Goal: Task Accomplishment & Management: Use online tool/utility

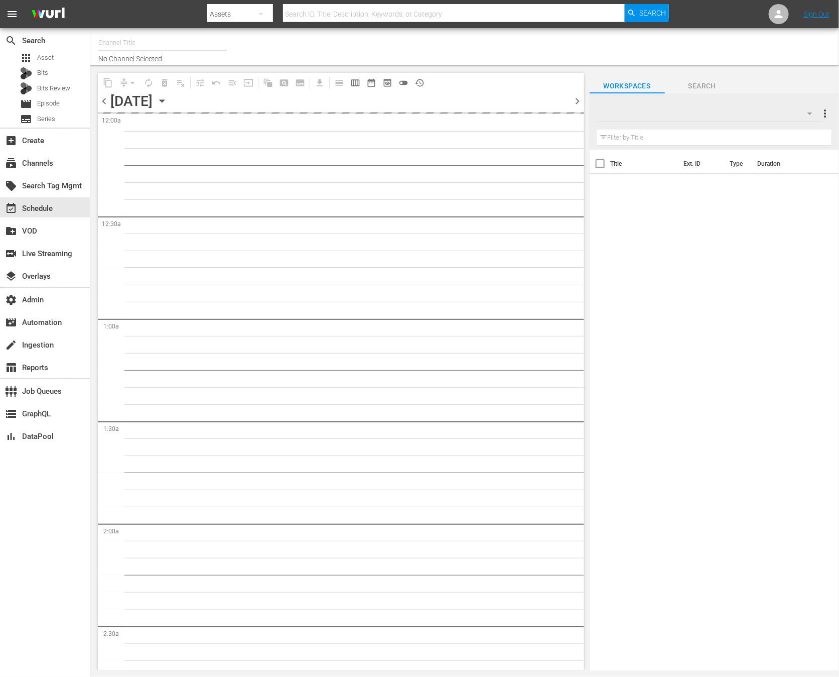
type input "FIFA+ English Global (1781)"
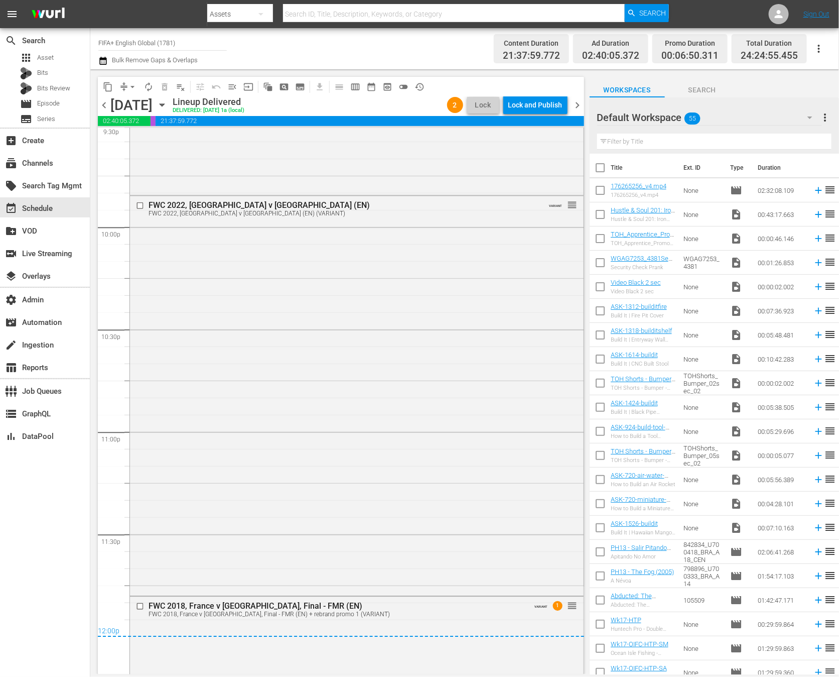
scroll to position [4728, 0]
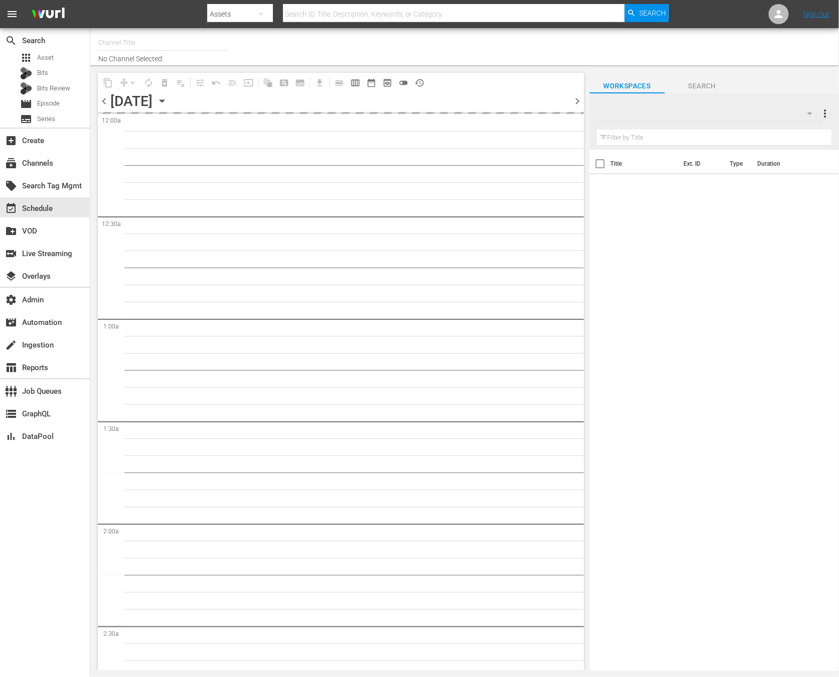
type input "FIFA+ Italian Local (1779)"
type input "FIFA+ English Global (1781)"
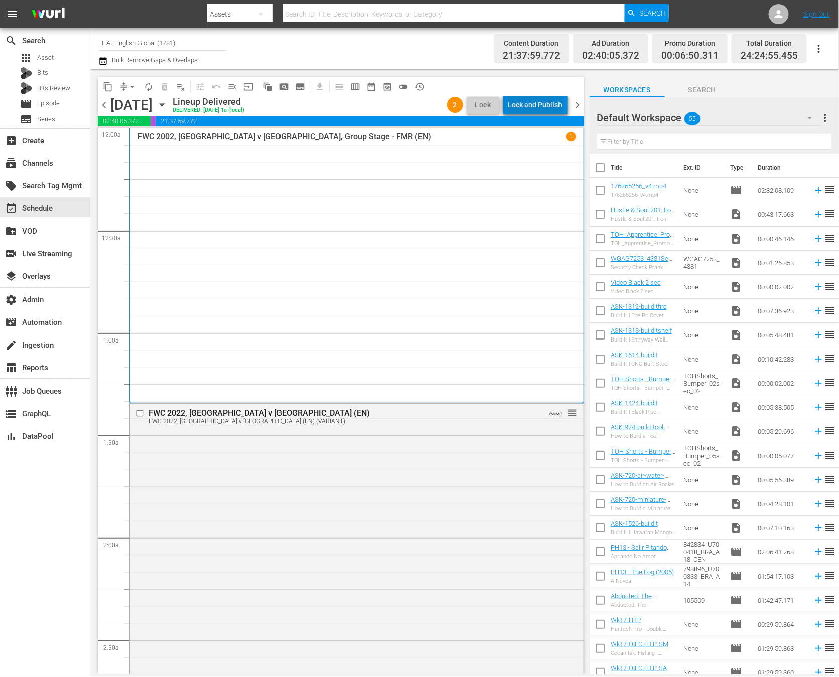
click at [547, 100] on div "Lock and Publish" at bounding box center [535, 105] width 54 height 18
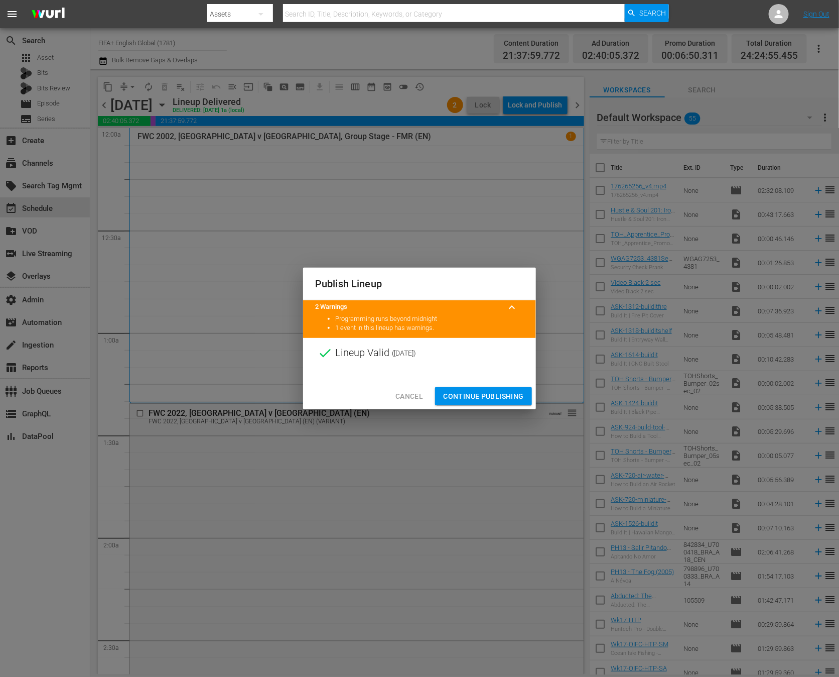
click at [501, 396] on span "Continue Publishing" at bounding box center [483, 396] width 81 height 13
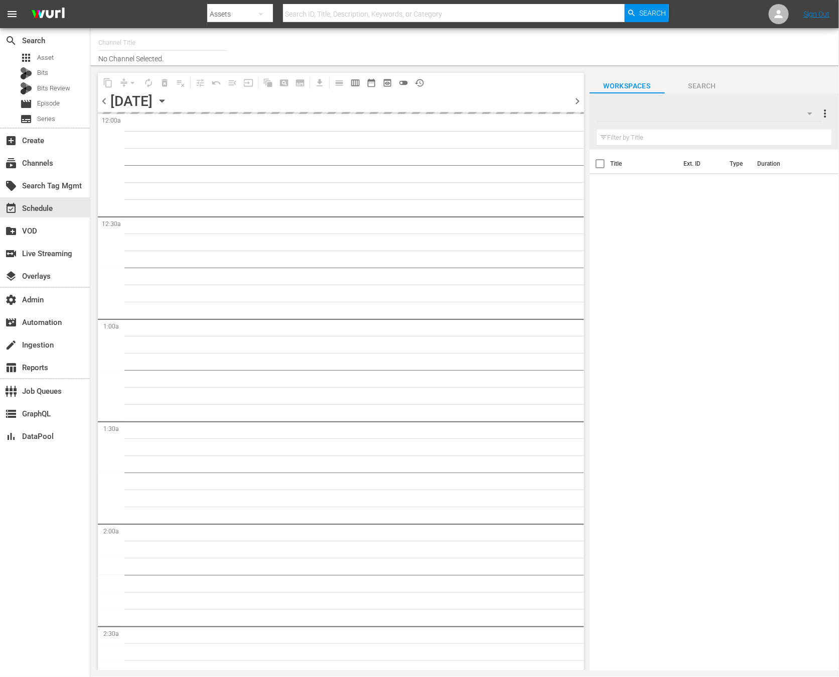
type input "FIFA+ English Global (1781)"
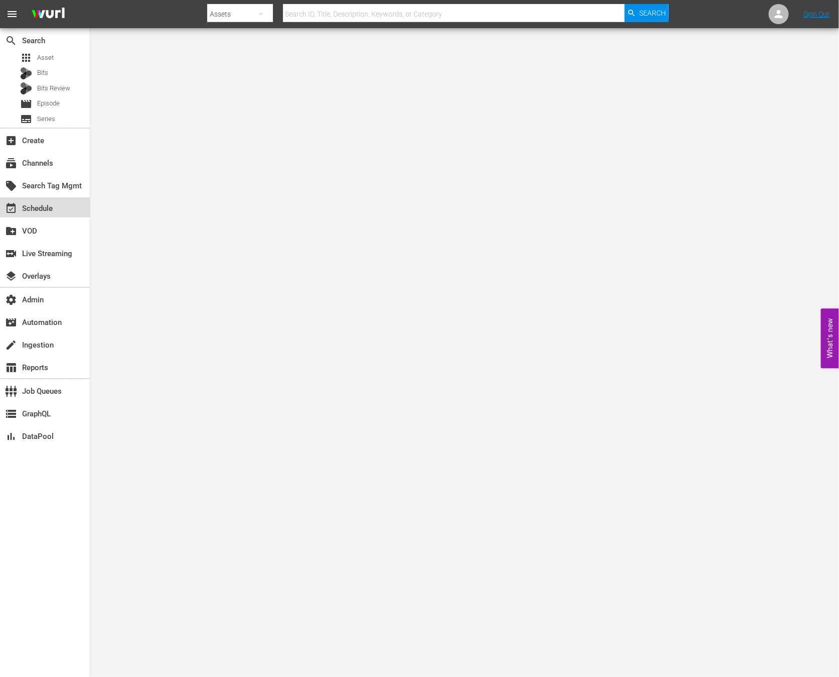
click at [66, 203] on div "event_available Schedule" at bounding box center [45, 207] width 90 height 20
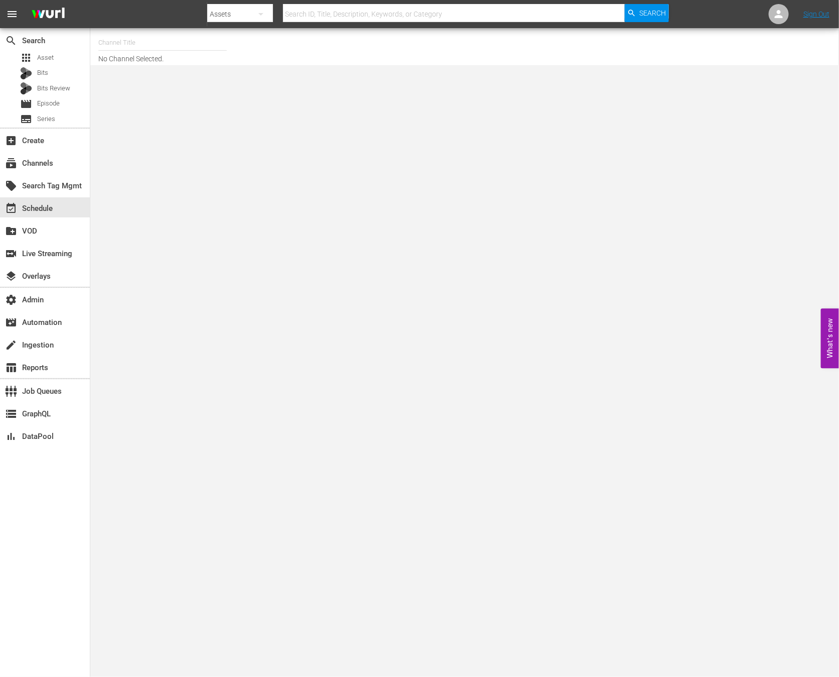
click at [166, 38] on input "text" at bounding box center [162, 43] width 128 height 24
click at [185, 71] on div "Wurl - External (1417 - wurl_external_1)" at bounding box center [236, 71] width 260 height 24
type input "Wurl - External (1417 - wurl_external_1)"
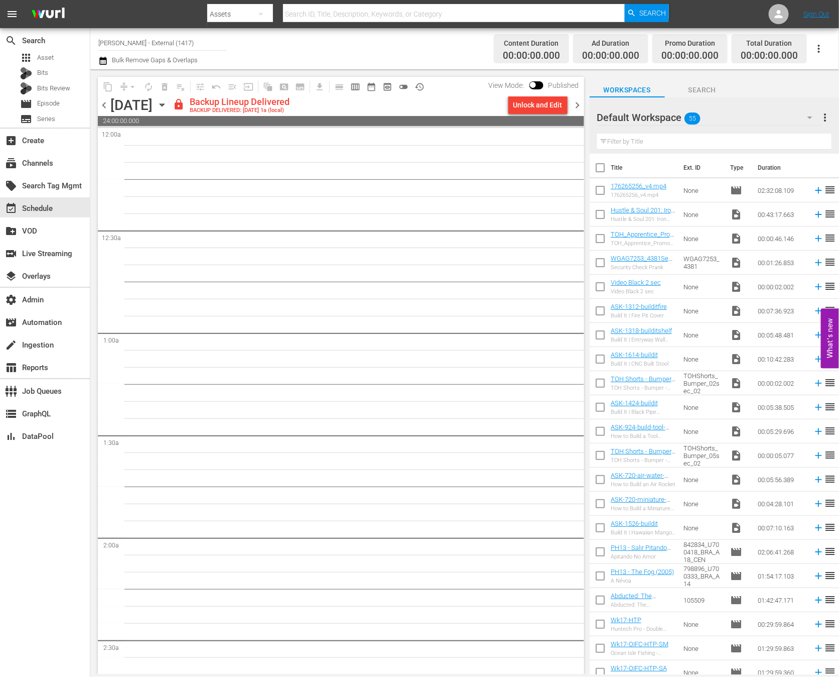
click at [180, 39] on input "Wurl - External (1417)" at bounding box center [162, 43] width 128 height 24
click at [190, 37] on input "Wurl - External (1417)" at bounding box center [162, 43] width 128 height 24
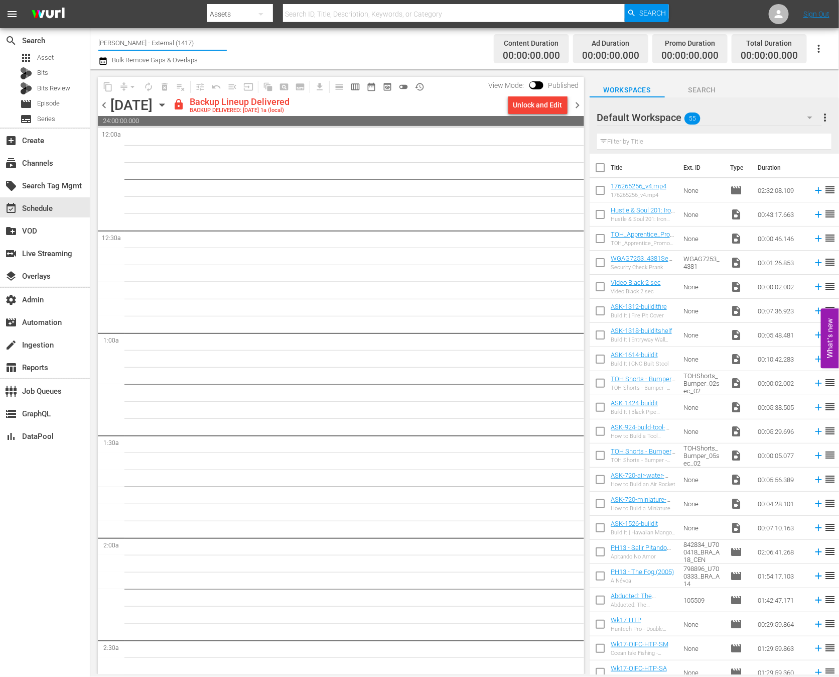
click at [190, 37] on input "Wurl - External (1417)" at bounding box center [162, 43] width 128 height 24
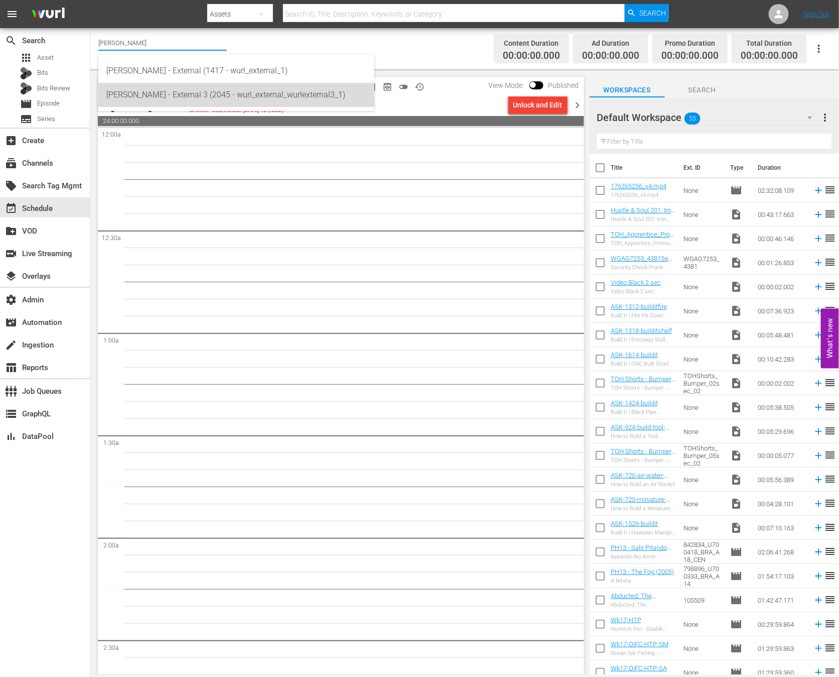
click at [211, 95] on div "Wurl - External 3 (2045 - wurl_external_wurlexternal3_1)" at bounding box center [236, 95] width 260 height 24
type input "Wurl - External 3 (2045 - wurl_external_wurlexternal3_1)"
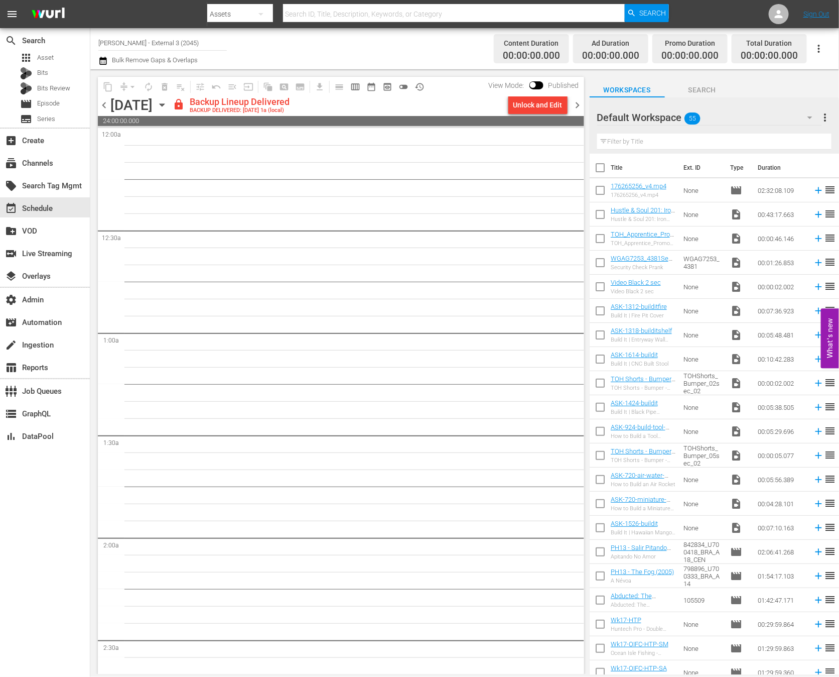
click at [168, 107] on icon "button" at bounding box center [162, 104] width 11 height 11
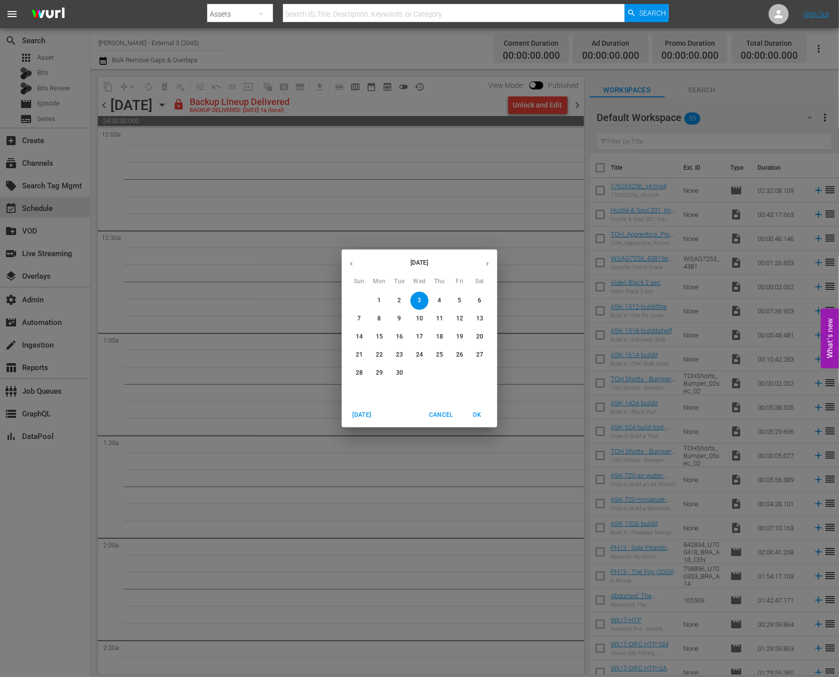
click at [684, 198] on div "September 2025 Sun Mon Tue Wed Thu Fri Sat 31 1 2 3 4 5 6 7 8 9 10 11 12 13 14 …" at bounding box center [419, 338] width 839 height 677
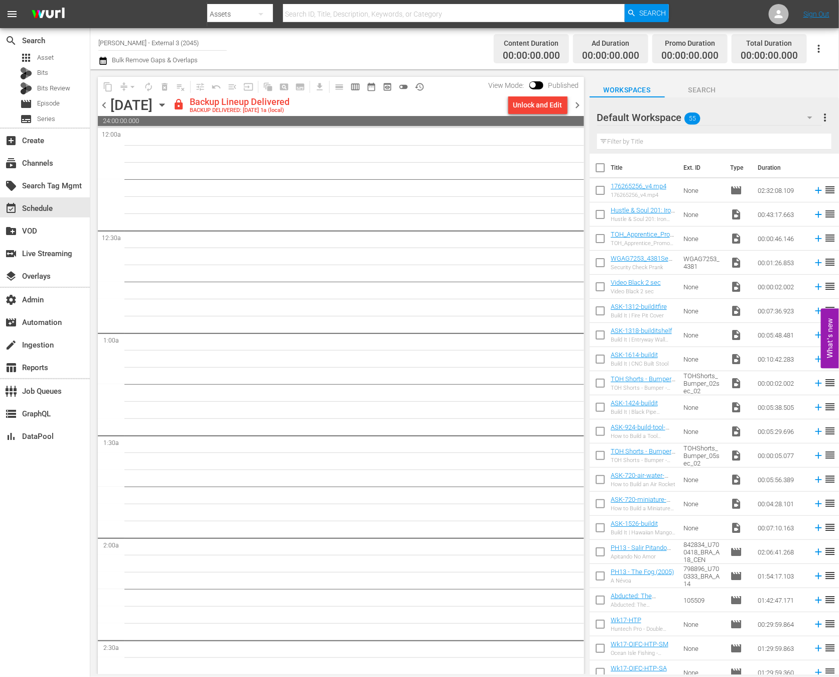
click at [662, 192] on div "176265256_v4.mp4" at bounding box center [639, 195] width 56 height 7
click at [657, 185] on link "176265256_v4.mp4" at bounding box center [639, 186] width 56 height 8
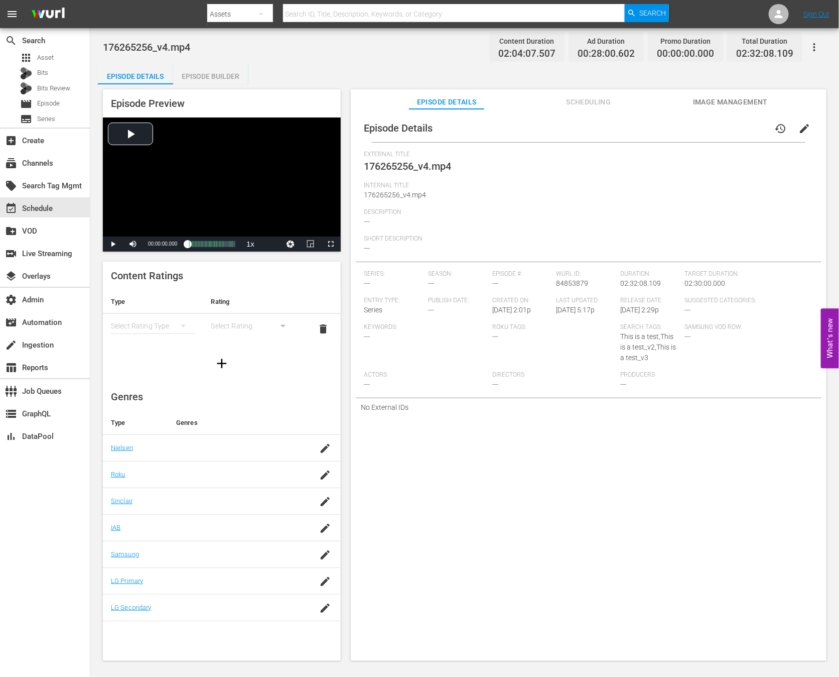
click at [609, 100] on span "Scheduling" at bounding box center [588, 102] width 75 height 13
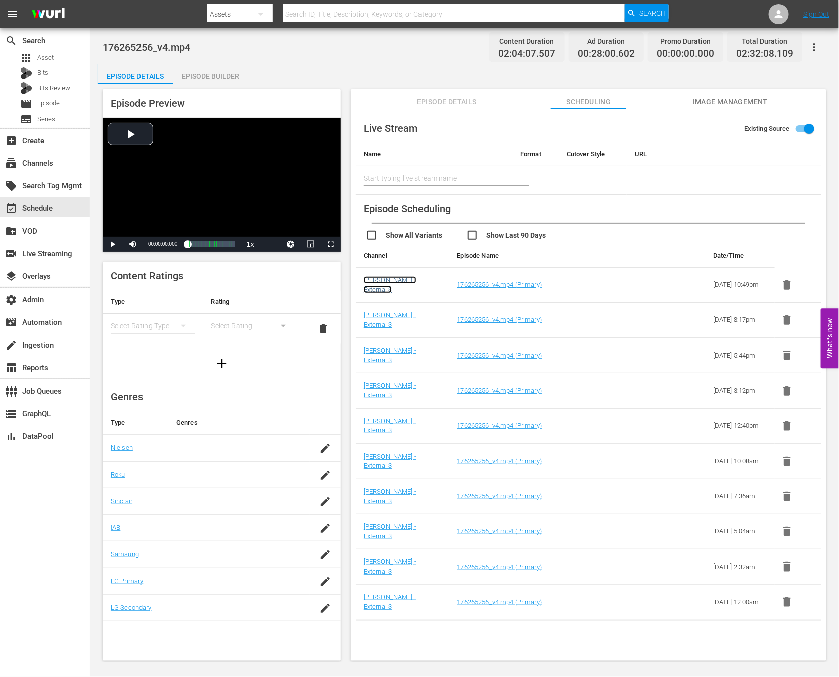
click at [397, 284] on link "[PERSON_NAME] - External 3" at bounding box center [390, 284] width 53 height 17
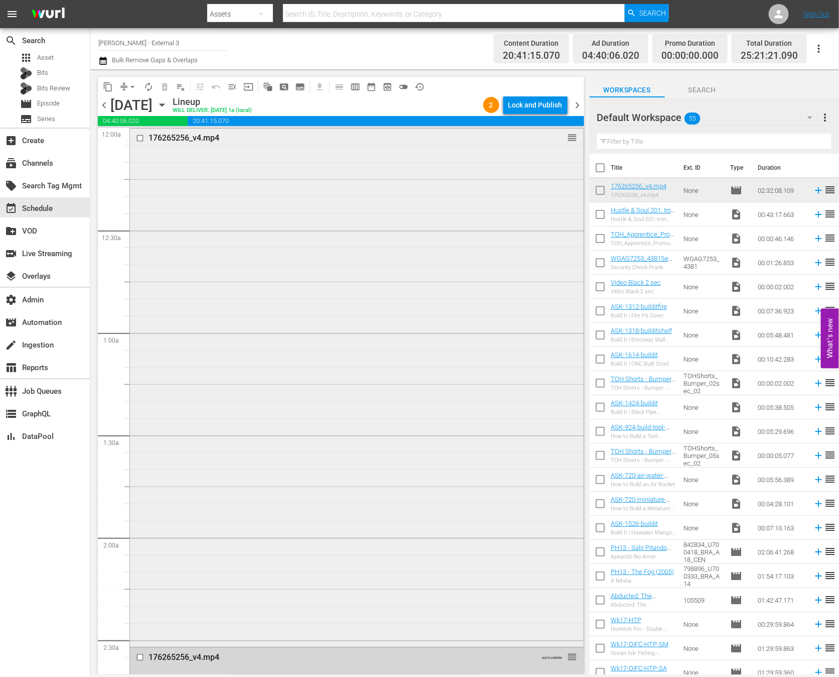
click at [411, 326] on div "176265256_v4.mp4 reorder" at bounding box center [357, 386] width 454 height 516
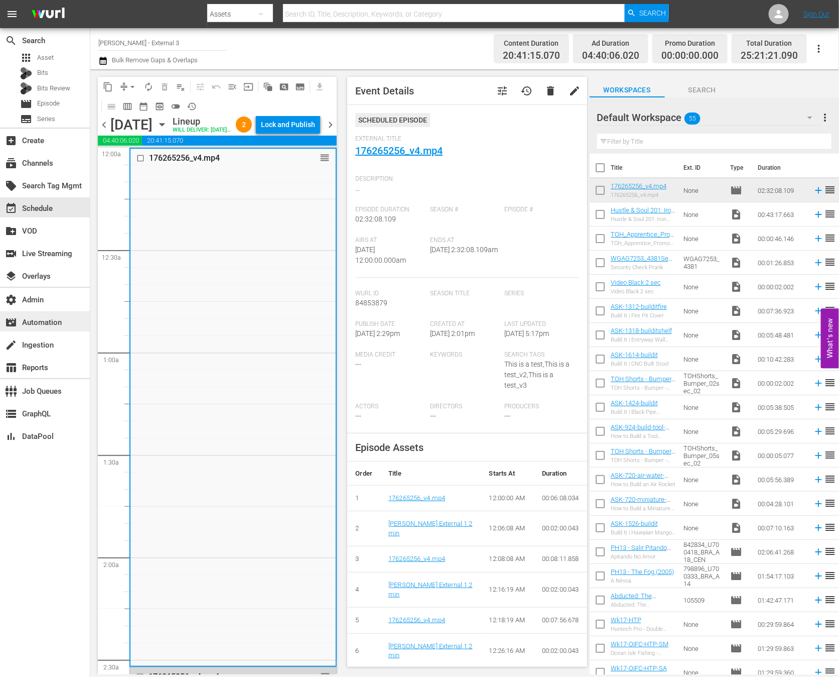
click at [64, 326] on div "movie_filter Automation" at bounding box center [45, 321] width 90 height 20
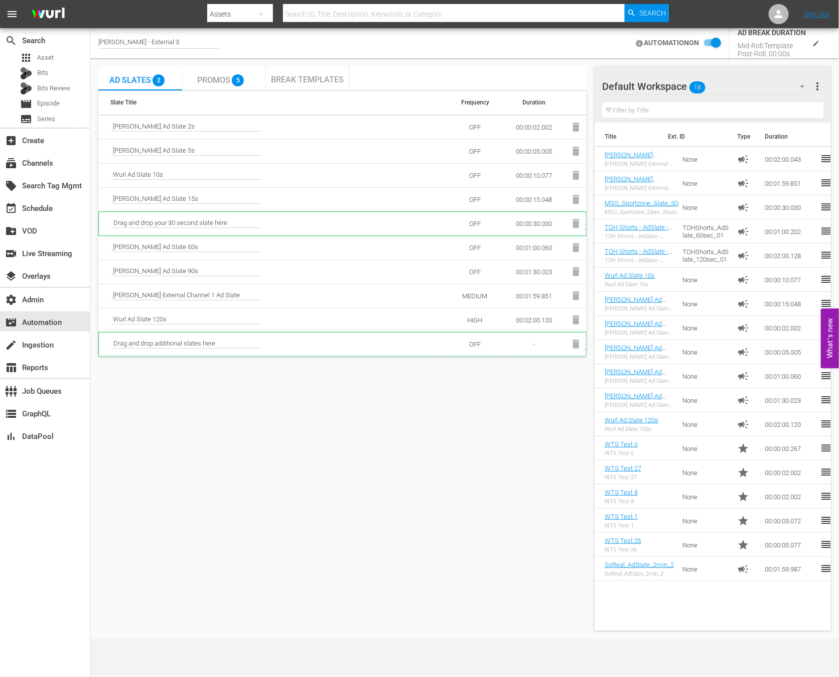
click at [190, 38] on div "[PERSON_NAME] - External 3" at bounding box center [158, 43] width 120 height 11
click at [190, 38] on input "[PERSON_NAME] - External 3" at bounding box center [162, 43] width 128 height 24
drag, startPoint x: 217, startPoint y: 292, endPoint x: 115, endPoint y: 289, distance: 101.9
click at [115, 289] on td "[PERSON_NAME] External Channel 1 Ad Slate" at bounding box center [273, 296] width 349 height 24
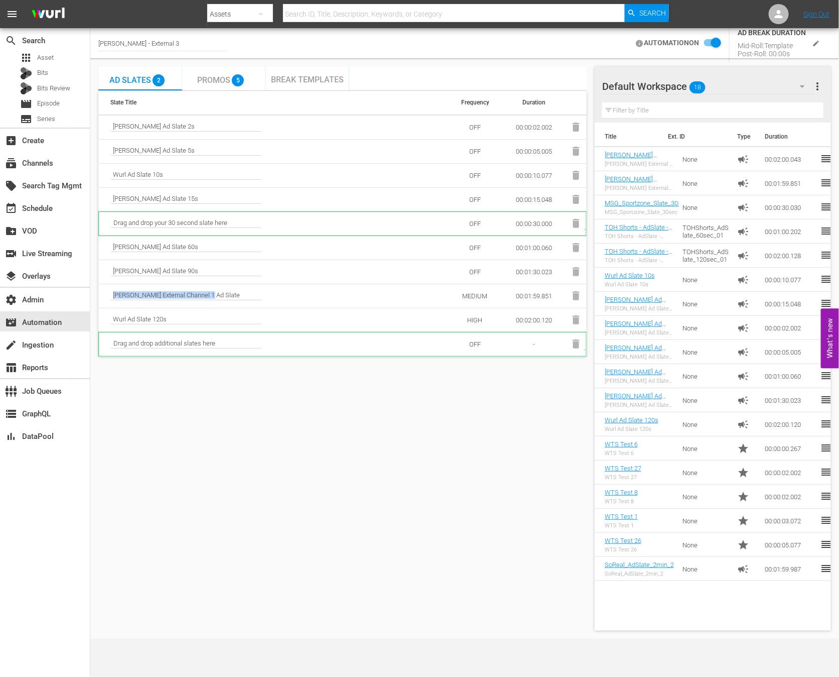
copy span "[PERSON_NAME] External Channel 1 Ad Slate"
click at [59, 56] on div "apps Asset" at bounding box center [45, 58] width 90 height 14
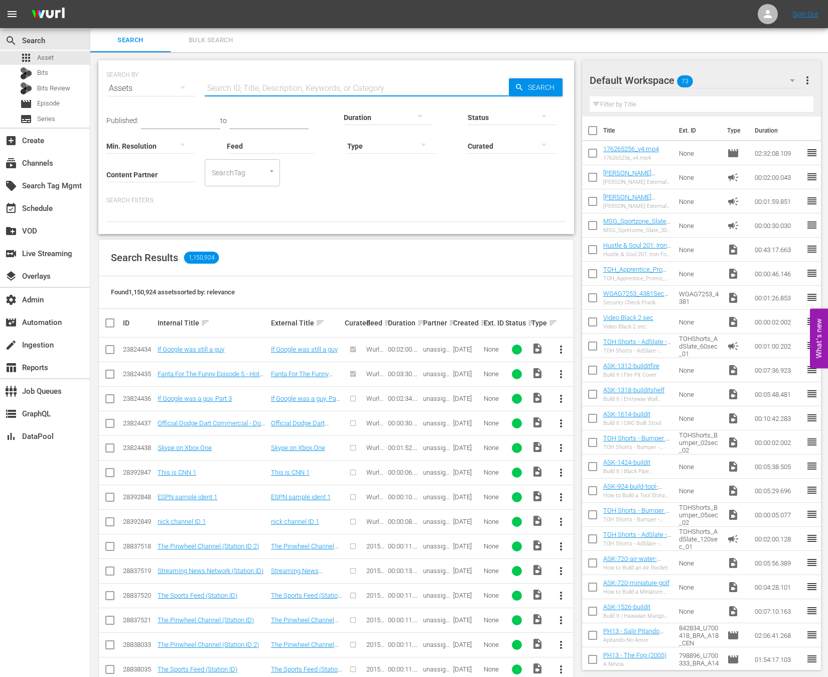
click at [264, 87] on input "text" at bounding box center [357, 88] width 304 height 24
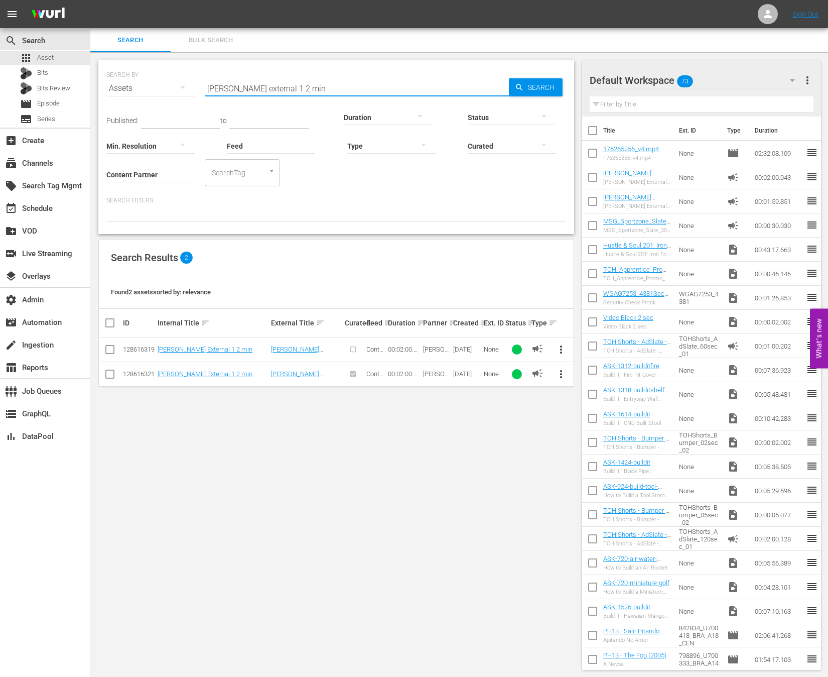
type input "wurl external 1 2 min"
click at [574, 376] on div "Search Results 2 Found 2 assets sorted by: relevance ID Internal Title sort Ext…" at bounding box center [336, 313] width 476 height 148
click at [564, 375] on span "more_vert" at bounding box center [561, 374] width 12 height 12
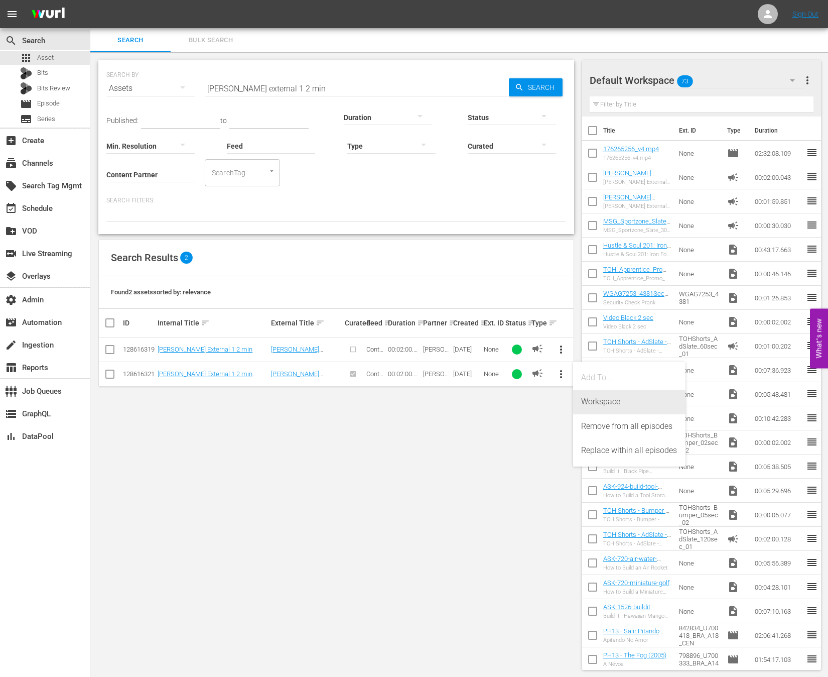
click at [592, 398] on div "Workspace" at bounding box center [629, 401] width 96 height 24
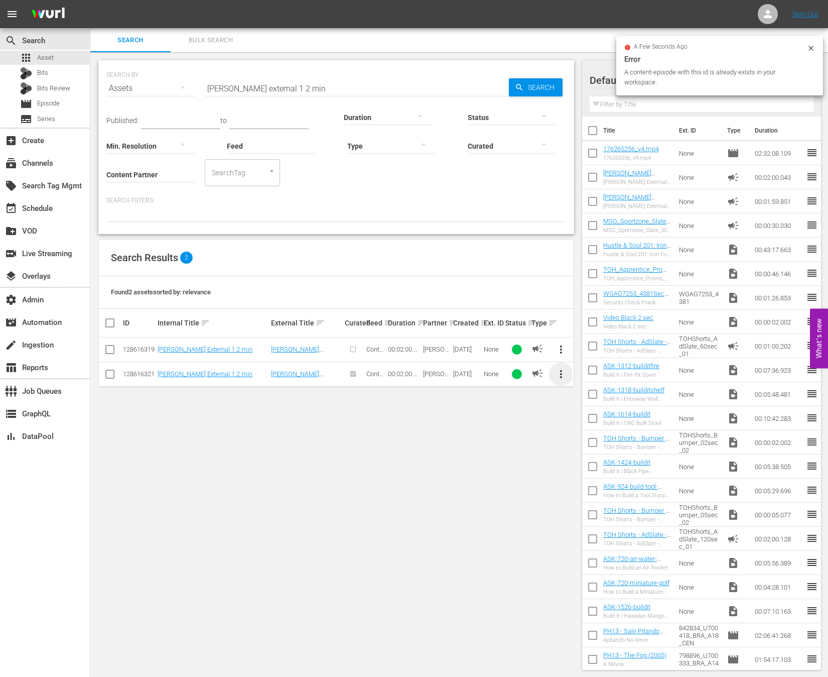
click at [564, 375] on span "more_vert" at bounding box center [561, 374] width 12 height 12
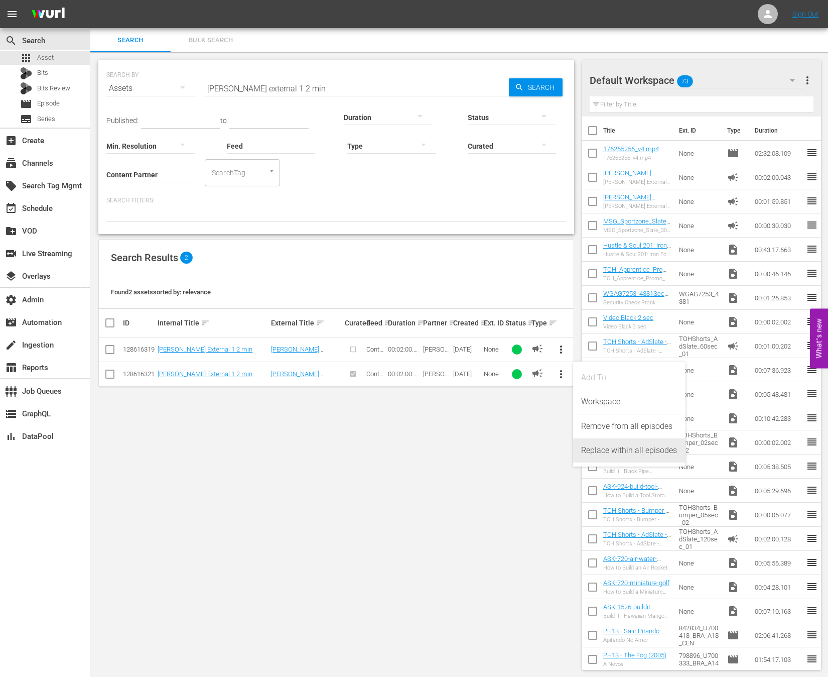
click at [609, 454] on div "Replace within all episodes" at bounding box center [629, 450] width 96 height 24
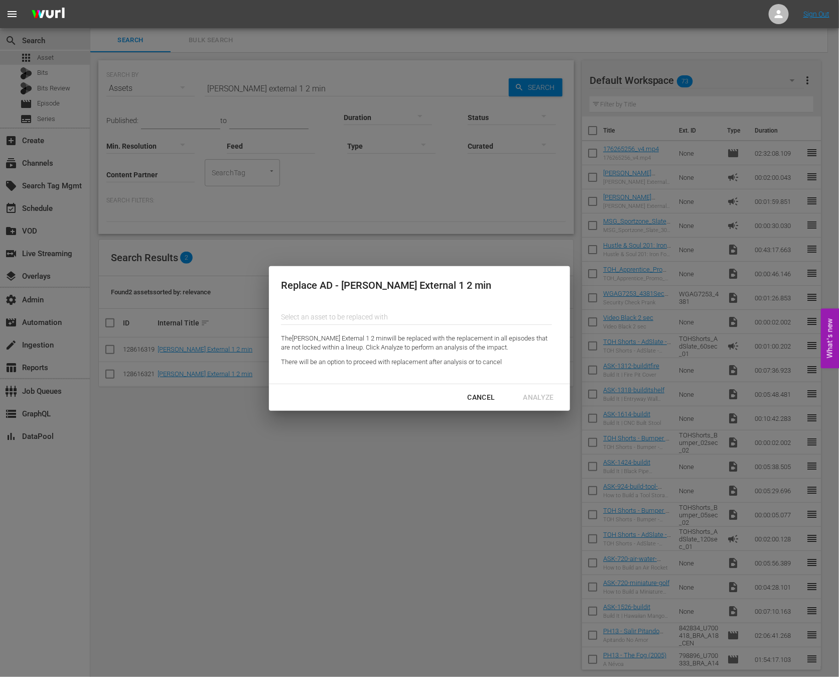
click at [407, 296] on div "Replace AD - [PERSON_NAME] External 1 2 min Select an asset to be replaced with…" at bounding box center [419, 324] width 301 height 117
click at [407, 316] on input "Content Partner" at bounding box center [416, 317] width 271 height 24
paste input "[PERSON_NAME] External Channel 1 Ad Slate"
click at [406, 342] on div "[PERSON_NAME] External Channel 1 Ad Slate (128884876)" at bounding box center [362, 345] width 147 height 24
type input "[PERSON_NAME] External Channel 1 Ad Slate (128884876)"
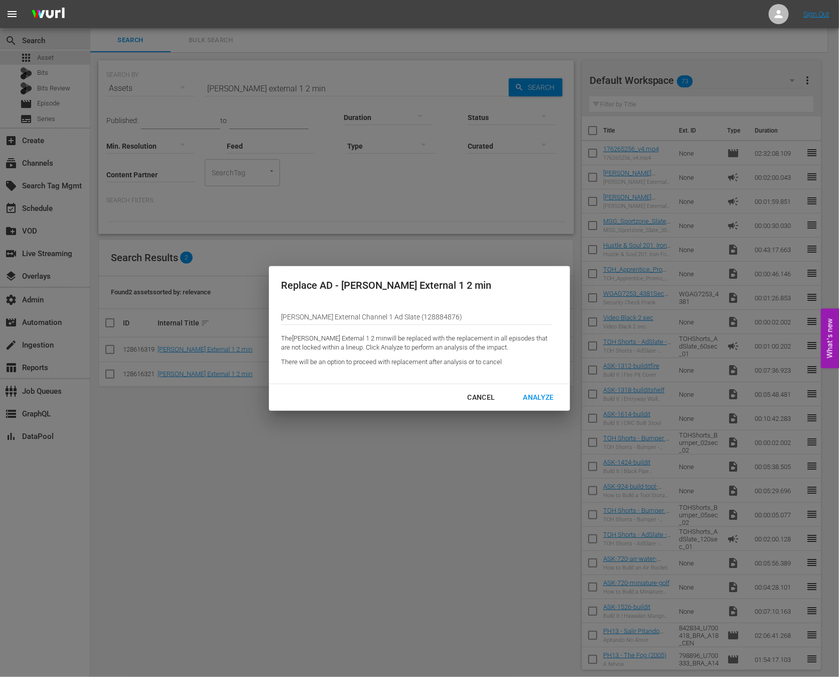
click at [540, 392] on div "Analyze" at bounding box center [538, 397] width 47 height 13
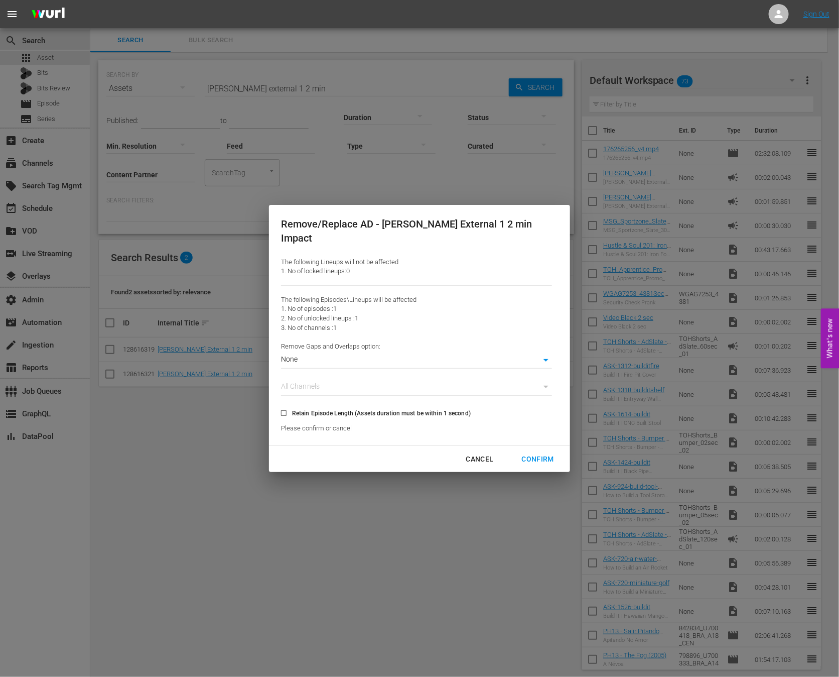
click at [513, 380] on div "All Channels" at bounding box center [416, 387] width 271 height 15
click at [513, 355] on body "menu Sign Out search Search apps Asset Bits Bits Review movie Episode subtitles…" at bounding box center [419, 338] width 839 height 677
click at [484, 372] on li "Align to Midnight" at bounding box center [416, 370] width 229 height 17
click at [532, 464] on div "Cancel Confirm" at bounding box center [419, 459] width 301 height 27
click at [528, 453] on div "Confirm" at bounding box center [538, 459] width 48 height 13
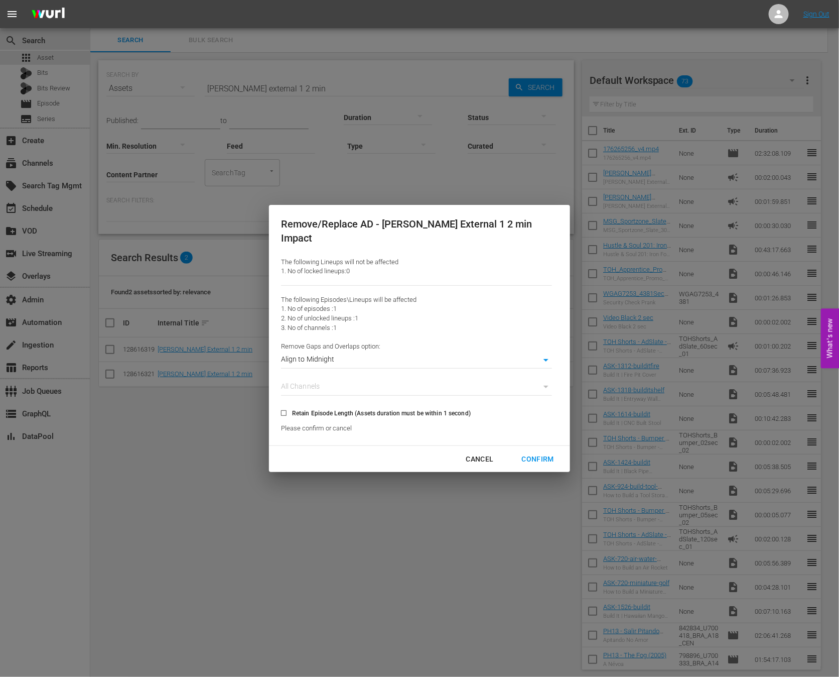
type input "0"
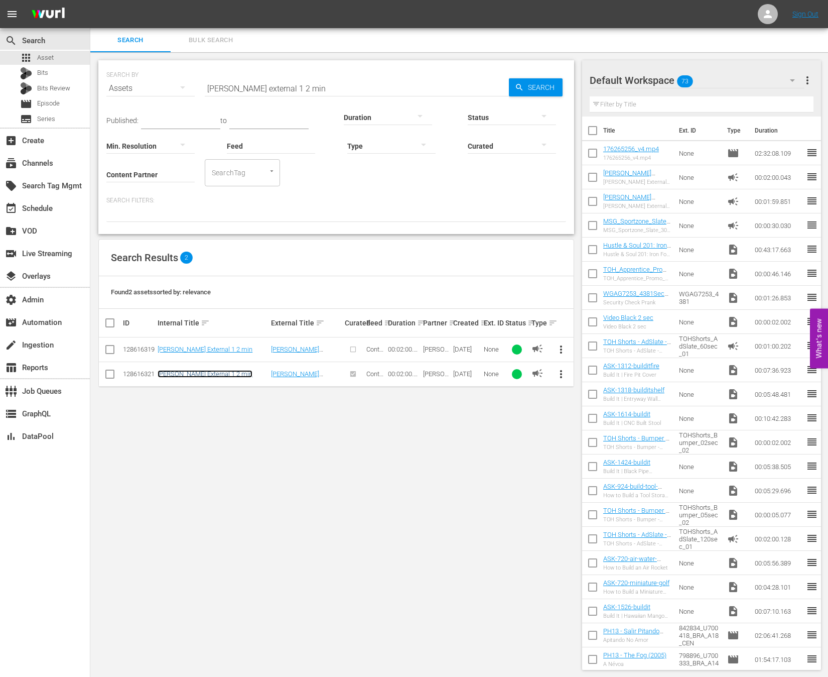
click at [196, 373] on link "[PERSON_NAME] External 1 2 min" at bounding box center [205, 374] width 95 height 8
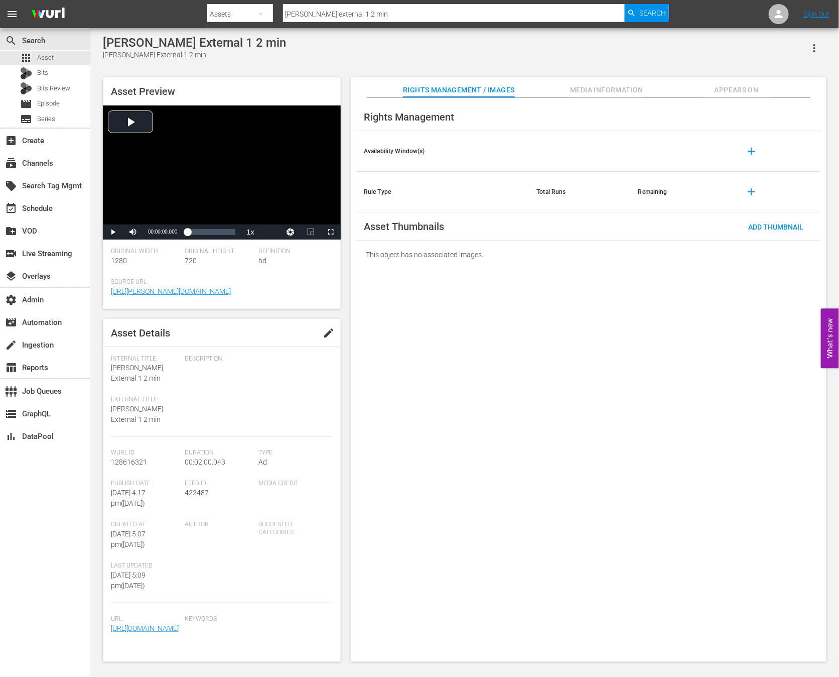
click at [732, 96] on button "Appears On" at bounding box center [736, 87] width 75 height 20
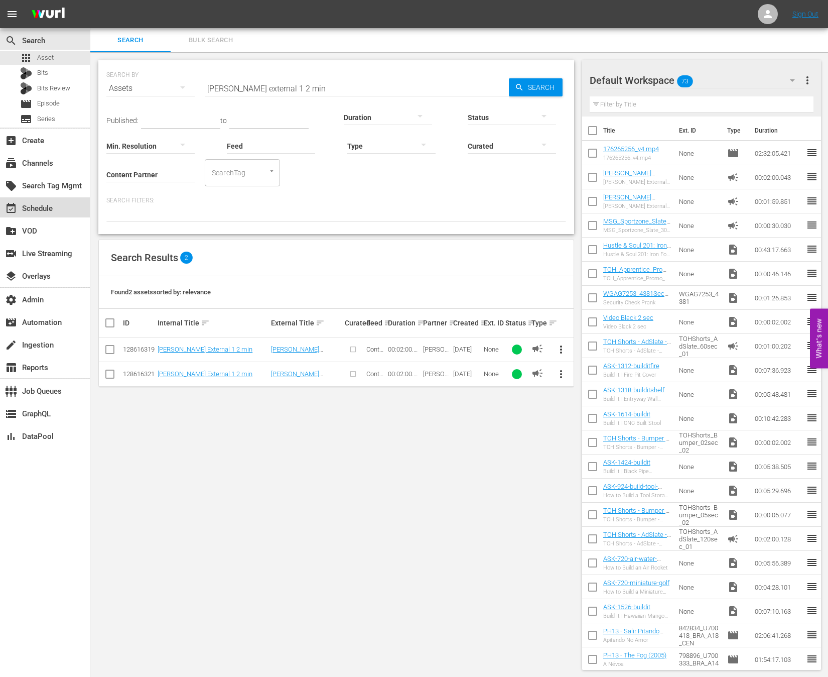
click at [59, 202] on div "event_available Schedule" at bounding box center [45, 207] width 90 height 20
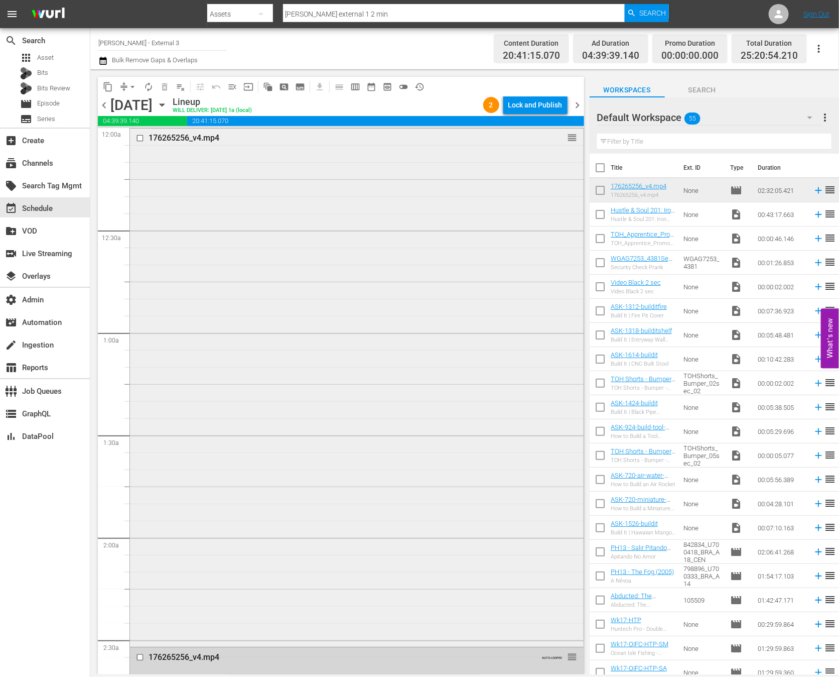
click at [246, 221] on div "176265256_v4.mp4 reorder" at bounding box center [357, 386] width 454 height 516
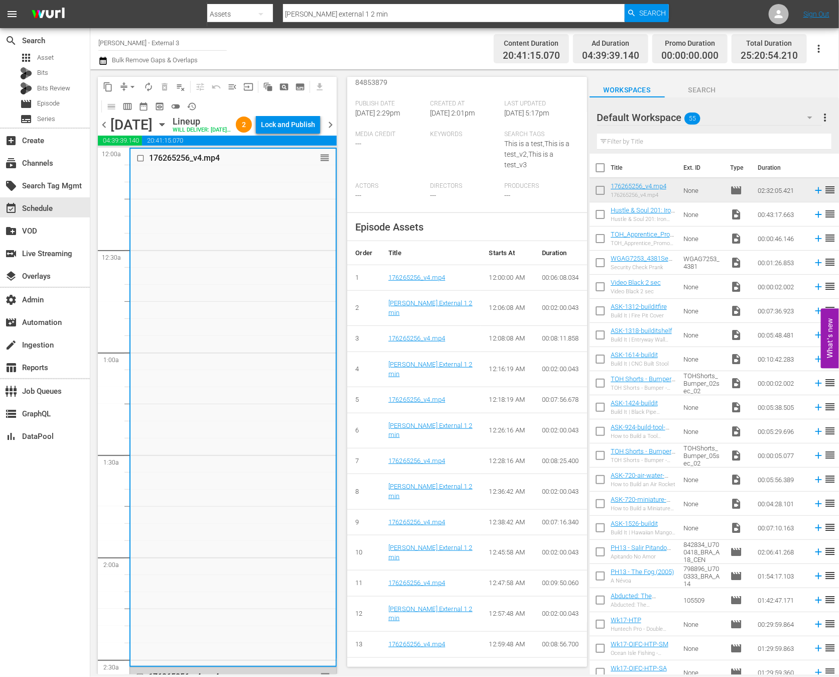
scroll to position [271, 0]
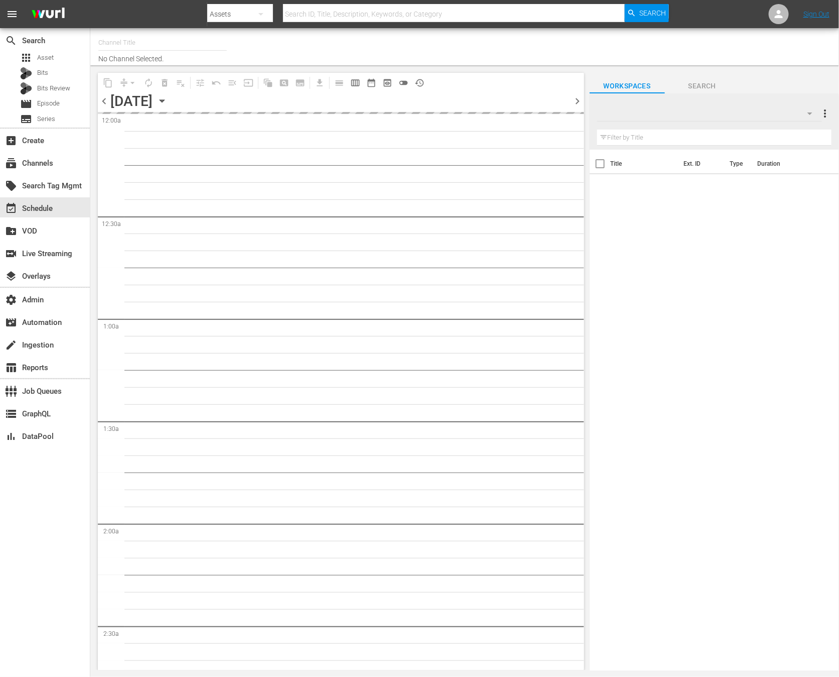
type input "[PERSON_NAME] - External 3 (2045)"
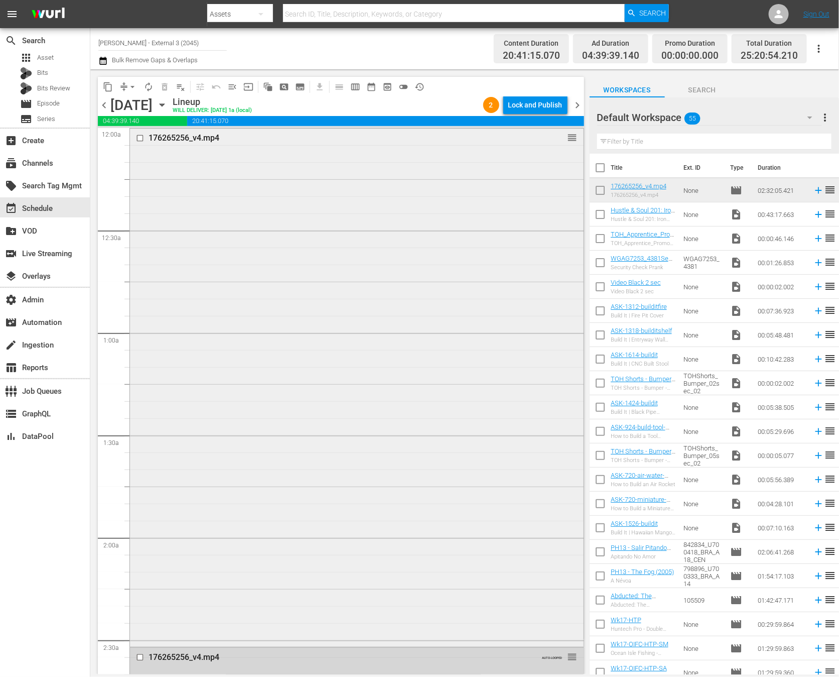
click at [423, 284] on div "176265256_v4.mp4 reorder" at bounding box center [357, 386] width 454 height 516
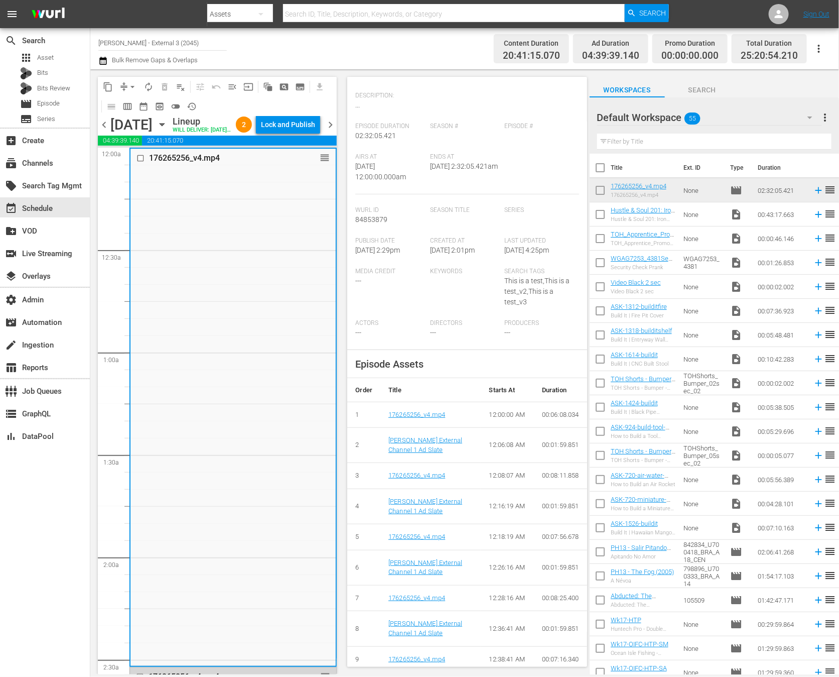
scroll to position [91, 0]
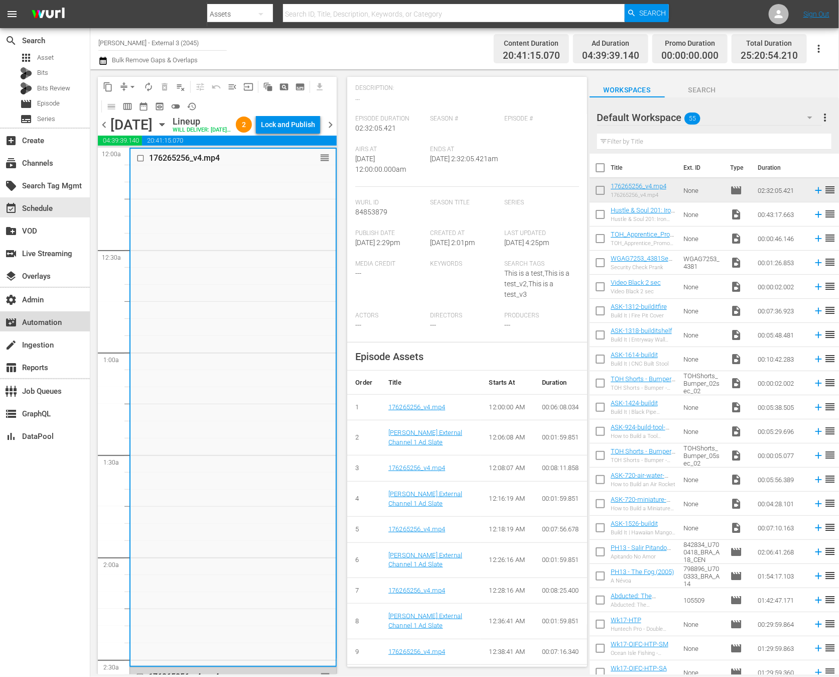
click at [44, 324] on div "movie_filter Automation" at bounding box center [28, 320] width 56 height 9
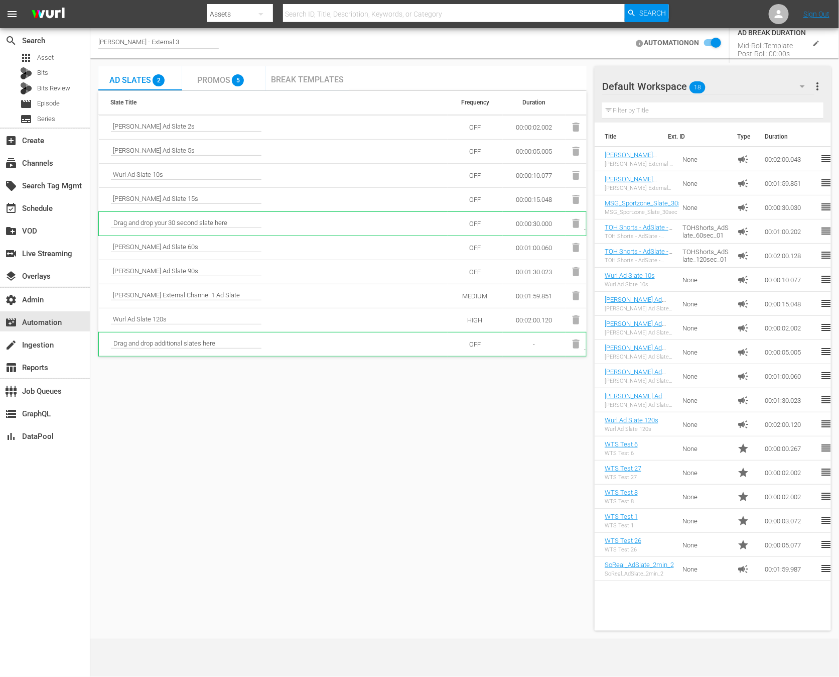
click at [715, 51] on div "AUTOMATION ON AD BREAK DURATION Mid-Roll: Template Post-Roll: 00:00s" at bounding box center [731, 43] width 200 height 47
click at [718, 41] on input "checkbox" at bounding box center [710, 43] width 22 height 12
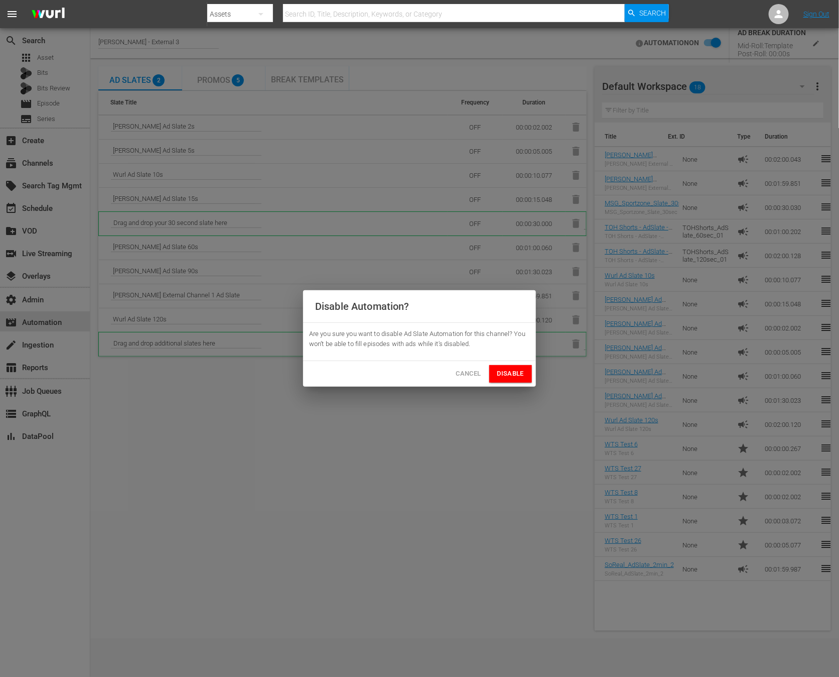
click at [510, 358] on div "Are you sure you want to disable Ad Slate Automation for this channel? You won’…" at bounding box center [419, 341] width 233 height 39
click at [511, 369] on span "Disable" at bounding box center [510, 374] width 27 height 12
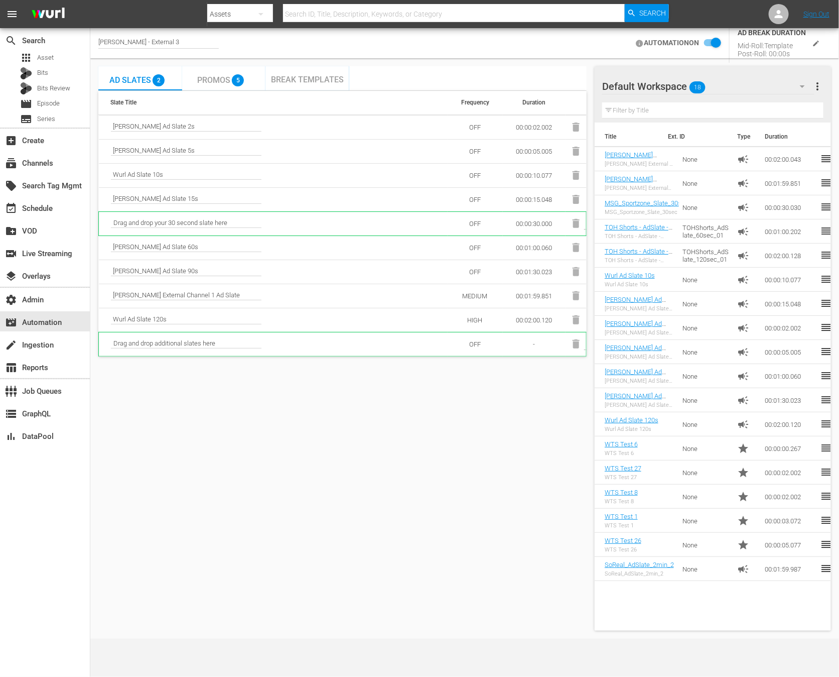
checkbox input "false"
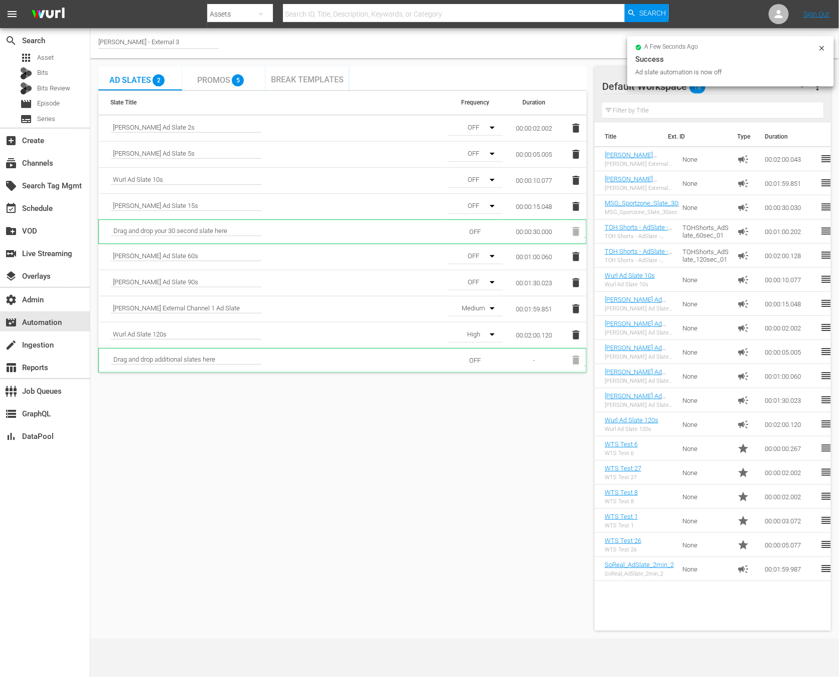
click at [577, 309] on icon "button" at bounding box center [576, 308] width 7 height 9
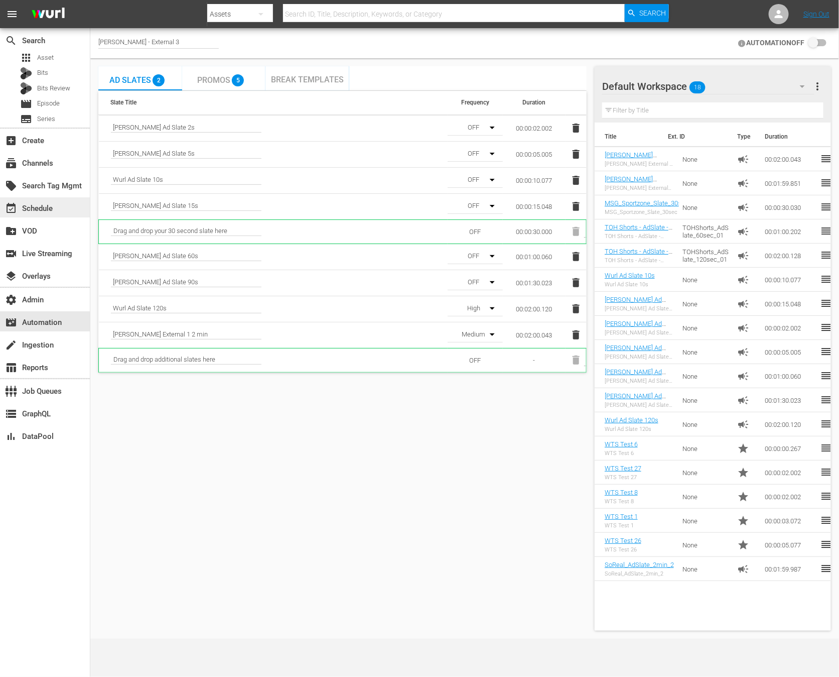
click at [53, 204] on div "event_available Schedule" at bounding box center [28, 206] width 56 height 9
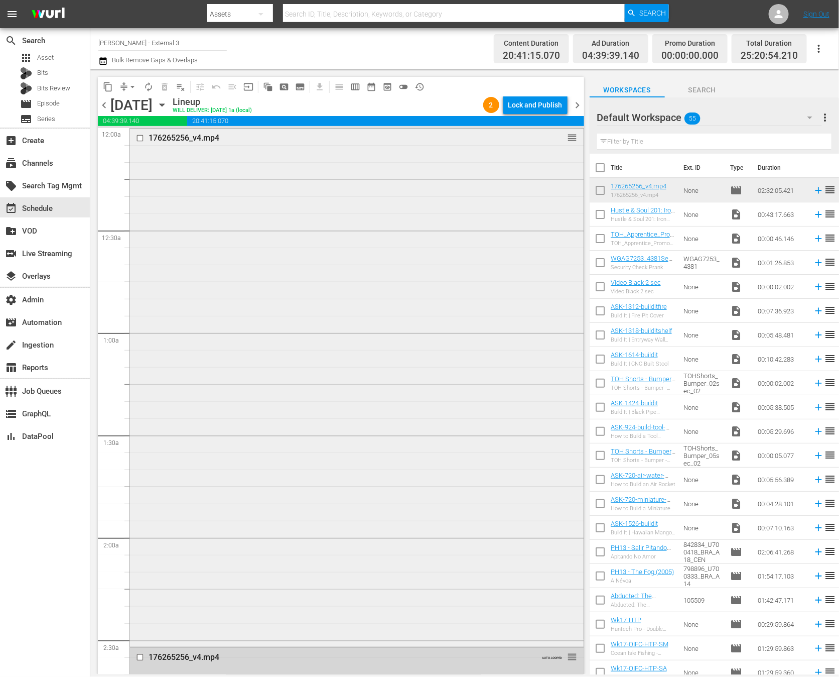
click at [324, 239] on div "176265256_v4.mp4 reorder" at bounding box center [357, 386] width 454 height 516
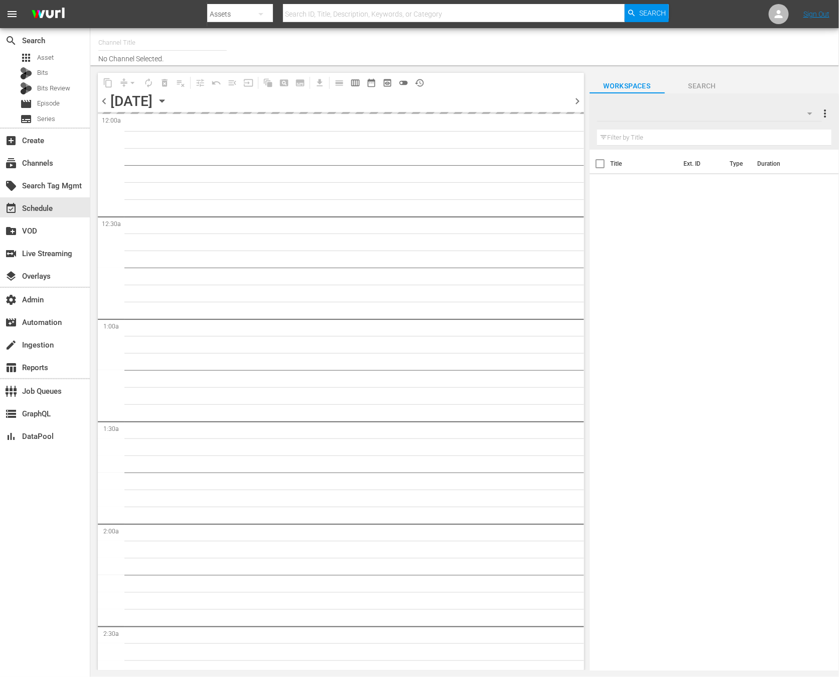
type input "[PERSON_NAME] - External 3 (2045)"
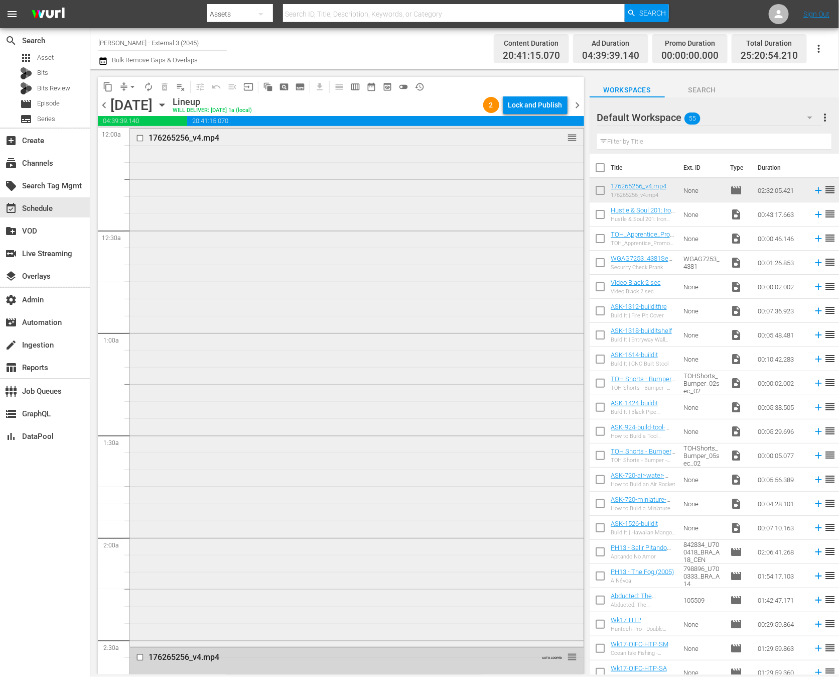
click at [346, 307] on div "176265256_v4.mp4 reorder" at bounding box center [357, 386] width 454 height 516
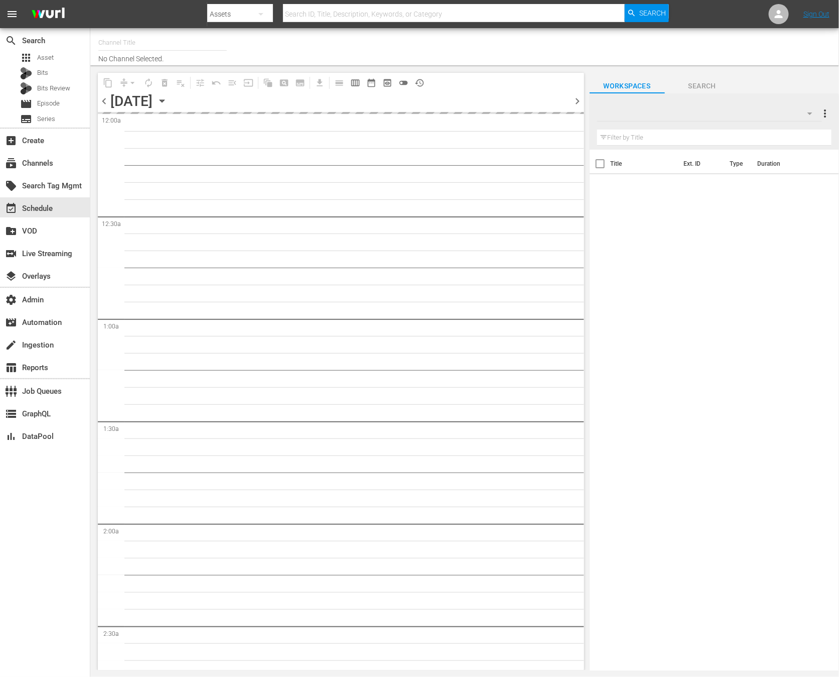
type input "[PERSON_NAME] - External 3 (2045)"
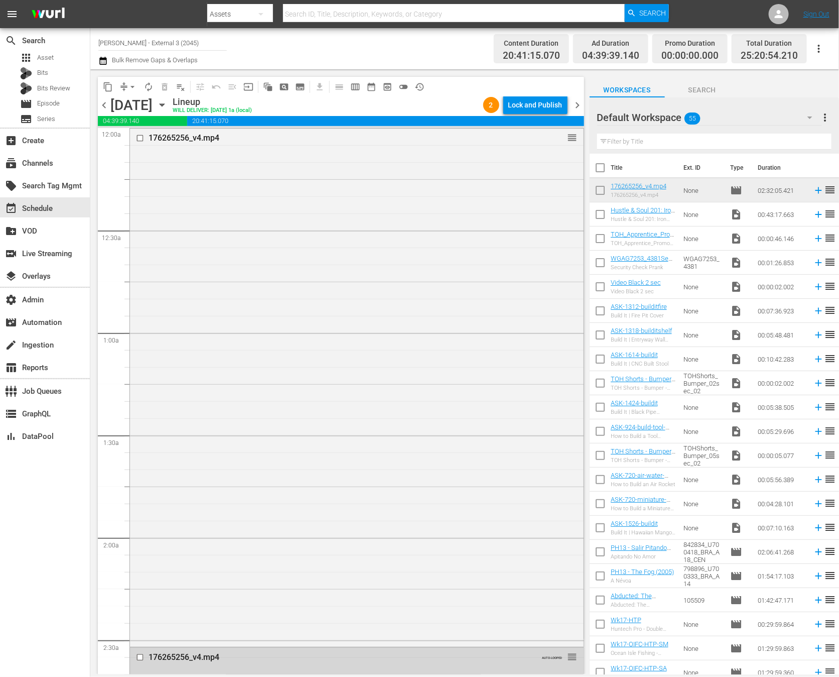
click at [332, 374] on div "176265256_v4.mp4 reorder" at bounding box center [357, 386] width 454 height 516
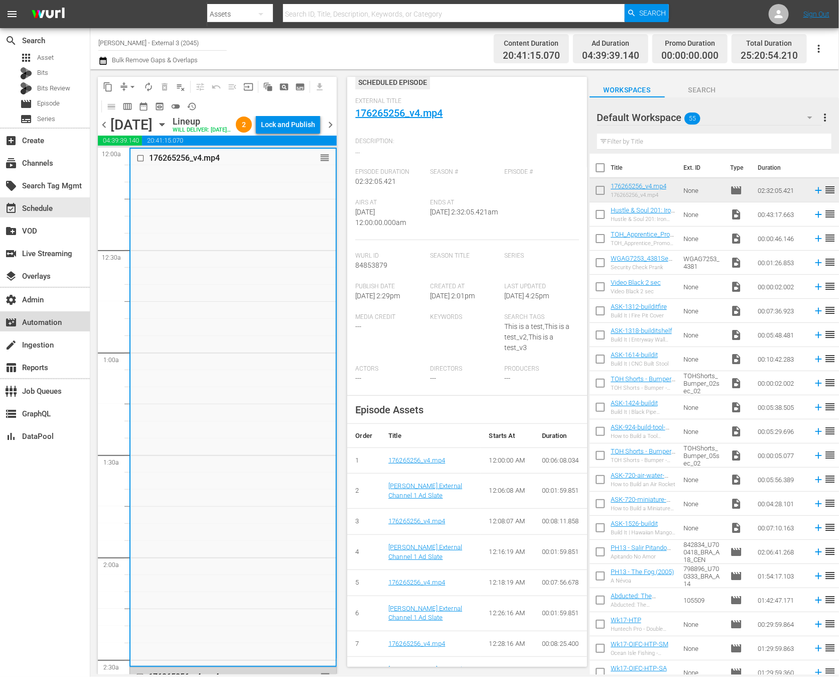
click at [62, 319] on div "movie_filter Automation" at bounding box center [45, 321] width 90 height 20
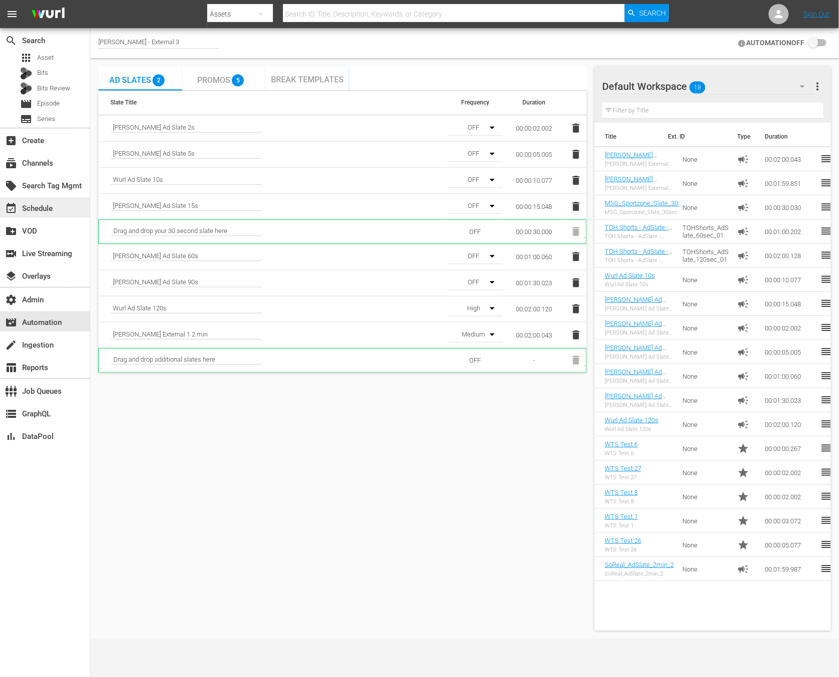
click at [72, 206] on div "event_available Schedule" at bounding box center [45, 207] width 90 height 20
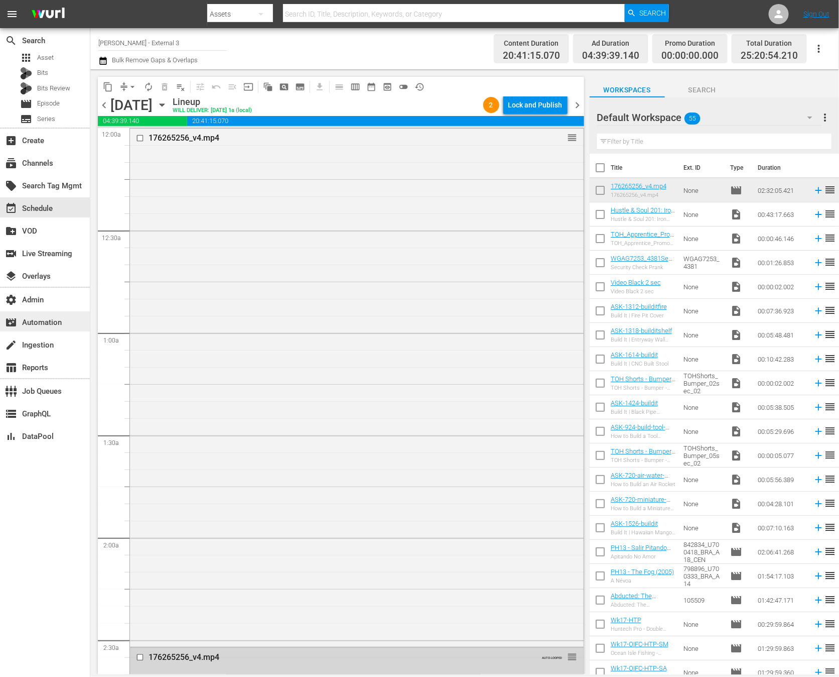
click at [56, 325] on div "movie_filter Automation" at bounding box center [28, 320] width 56 height 9
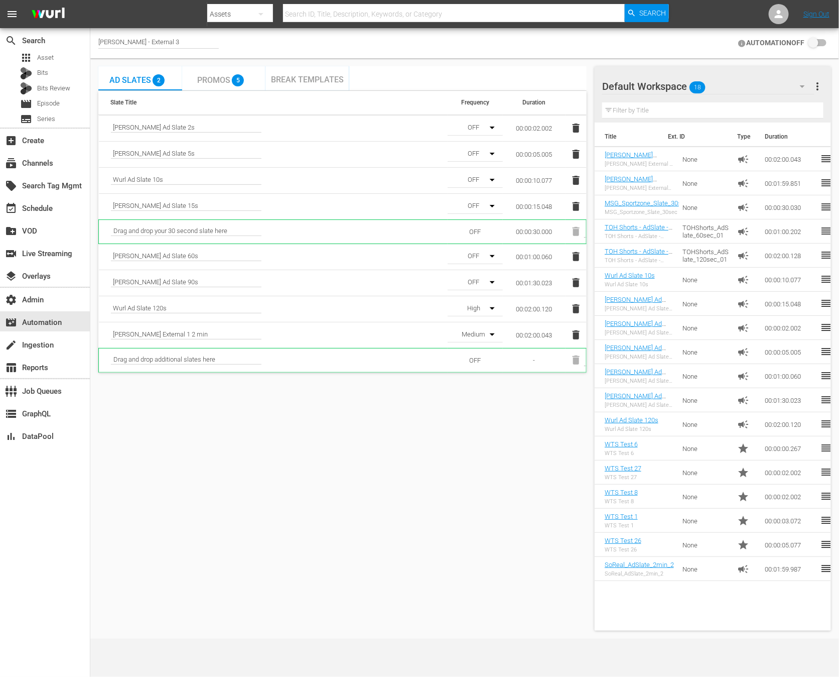
click at [484, 311] on button "button" at bounding box center [488, 308] width 24 height 24
click at [479, 302] on div "OFF Low Medium High" at bounding box center [474, 335] width 53 height 80
click at [479, 304] on div "OFF" at bounding box center [474, 311] width 53 height 16
click at [480, 335] on button "button" at bounding box center [488, 334] width 24 height 24
click at [492, 298] on div "OFF Low Medium High" at bounding box center [419, 338] width 839 height 677
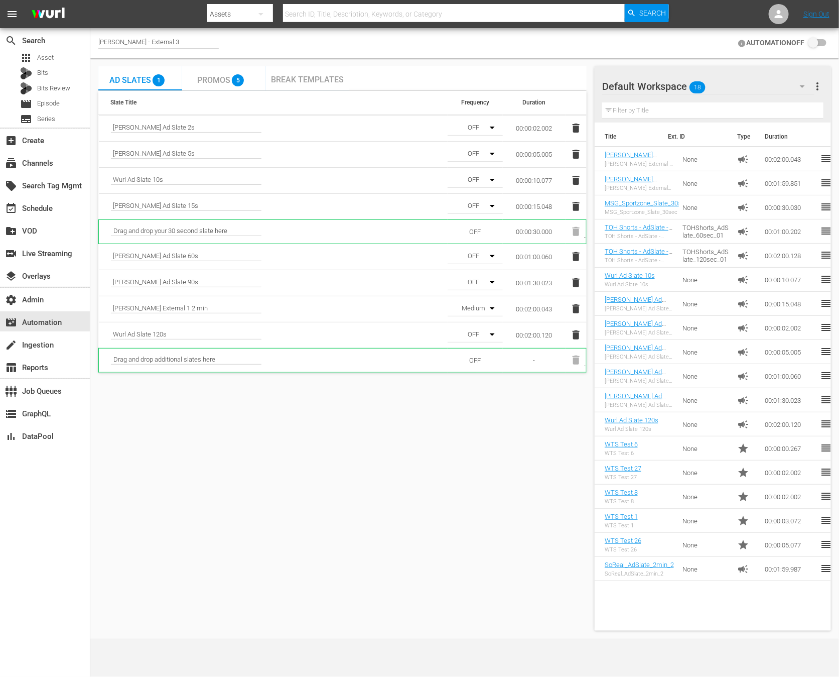
click at [492, 303] on div "OFF Low Medium High" at bounding box center [419, 338] width 839 height 677
click at [490, 309] on icon "button" at bounding box center [492, 308] width 12 height 12
click at [475, 362] on div "High" at bounding box center [474, 359] width 53 height 16
click at [300, 82] on span "Break Templates" at bounding box center [307, 80] width 73 height 10
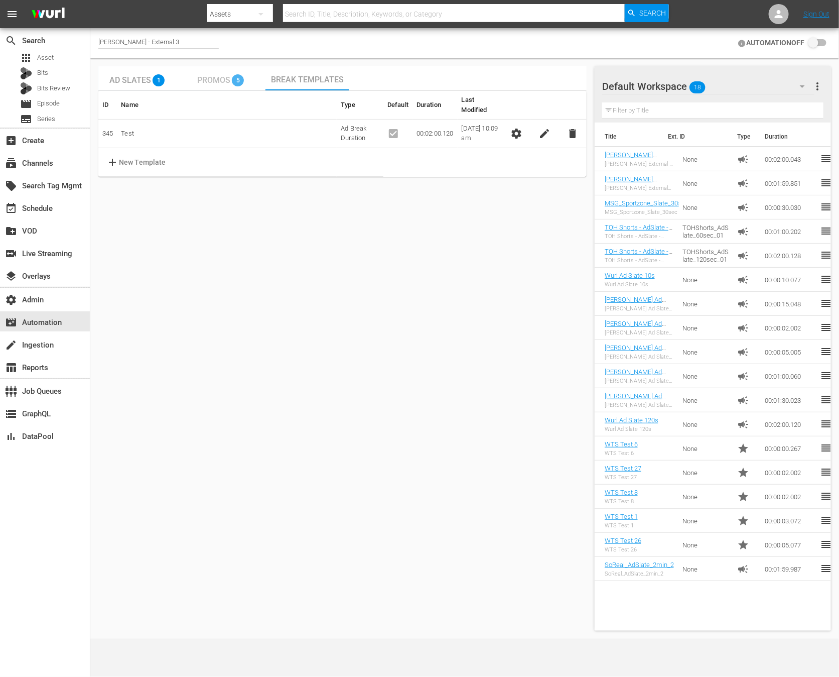
click at [229, 84] on span "Promos" at bounding box center [213, 80] width 33 height 10
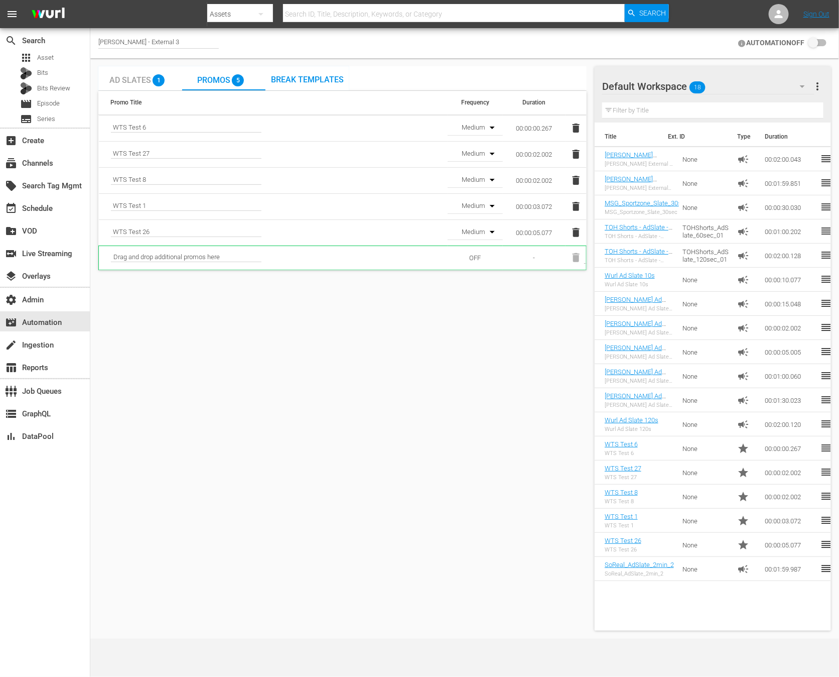
click at [300, 84] on div "Break Templates" at bounding box center [308, 78] width 84 height 24
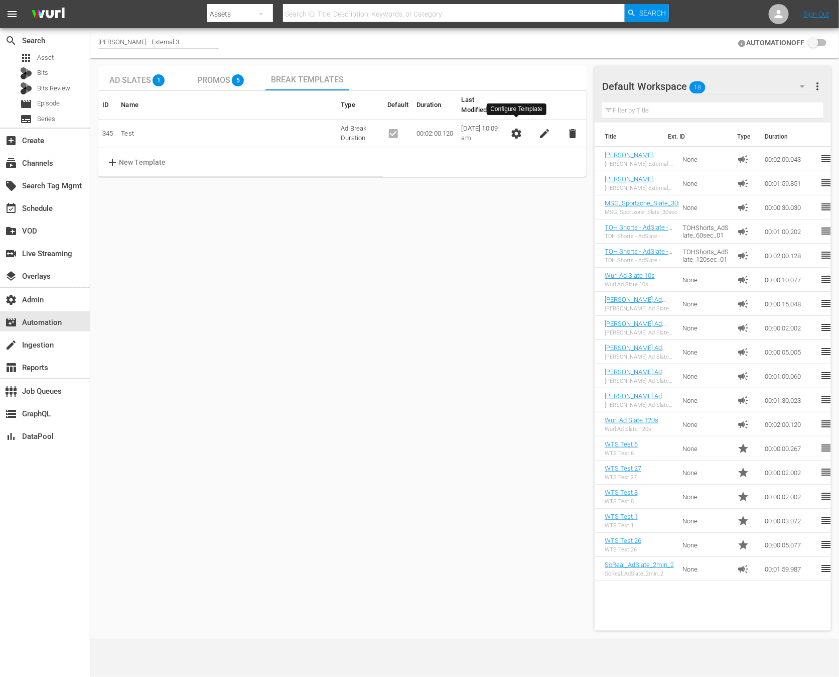
click at [519, 127] on span "settings" at bounding box center [516, 133] width 12 height 12
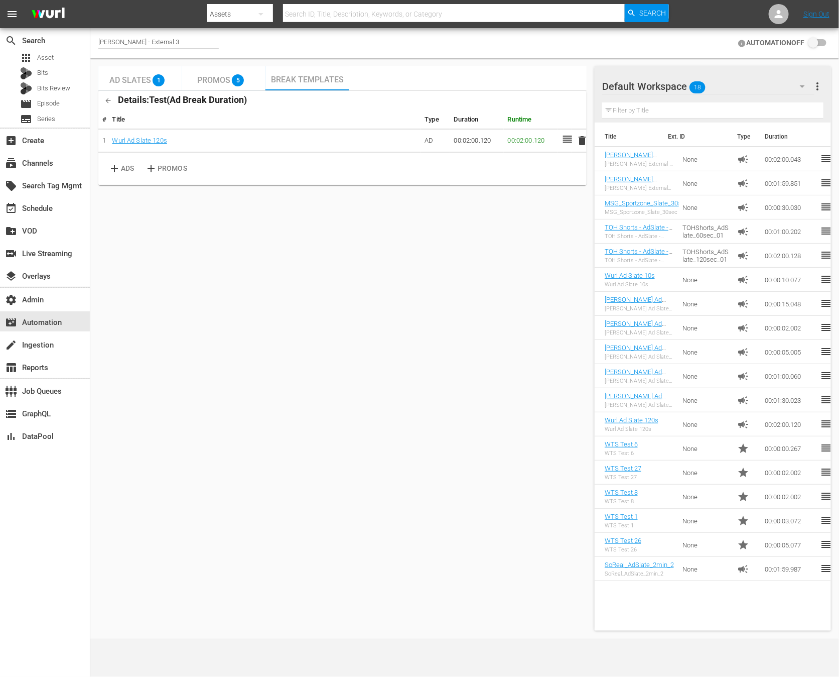
click at [577, 141] on span "delete" at bounding box center [582, 141] width 12 height 12
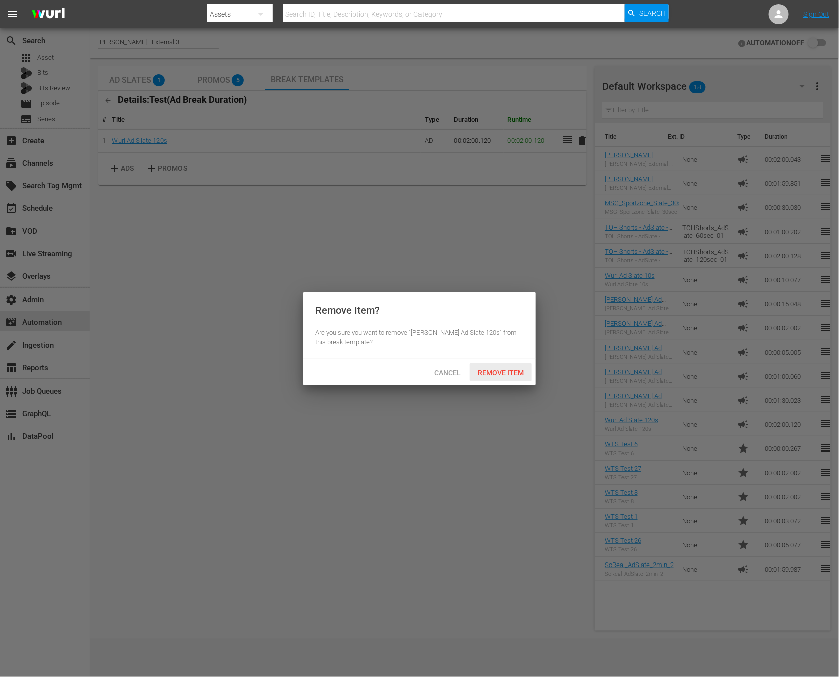
click at [507, 376] on span "Remove Item" at bounding box center [501, 372] width 62 height 8
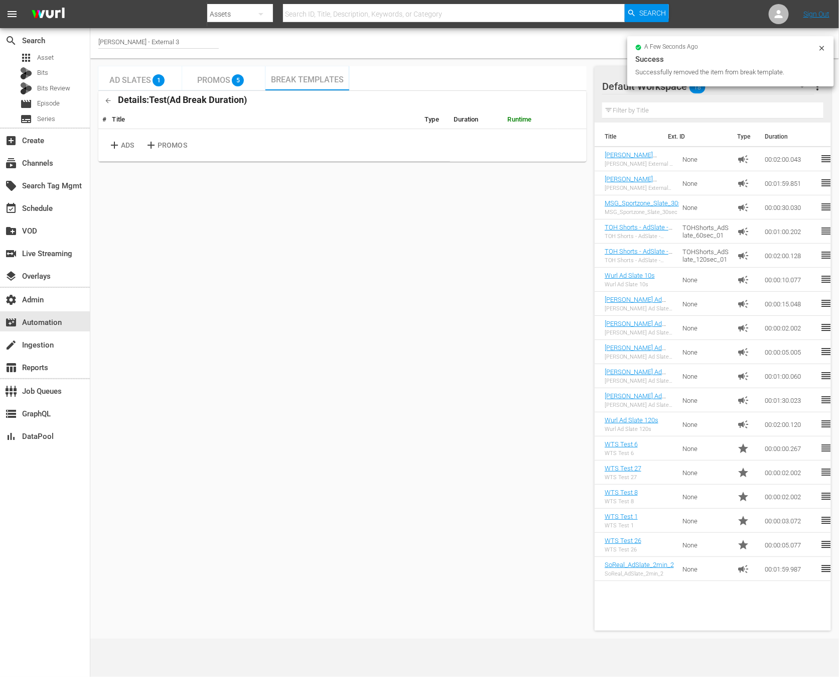
click at [114, 147] on span "add" at bounding box center [114, 145] width 13 height 12
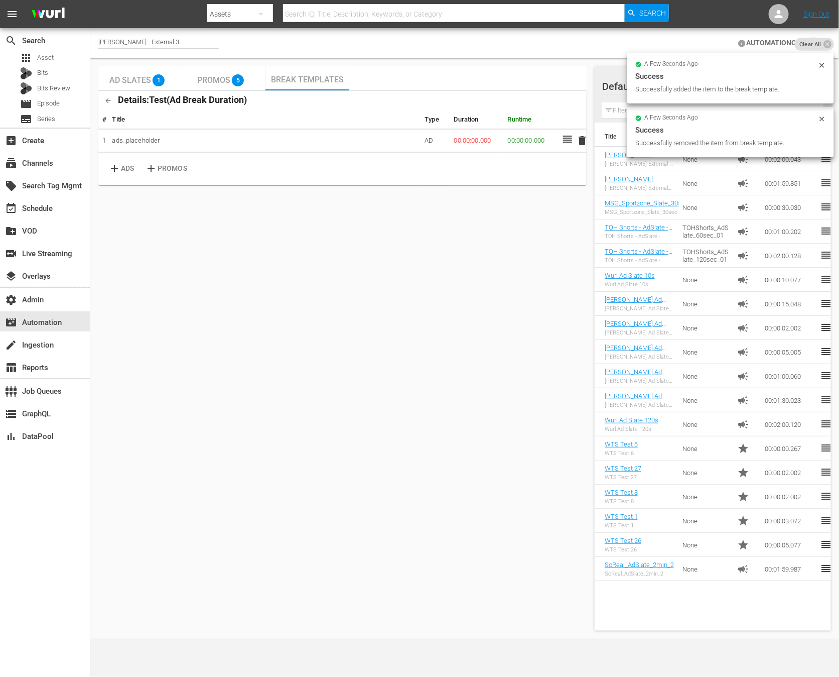
click at [137, 77] on span "Ad Slates" at bounding box center [130, 80] width 42 height 10
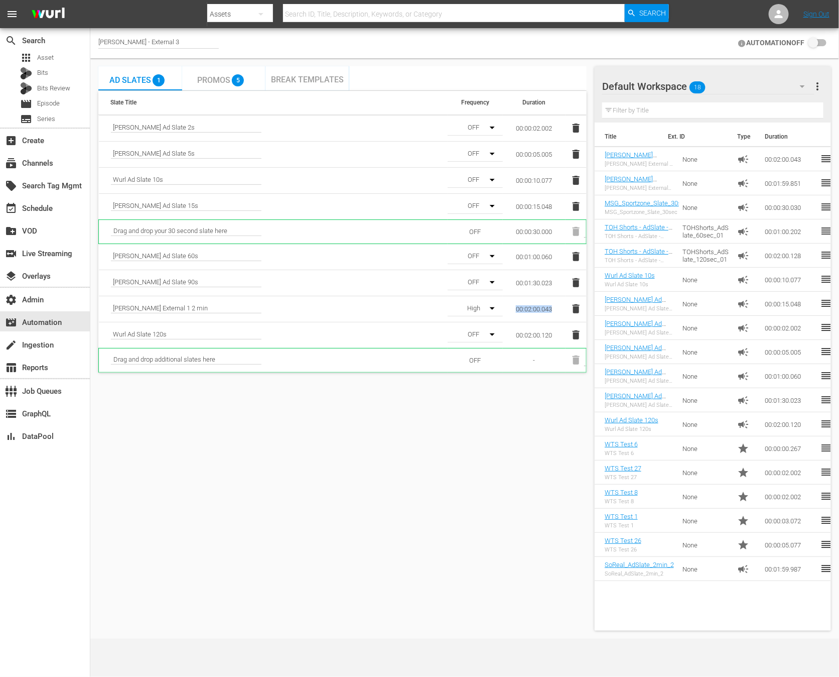
drag, startPoint x: 557, startPoint y: 308, endPoint x: 515, endPoint y: 310, distance: 41.7
click at [515, 310] on td "00:02:00.043" at bounding box center [534, 309] width 63 height 26
copy td "00:02:00.043"
click at [290, 78] on span "Break Templates" at bounding box center [307, 80] width 73 height 10
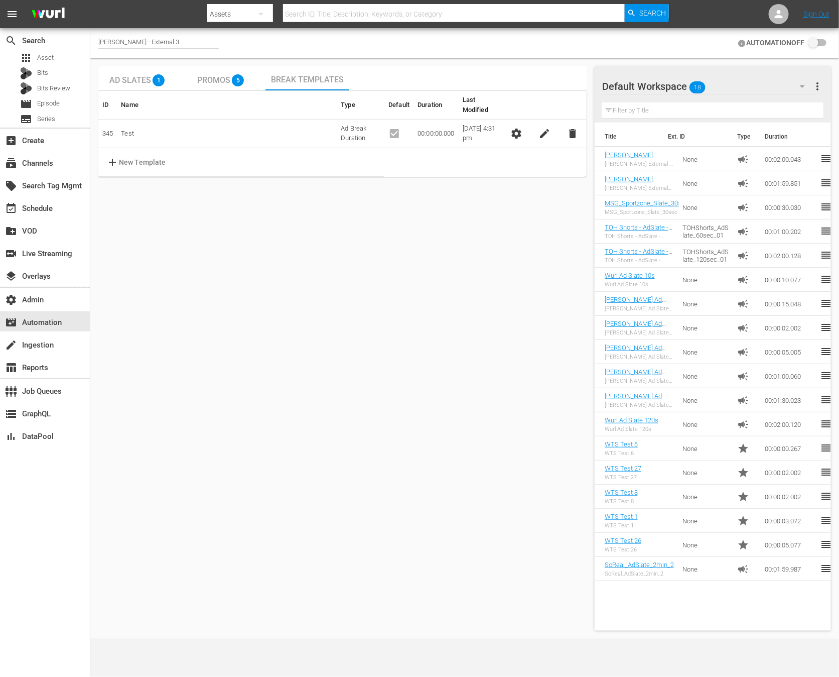
click at [544, 127] on span "edit" at bounding box center [545, 133] width 12 height 12
click at [439, 122] on td "00:00:00.000" at bounding box center [448, 123] width 45 height 29
click at [435, 121] on td "00:00:00.000" at bounding box center [448, 123] width 45 height 29
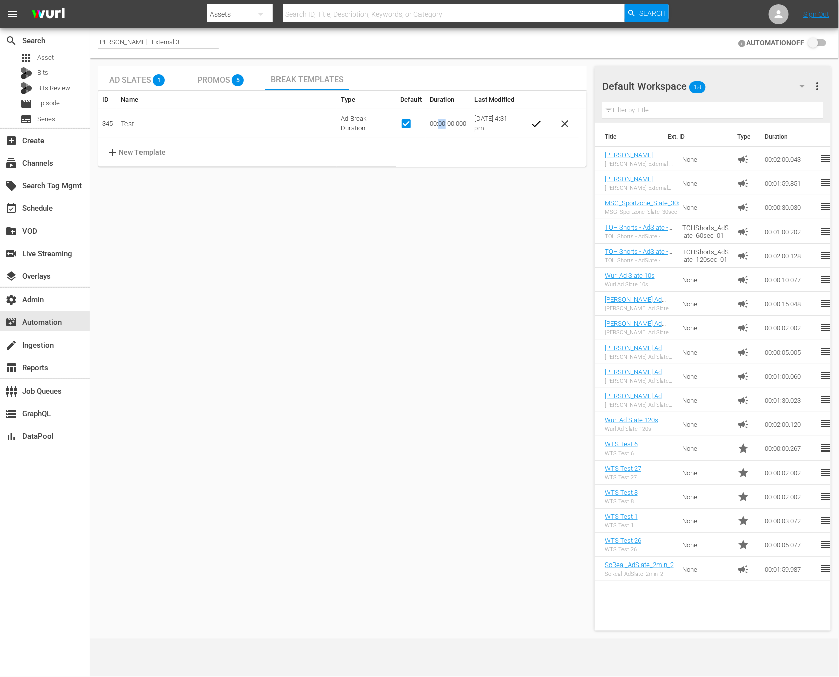
click at [435, 121] on td "00:00:00.000" at bounding box center [448, 123] width 45 height 29
click at [532, 142] on table "ID Name Type Default Duration Last Modified 345 Test Ad Break Duration 00:00:00…" at bounding box center [342, 129] width 488 height 76
click at [533, 133] on td "check" at bounding box center [536, 123] width 28 height 29
click at [534, 127] on span "check" at bounding box center [537, 123] width 12 height 12
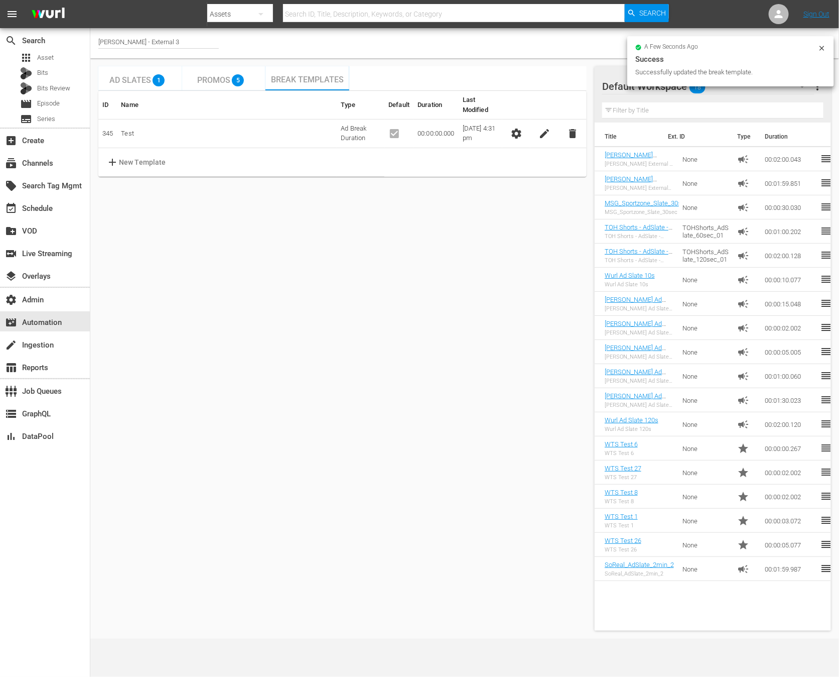
click at [517, 127] on span "settings" at bounding box center [516, 133] width 12 height 12
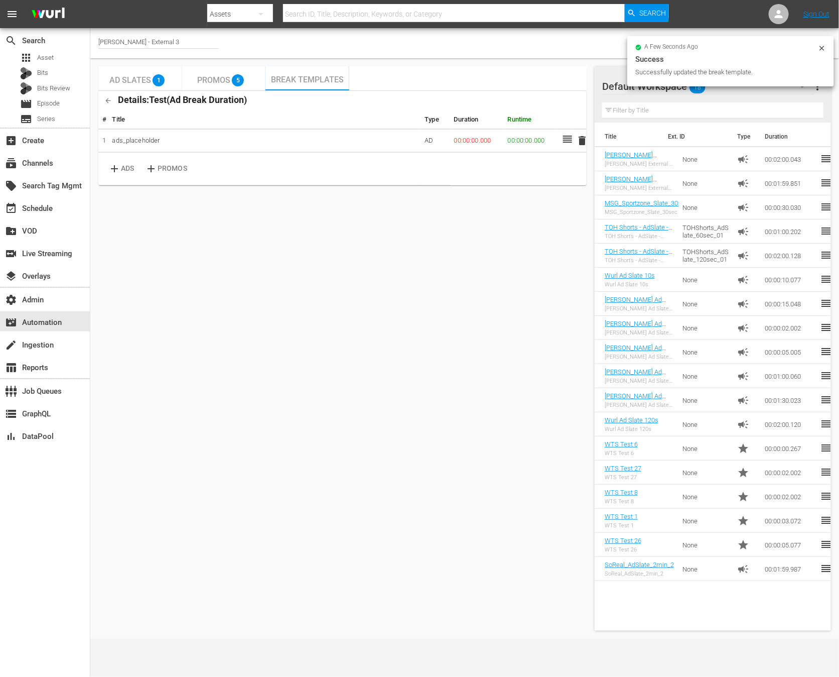
click at [474, 142] on td "00:00:00.000" at bounding box center [477, 141] width 54 height 24
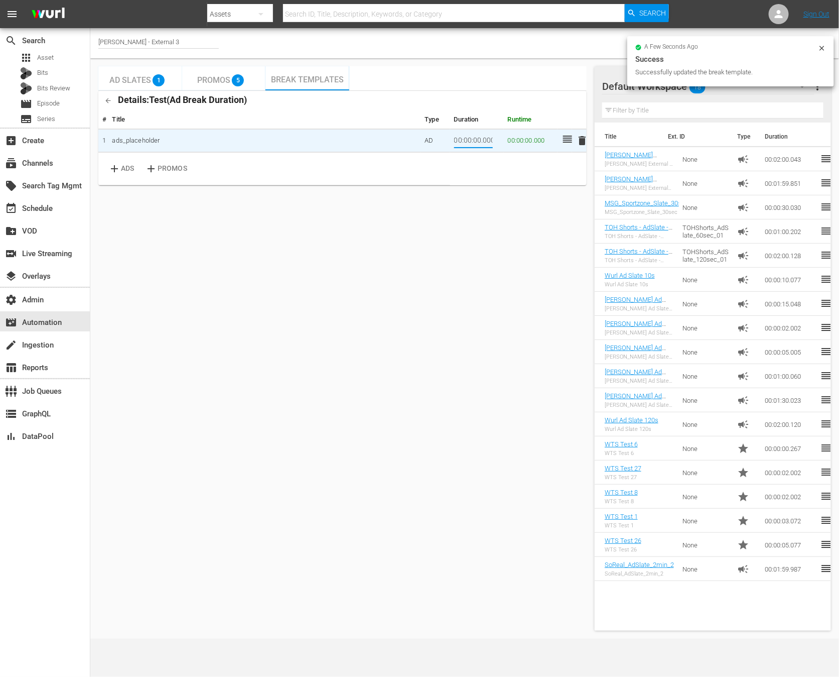
type input "00:02:00.043"
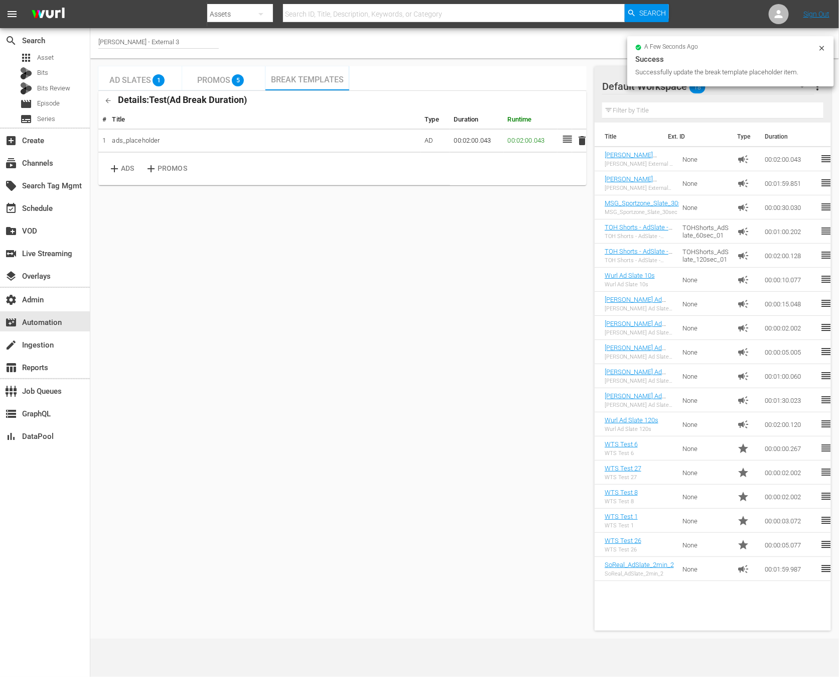
click at [211, 81] on span "Promos" at bounding box center [213, 80] width 33 height 10
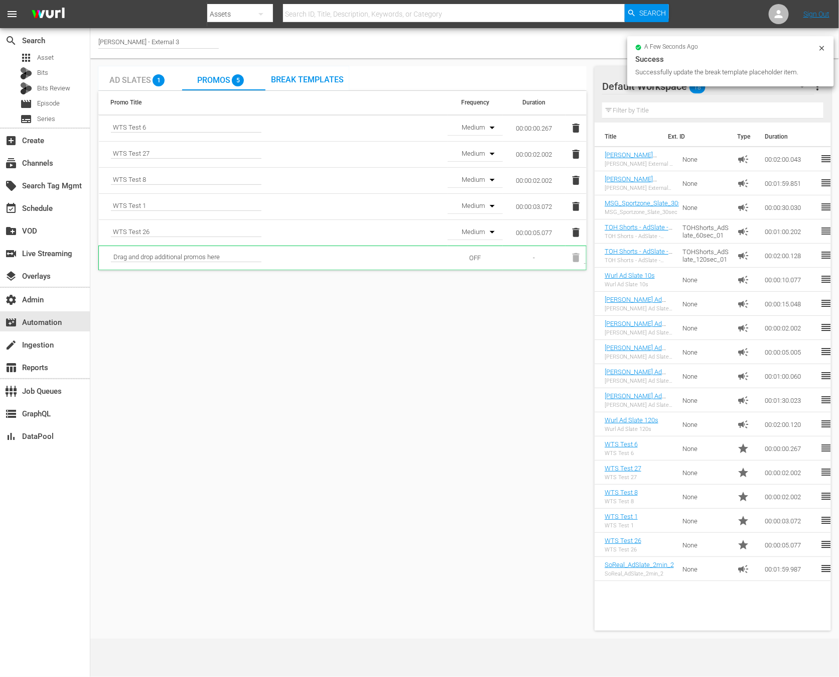
click at [140, 72] on div "Ad Slates 1" at bounding box center [139, 78] width 61 height 20
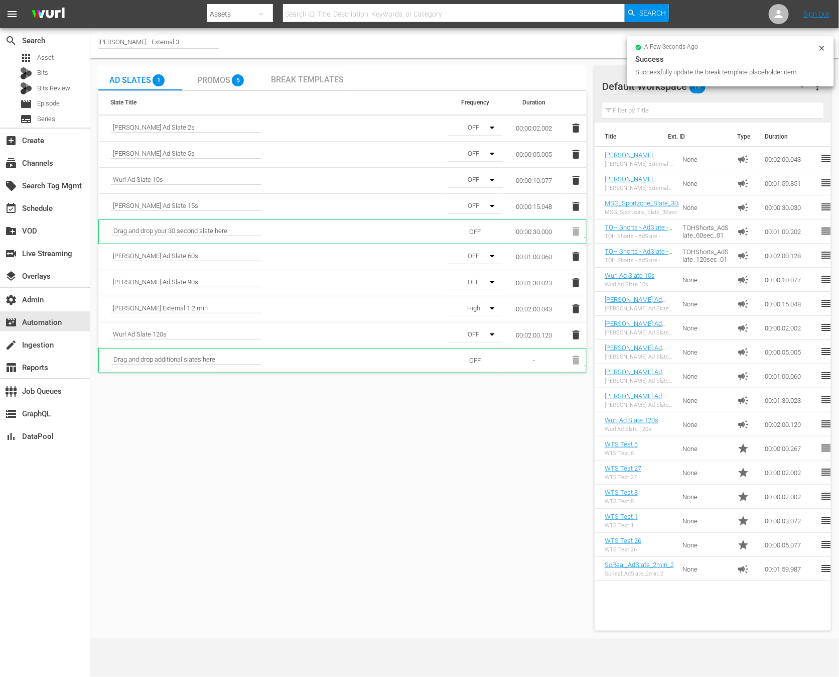
click at [284, 78] on span "Break Templates" at bounding box center [307, 80] width 73 height 10
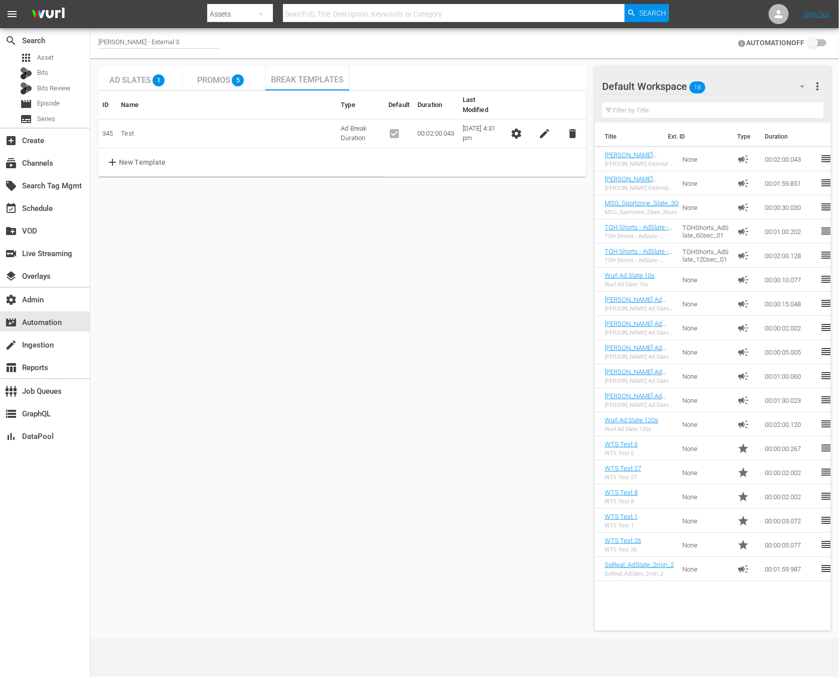
click at [514, 127] on span "settings" at bounding box center [516, 133] width 12 height 12
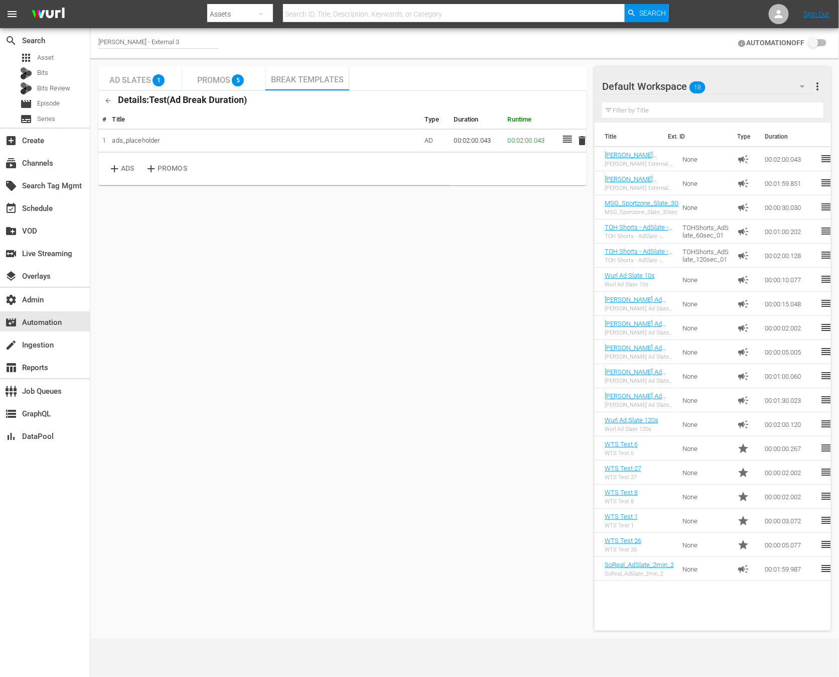
click at [176, 163] on p "PROMOS" at bounding box center [173, 168] width 30 height 11
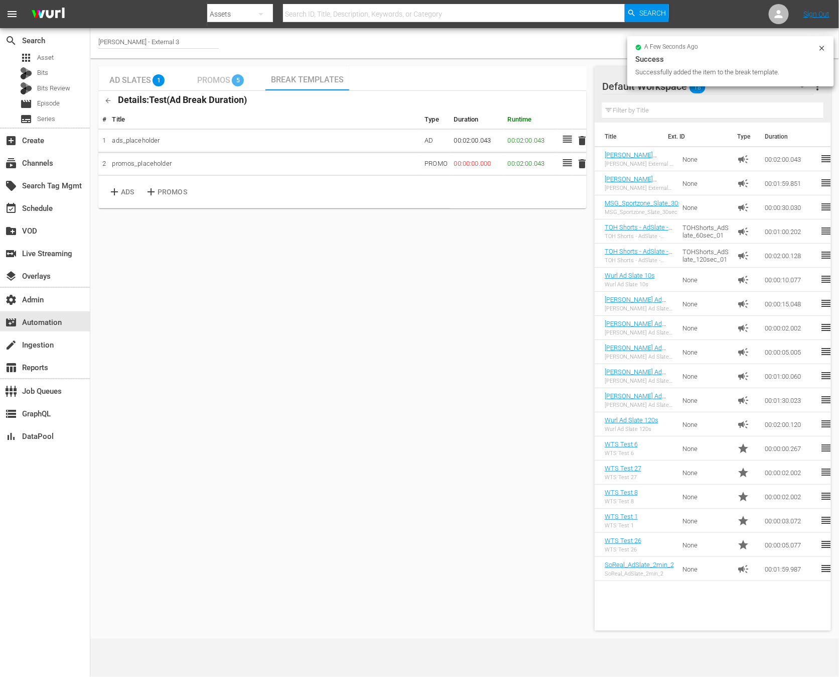
click at [223, 71] on div "Promos 5" at bounding box center [223, 78] width 53 height 20
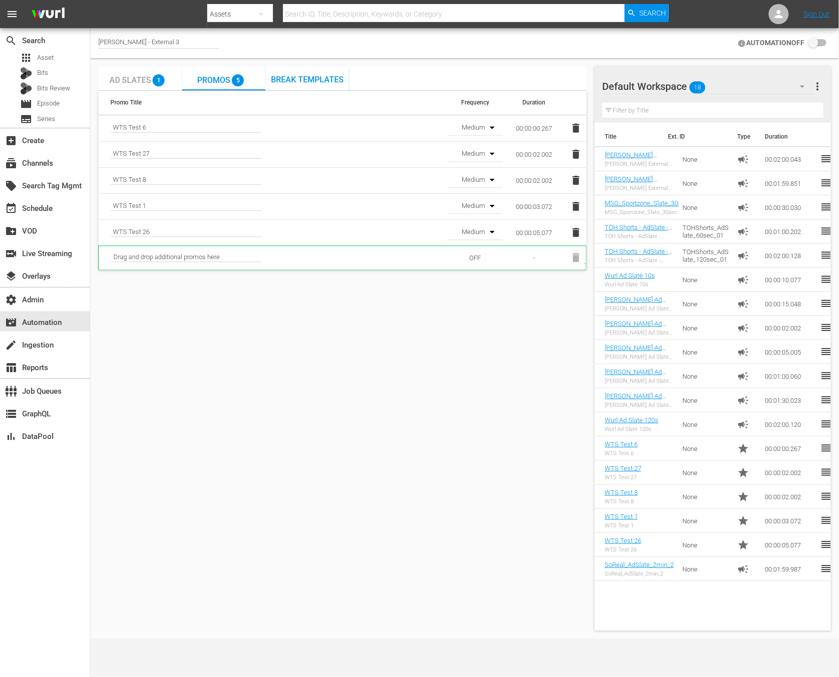
click at [587, 124] on div "Ad Slates 1 Promos 5 Break Templates Promo Title Frequency Duration WTS Test 6 …" at bounding box center [464, 348] width 741 height 572
click at [482, 119] on button "button" at bounding box center [488, 127] width 24 height 24
click at [482, 136] on div "OFF" at bounding box center [474, 131] width 53 height 16
drag, startPoint x: 558, startPoint y: 152, endPoint x: 515, endPoint y: 153, distance: 42.2
click at [515, 153] on td "00:00:02.002" at bounding box center [534, 154] width 63 height 26
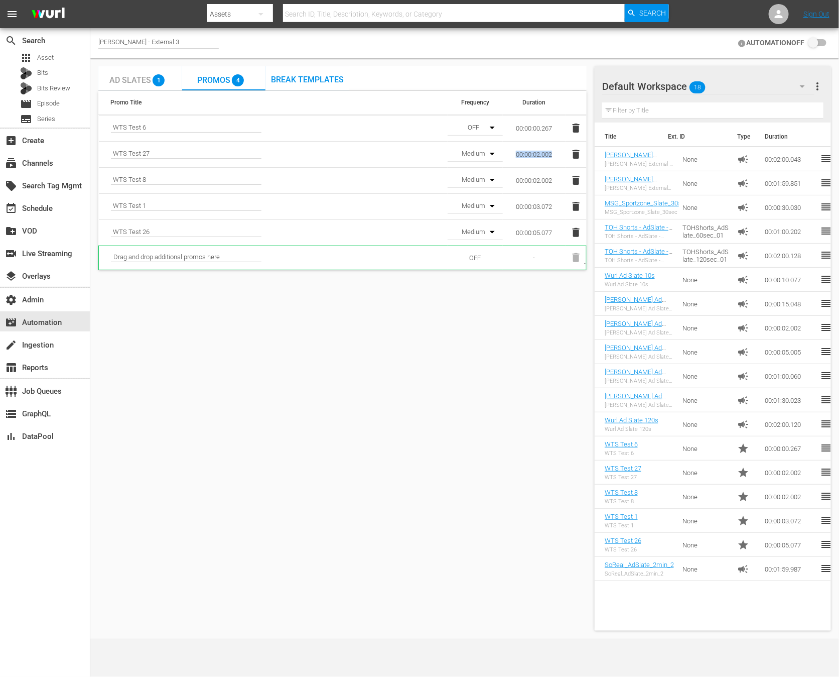
copy td "00:00:02.002"
click at [300, 77] on span "Break Templates" at bounding box center [307, 80] width 73 height 10
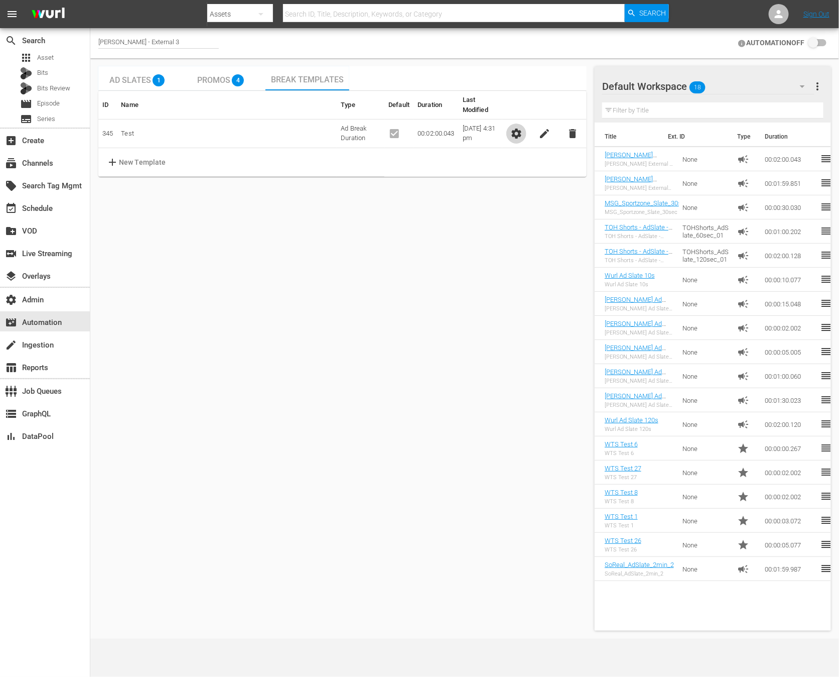
click at [517, 127] on span "settings" at bounding box center [516, 133] width 12 height 12
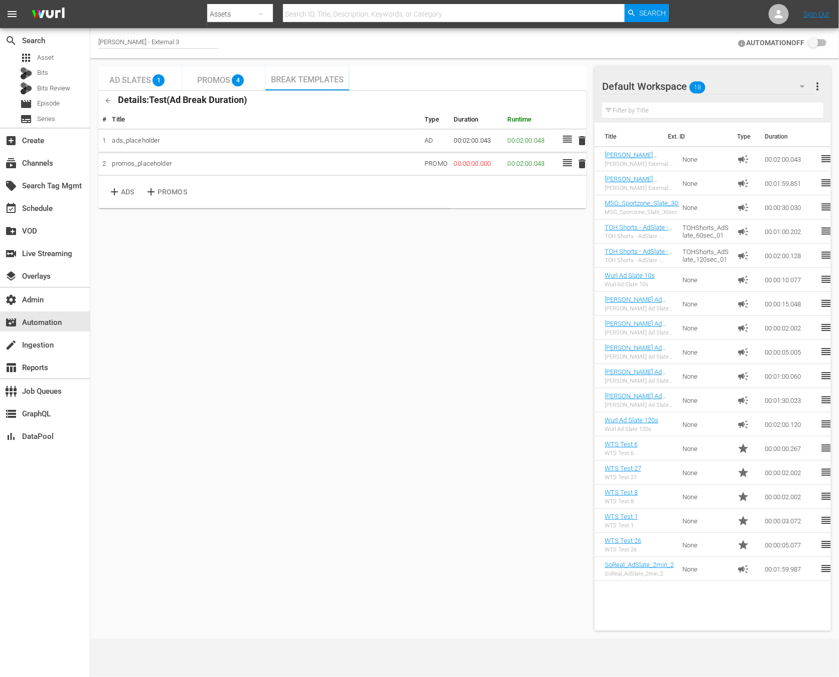
click at [466, 165] on td "00:00:00.000" at bounding box center [477, 164] width 54 height 24
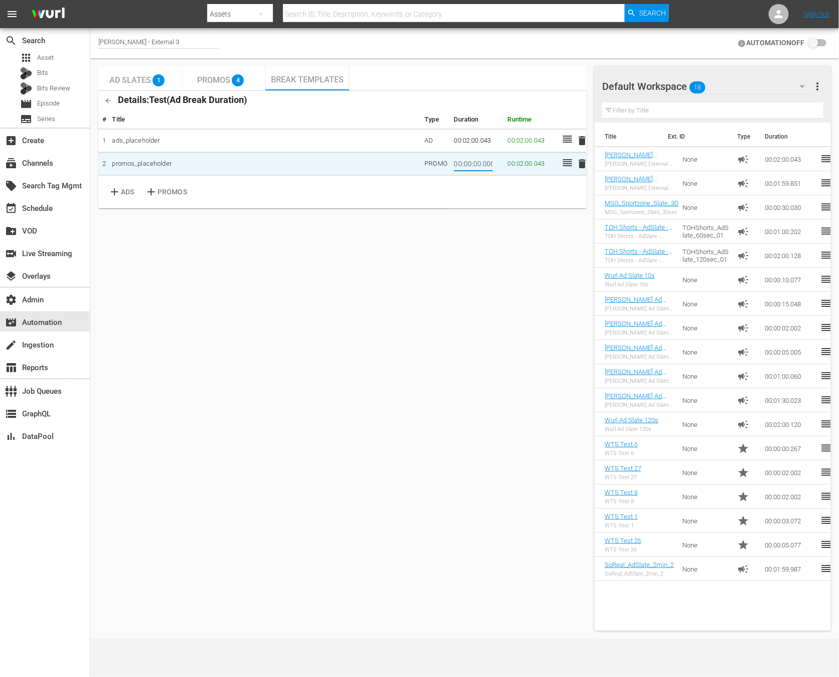
click at [466, 165] on input "00:00:00.000" at bounding box center [473, 164] width 39 height 15
type input "00:00:02.002"
click at [479, 186] on table "# Title Type Duration Runtime 1 ads_placeholder AD 00:02:00.043 00:02:00.043 de…" at bounding box center [342, 159] width 488 height 98
click at [171, 192] on p "PROMOS" at bounding box center [173, 192] width 30 height 11
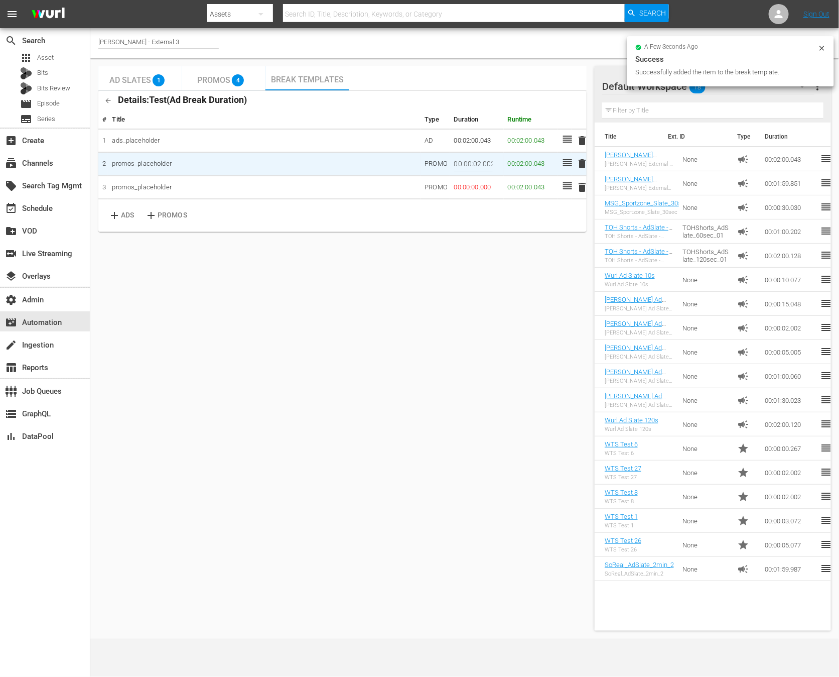
click at [487, 185] on td "00:00:00.000" at bounding box center [477, 188] width 54 height 24
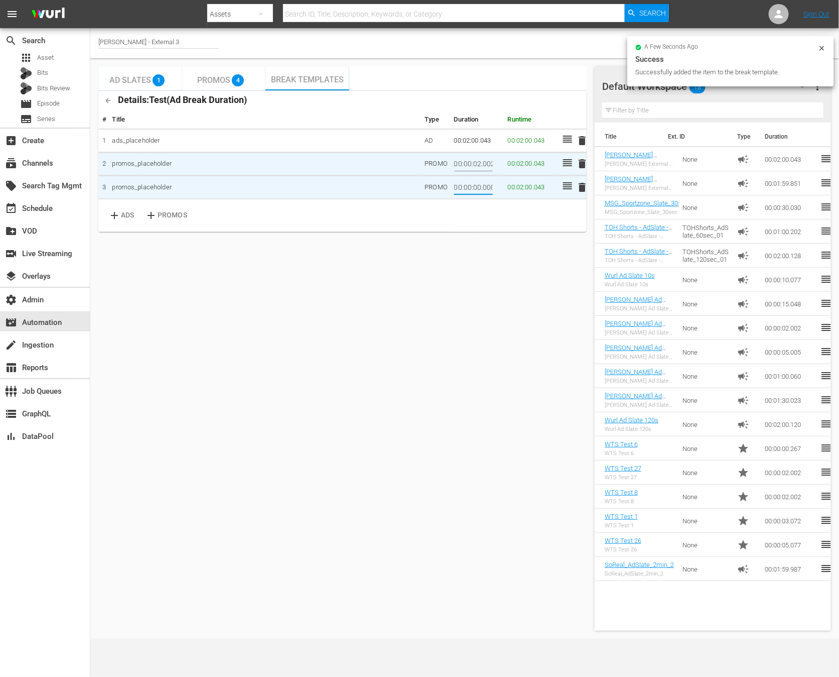
click at [487, 185] on input "00:00:00.000" at bounding box center [473, 187] width 39 height 15
type input "00:00:02.002"
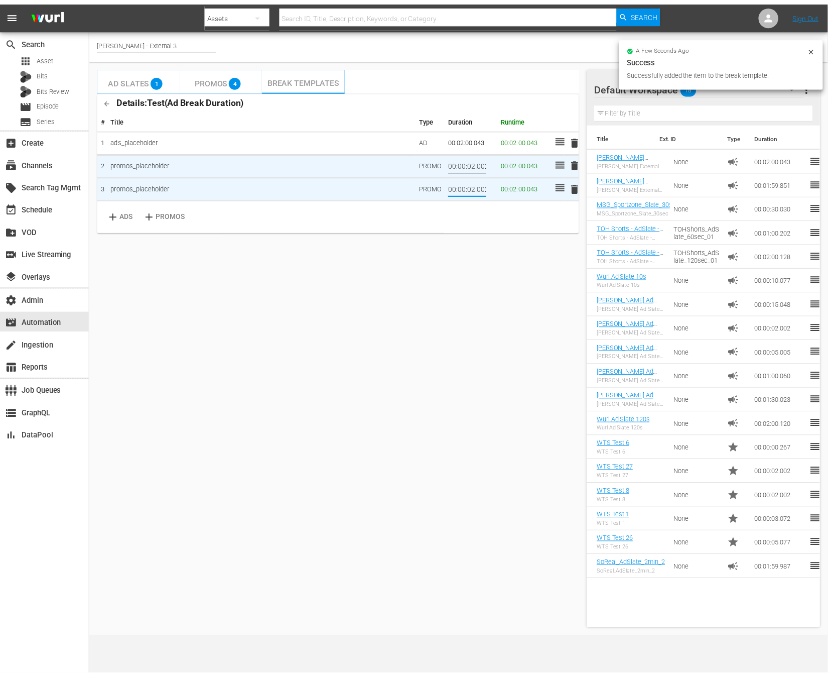
scroll to position [0, 2]
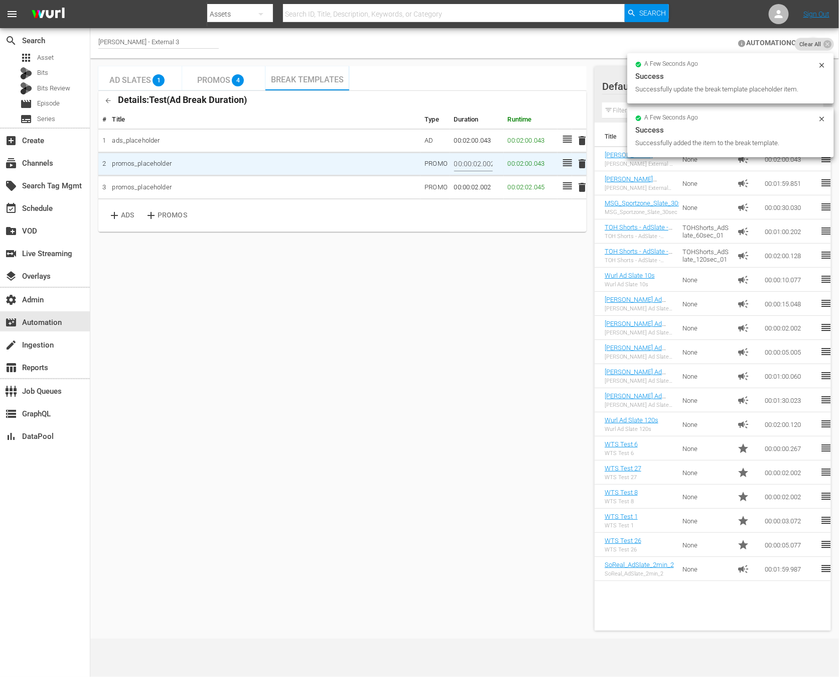
click at [476, 162] on input "00:00:02.002" at bounding box center [473, 164] width 39 height 15
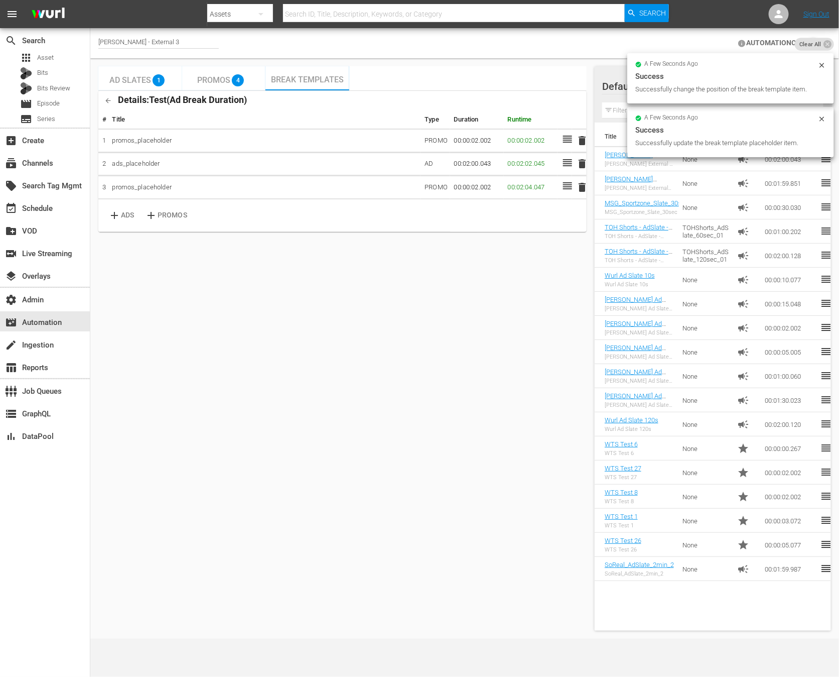
click at [500, 314] on div "Ad Slates 1 Promos 4 Break Templates Details: Test ( Ad Break Duration ) # Titl…" at bounding box center [342, 348] width 488 height 564
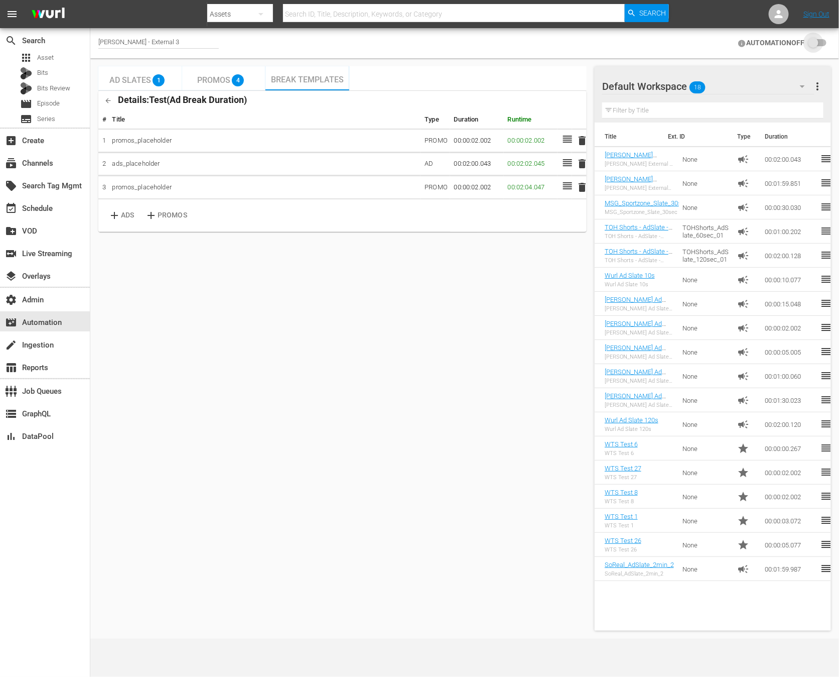
click at [815, 44] on input "checkbox" at bounding box center [816, 43] width 22 height 12
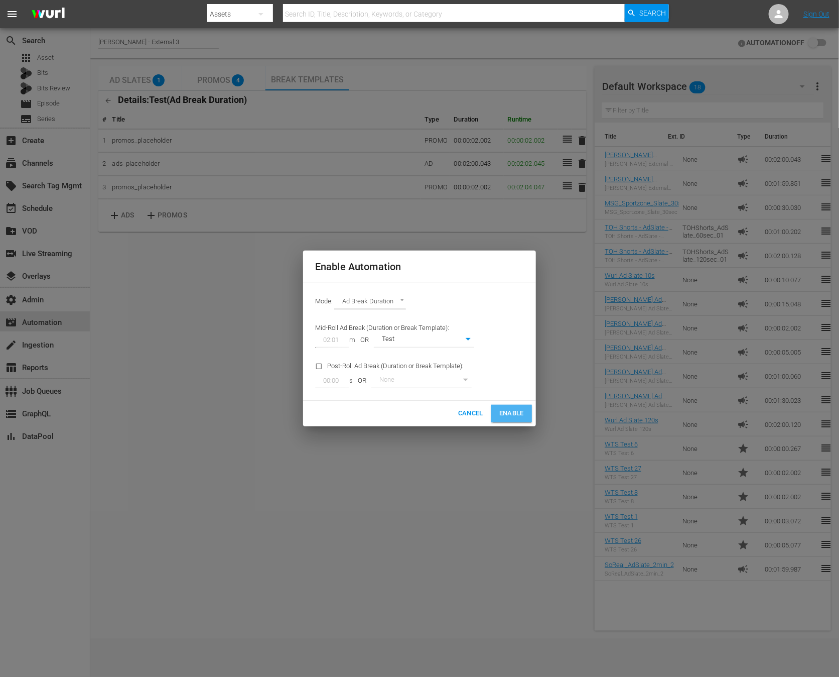
click at [511, 410] on span "Enable" at bounding box center [511, 414] width 25 height 12
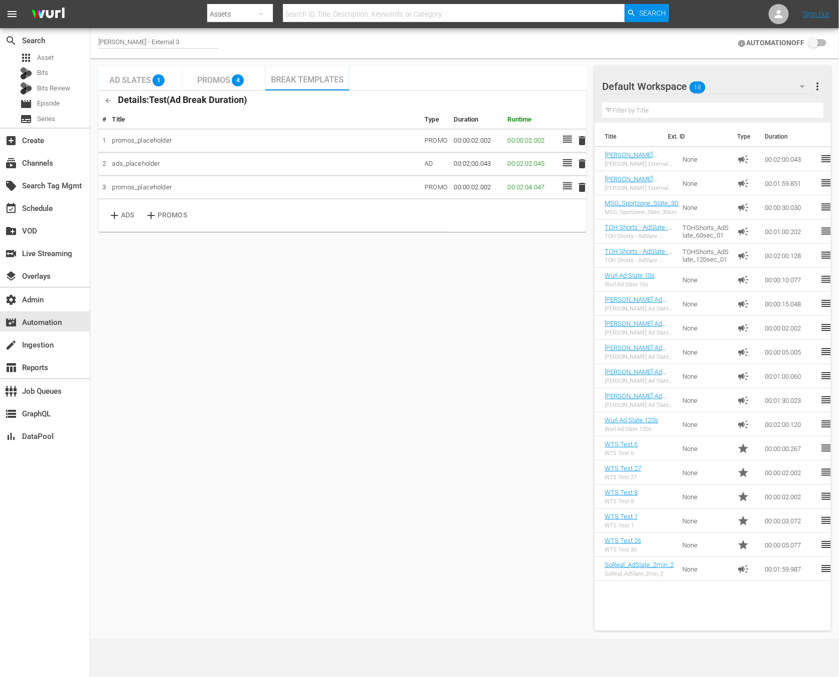
checkbox input "true"
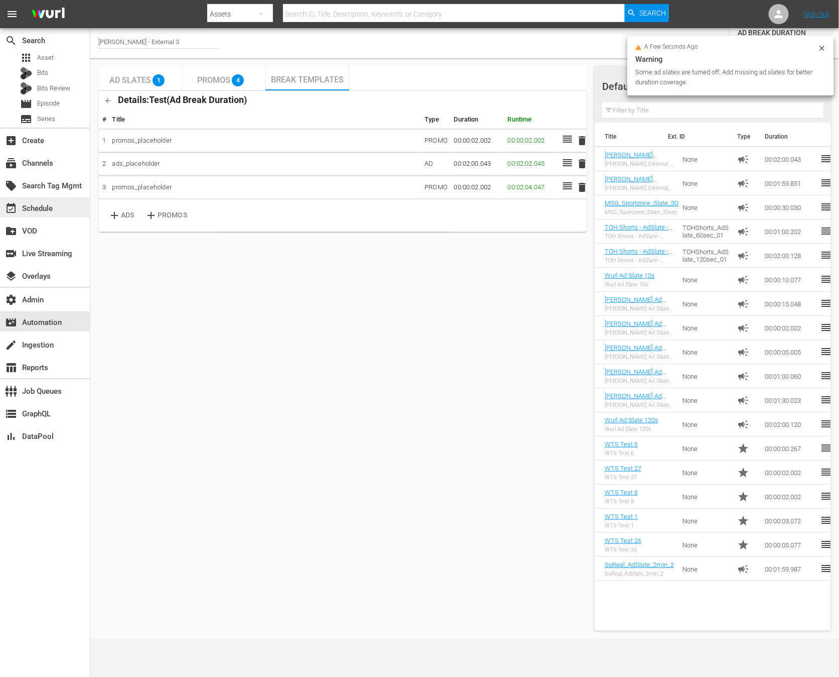
click at [22, 201] on div "event_available Schedule" at bounding box center [45, 207] width 90 height 20
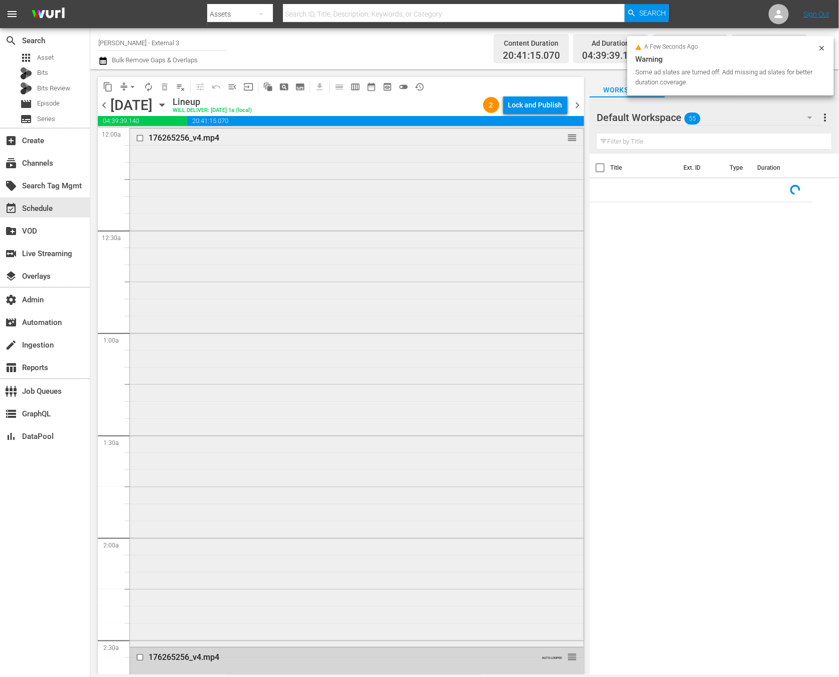
click at [277, 195] on div "176265256_v4.mp4 reorder" at bounding box center [357, 386] width 454 height 516
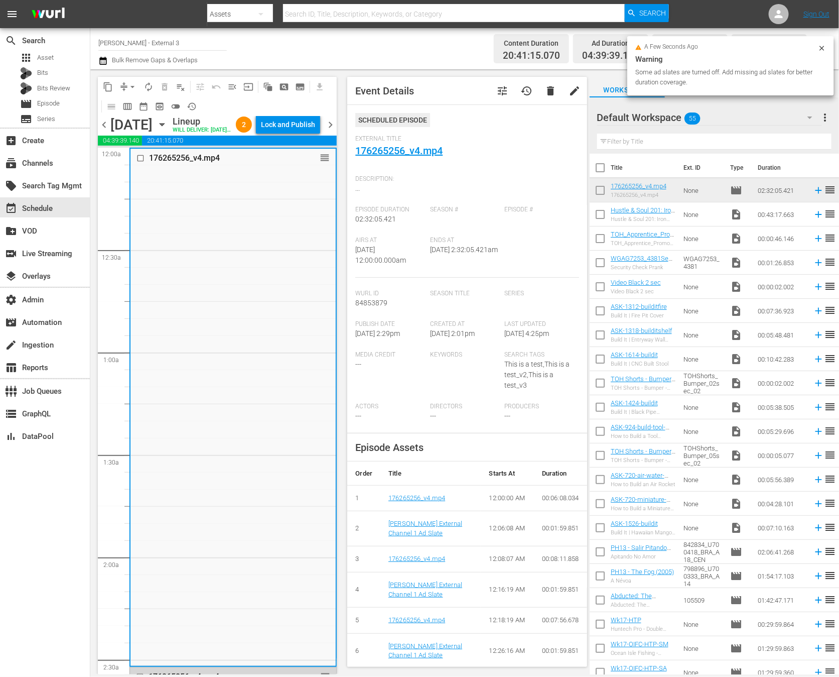
click at [417, 142] on span "External Title" at bounding box center [464, 139] width 218 height 8
click at [417, 151] on link "176265256_v4.mp4" at bounding box center [398, 151] width 87 height 12
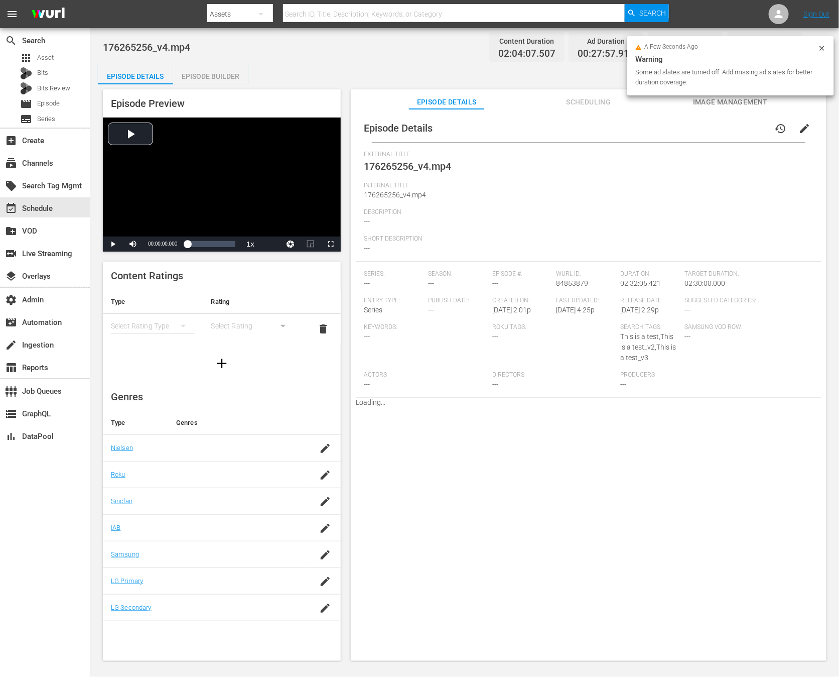
click at [205, 62] on div "176265256_v4.mp4 Content Duration 02:04:07.507 Ad Duration 00:27:57.914 Promo D…" at bounding box center [464, 345] width 749 height 634
click at [205, 66] on div "Episode Builder" at bounding box center [210, 76] width 75 height 24
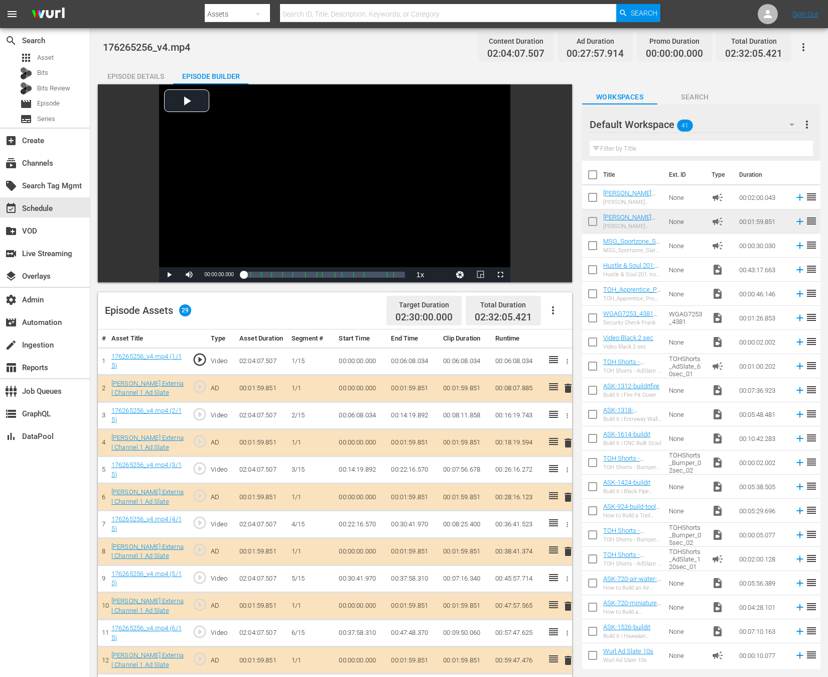
click at [553, 303] on button "button" at bounding box center [553, 310] width 24 height 24
click at [567, 339] on div "Fill with Ads" at bounding box center [583, 338] width 68 height 24
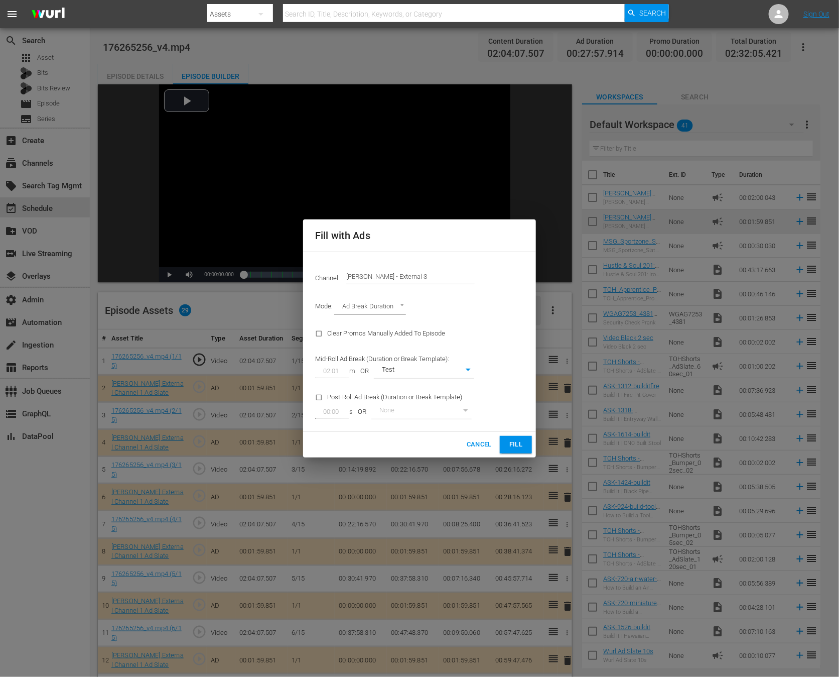
click at [523, 449] on span "Fill" at bounding box center [516, 445] width 16 height 12
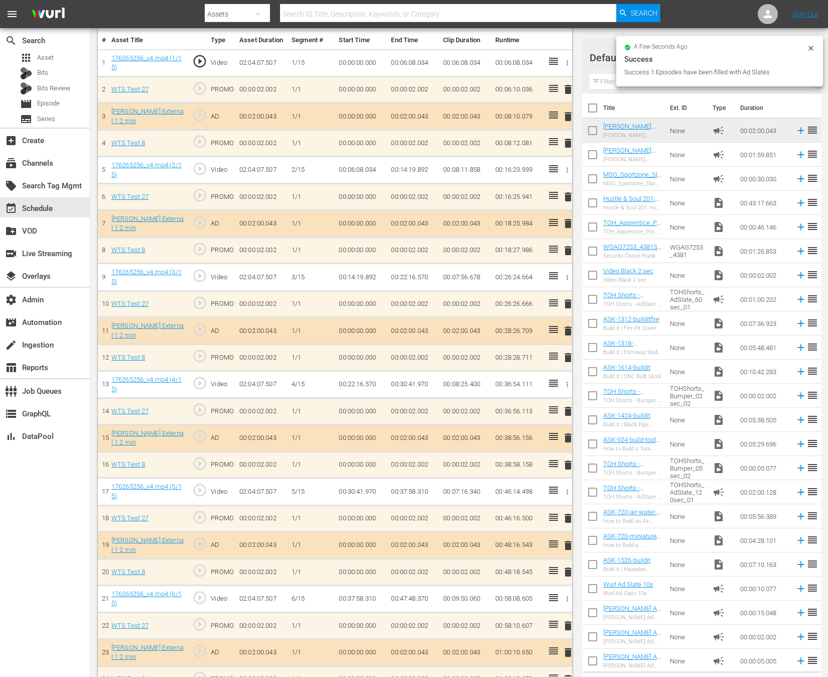
scroll to position [107, 0]
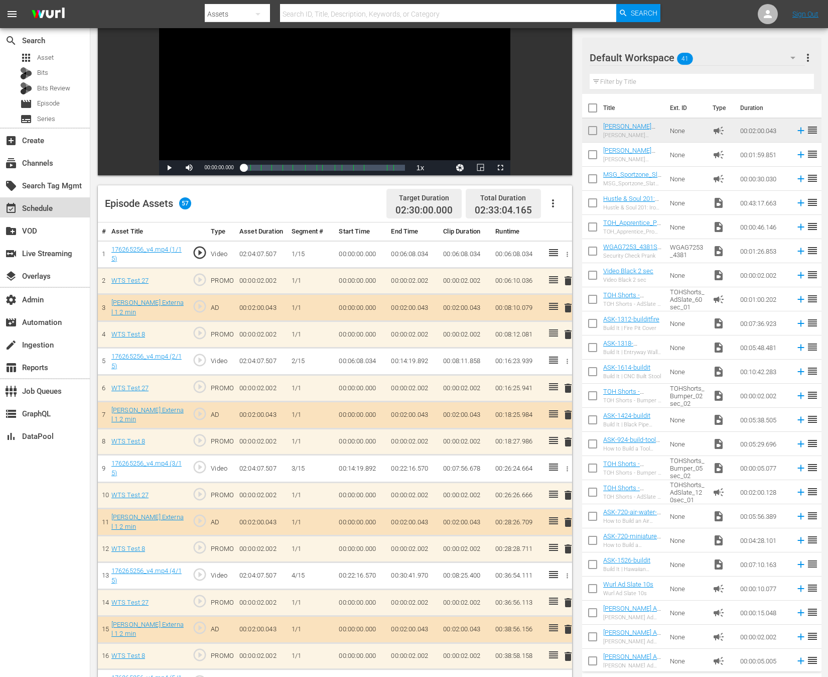
click at [41, 203] on div "event_available Schedule" at bounding box center [28, 206] width 56 height 9
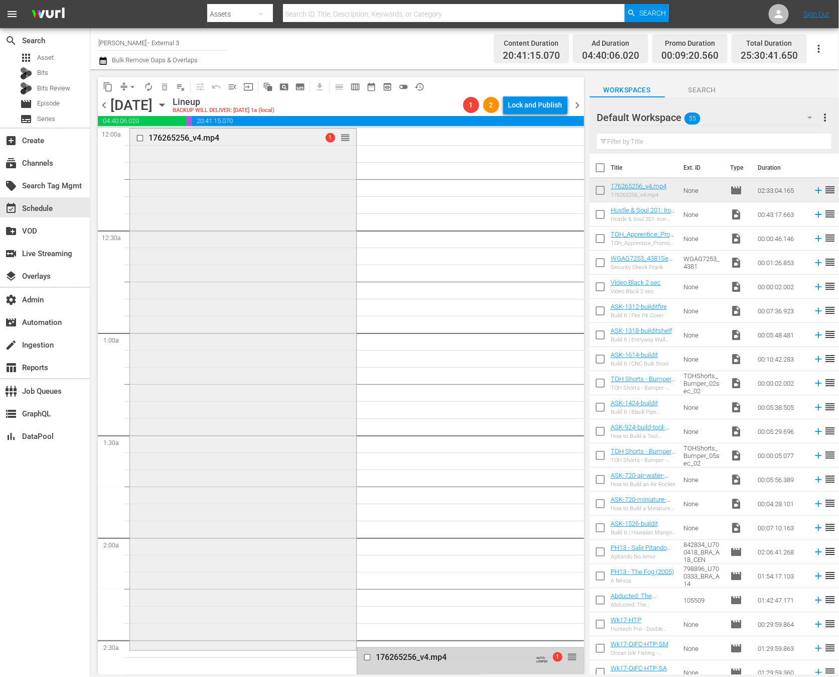
click at [267, 293] on div "176265256_v4.mp4 1 reorder" at bounding box center [243, 387] width 226 height 519
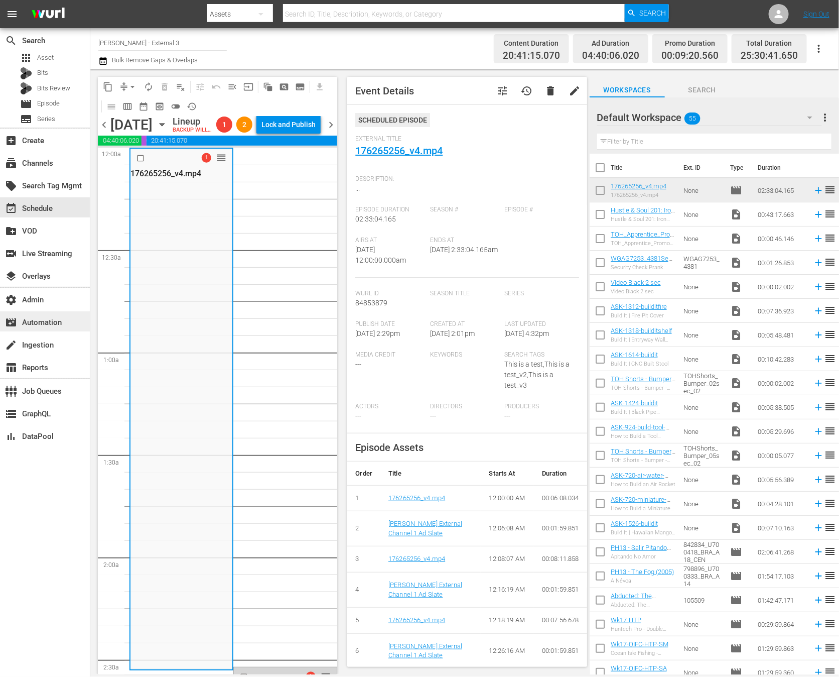
click at [56, 323] on div "movie_filter Automation" at bounding box center [28, 320] width 56 height 9
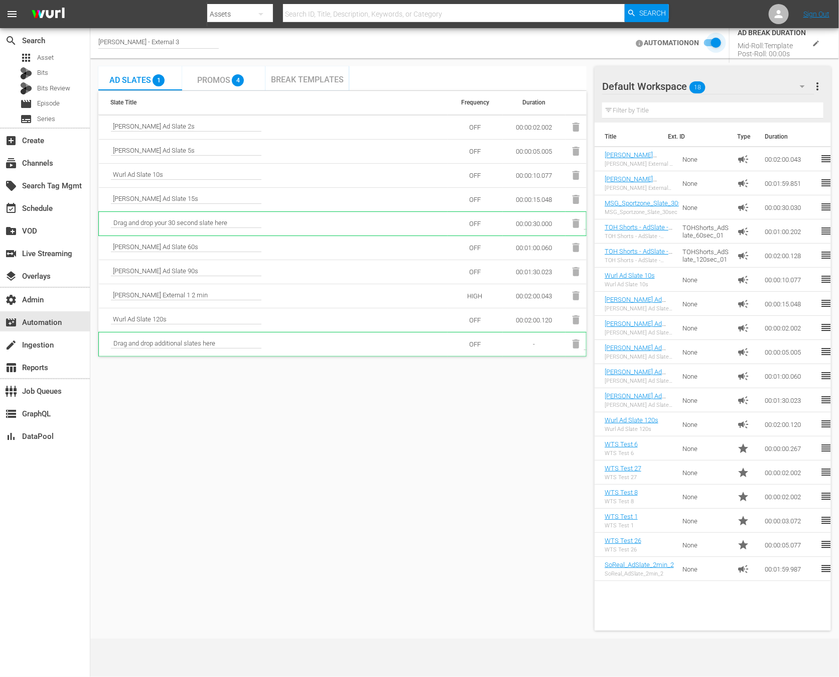
click at [715, 46] on input "checkbox" at bounding box center [710, 43] width 22 height 12
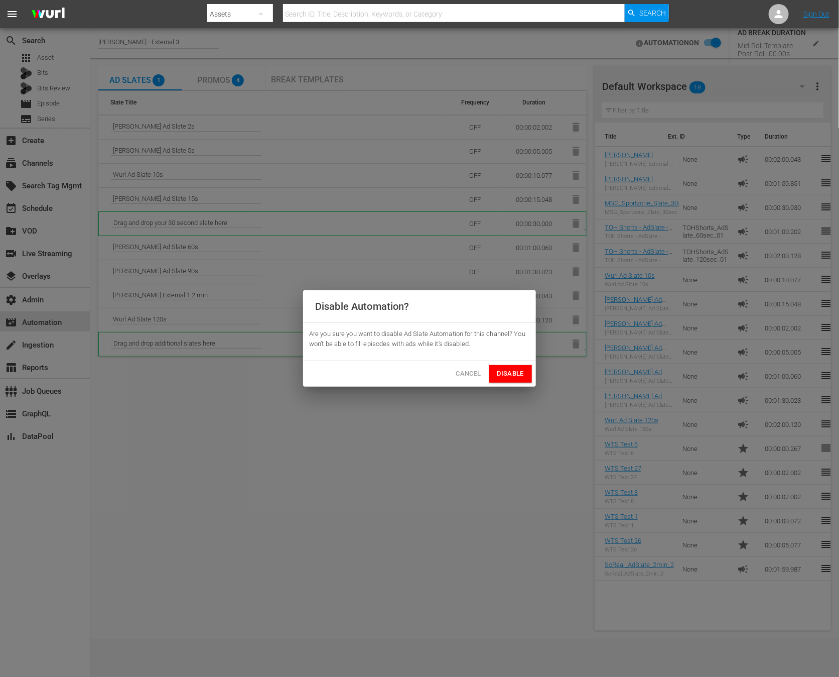
click at [513, 370] on span "Disable" at bounding box center [510, 374] width 27 height 12
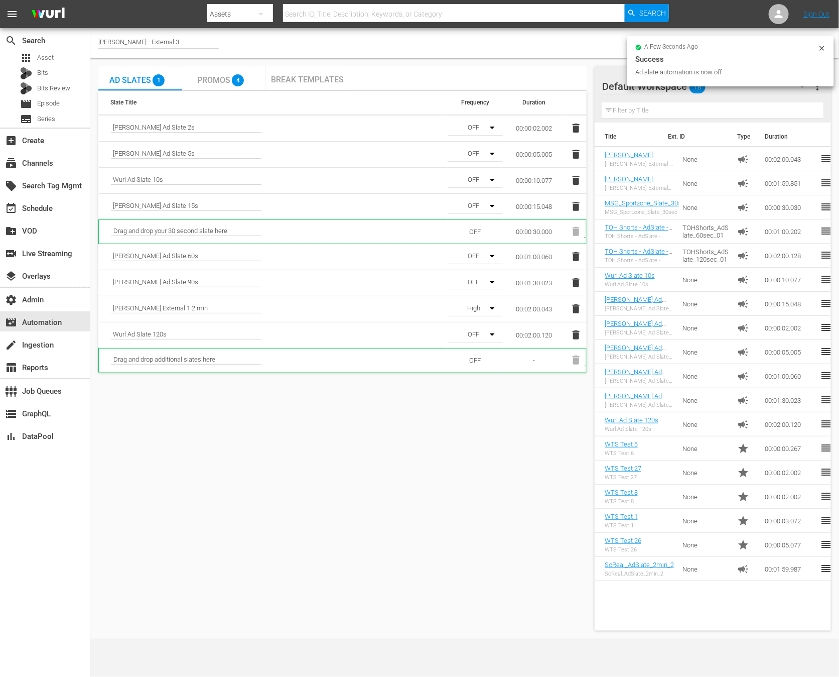
click at [575, 307] on icon "button" at bounding box center [576, 308] width 7 height 9
click at [484, 301] on button "button" at bounding box center [488, 308] width 24 height 24
click at [476, 363] on div "High" at bounding box center [474, 359] width 53 height 16
click at [572, 311] on icon "button" at bounding box center [576, 309] width 12 height 12
click at [493, 329] on icon "button" at bounding box center [492, 334] width 12 height 12
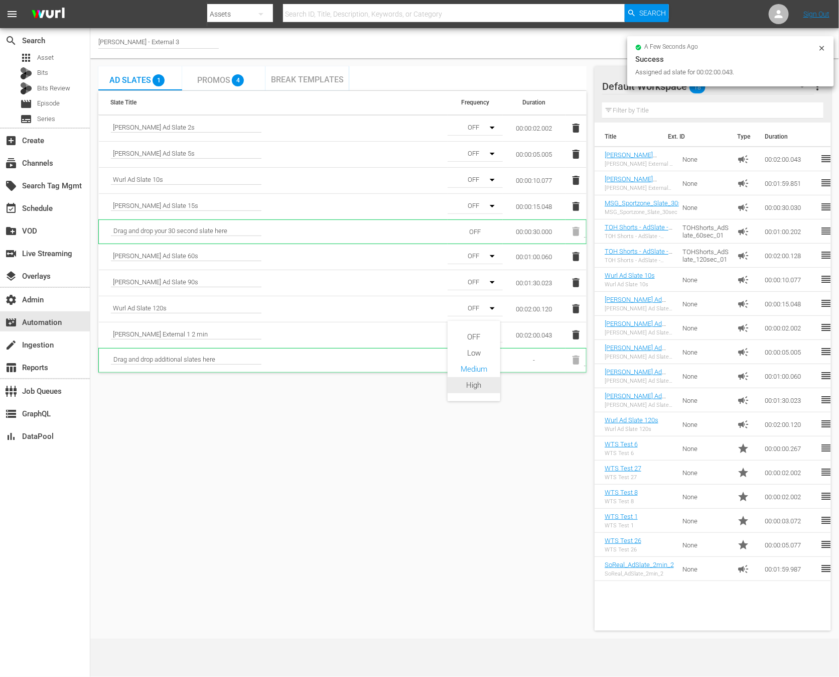
click at [472, 384] on div "High" at bounding box center [474, 385] width 53 height 16
click at [324, 382] on div "OFF Low Medium High" at bounding box center [419, 338] width 839 height 677
click at [307, 83] on span "Break Templates" at bounding box center [307, 80] width 73 height 10
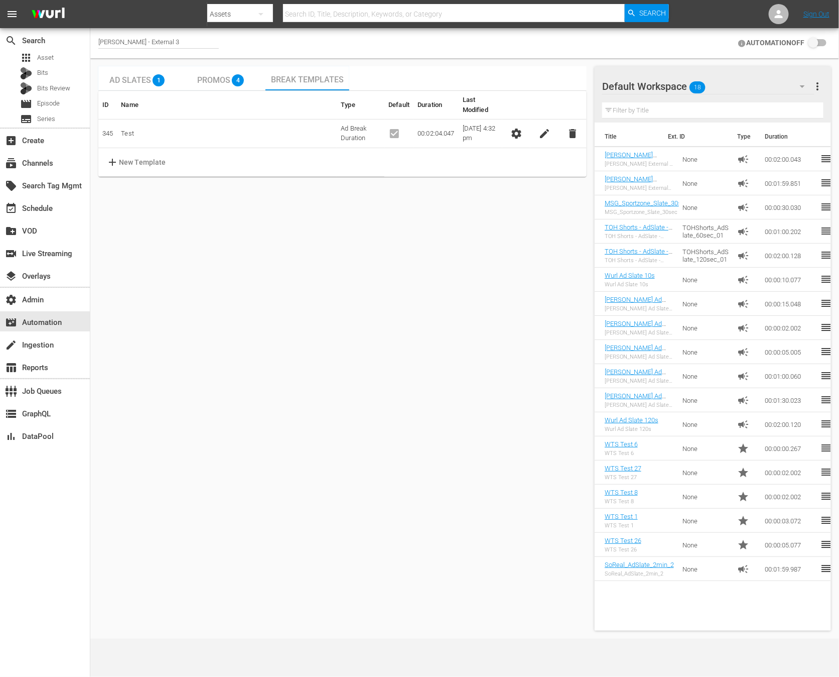
click at [100, 68] on div "Ad Slates 1" at bounding box center [140, 78] width 84 height 24
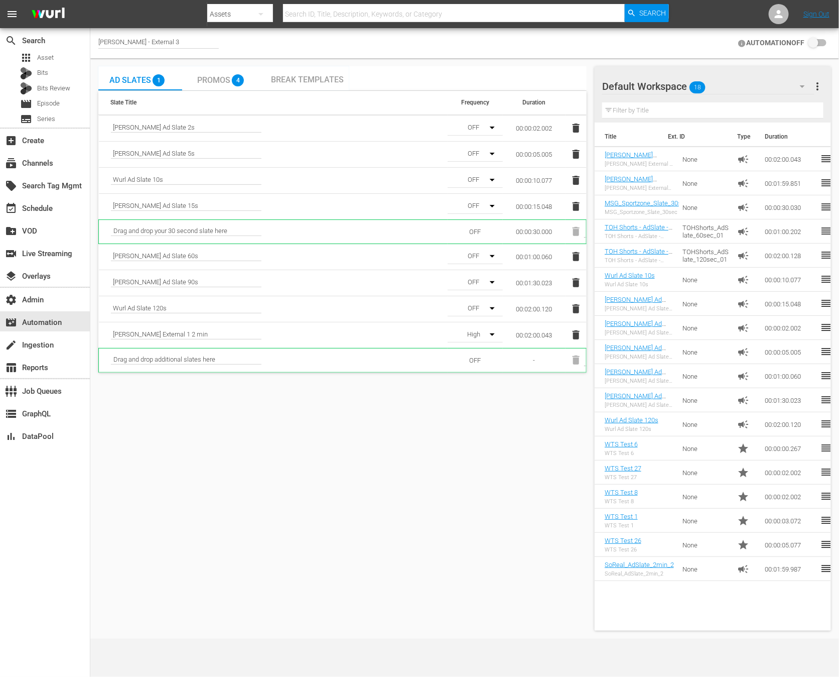
click at [546, 336] on td "00:02:00.043" at bounding box center [534, 335] width 63 height 26
copy tr "00:02:00.043"
click at [304, 71] on div "Break Templates" at bounding box center [308, 78] width 84 height 24
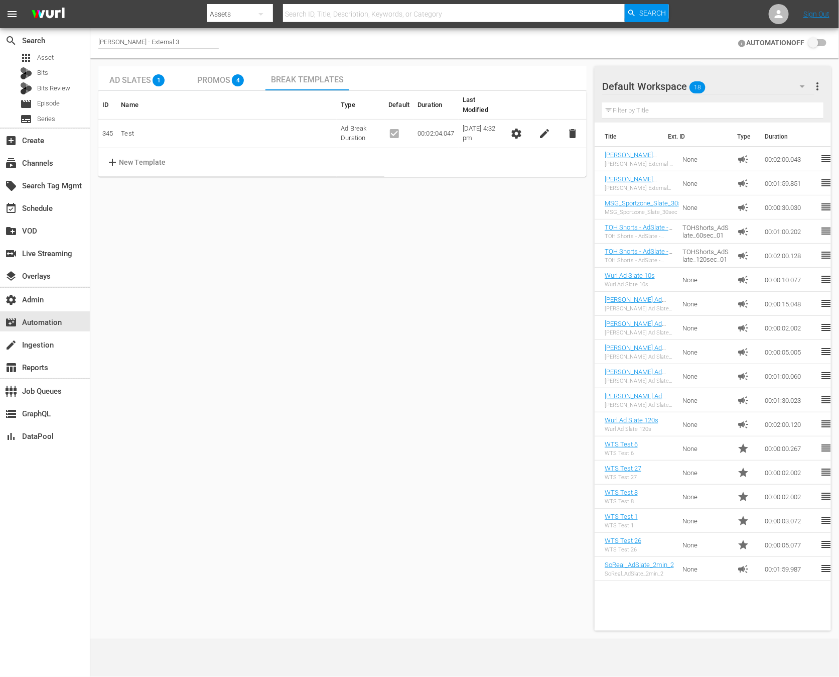
click at [511, 127] on span "settings" at bounding box center [516, 133] width 12 height 12
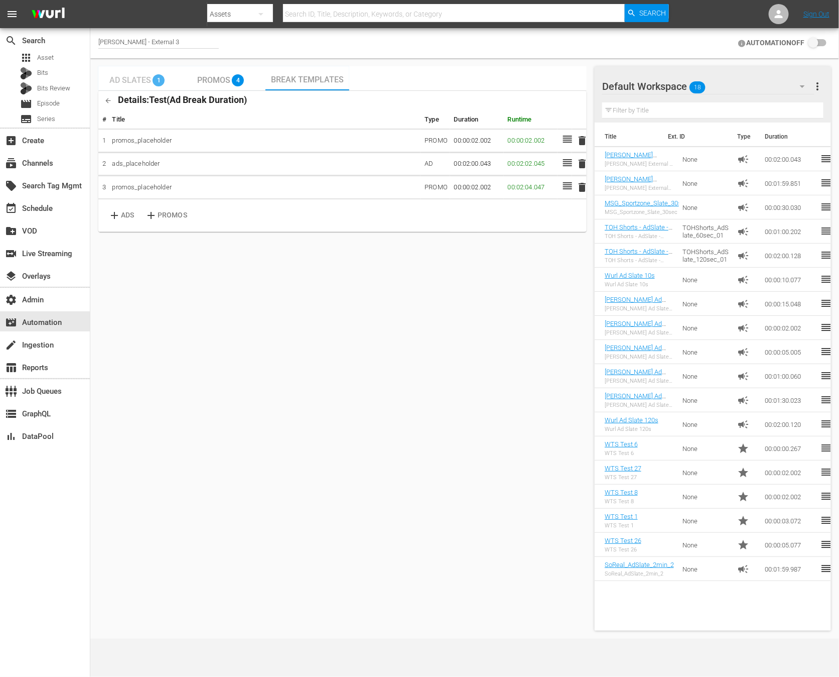
click at [129, 72] on div "Ad Slates 1" at bounding box center [139, 78] width 61 height 20
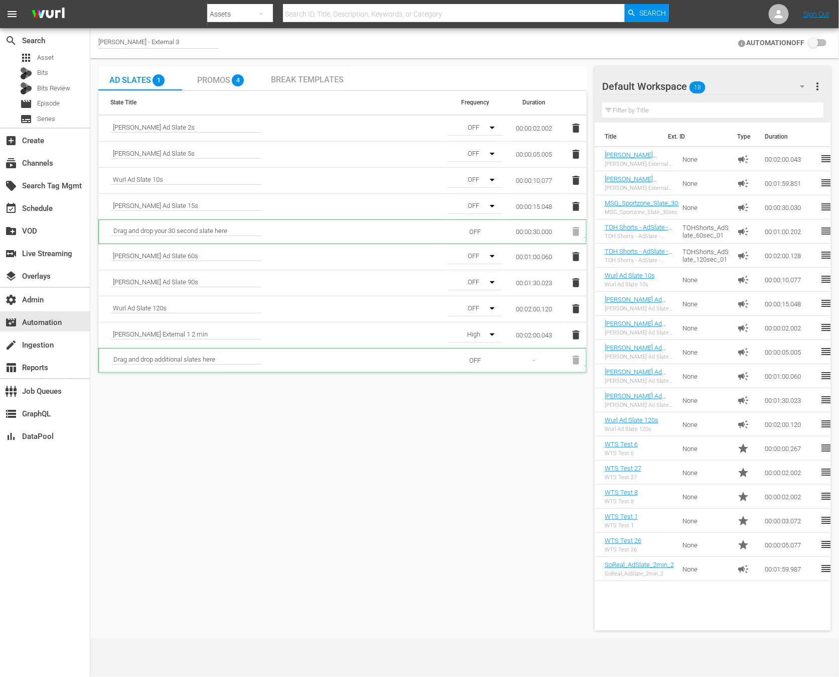
click at [165, 333] on span "[PERSON_NAME] External 1 2 min" at bounding box center [186, 334] width 151 height 9
click at [816, 44] on input "checkbox" at bounding box center [816, 43] width 22 height 12
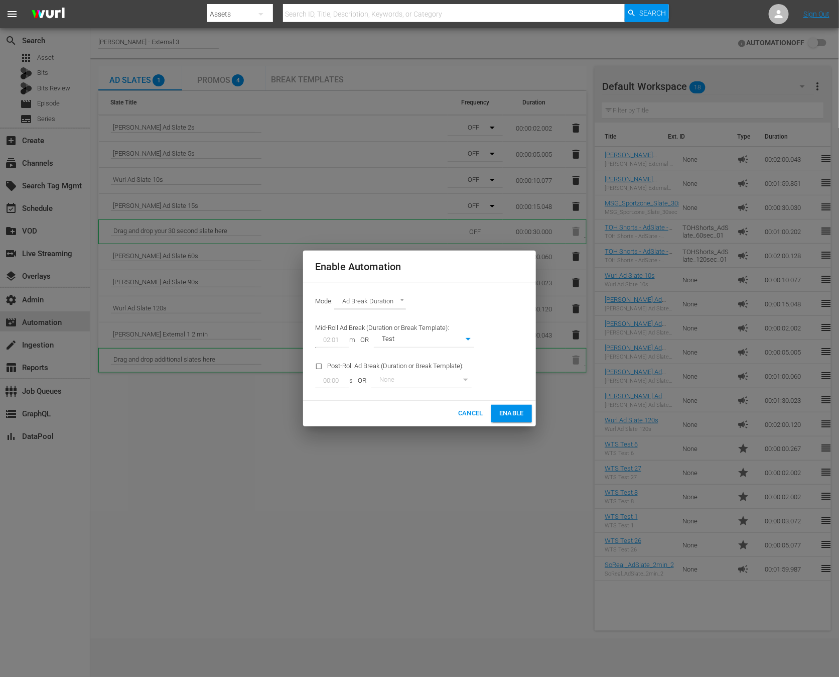
click at [497, 410] on button "Enable" at bounding box center [511, 414] width 41 height 18
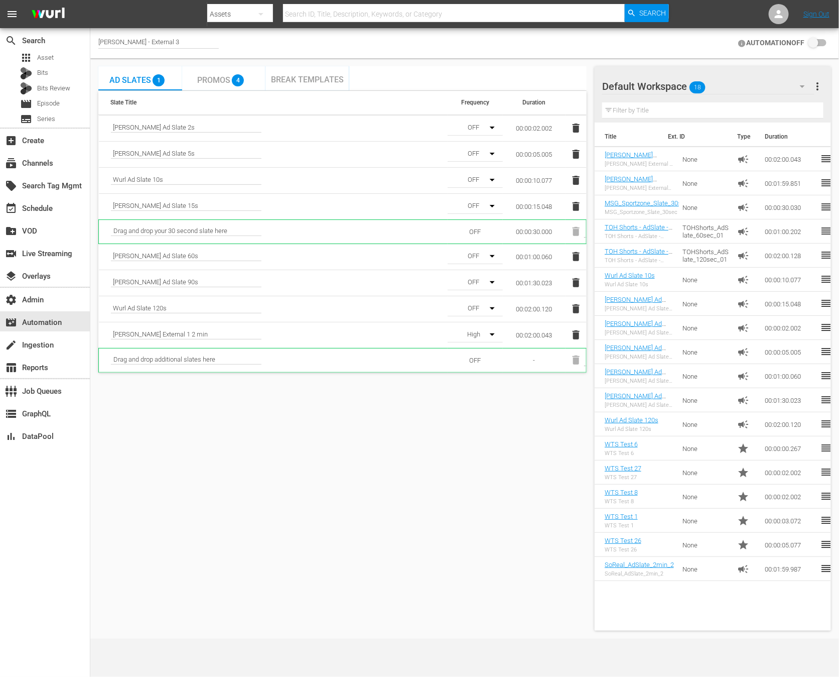
checkbox input "true"
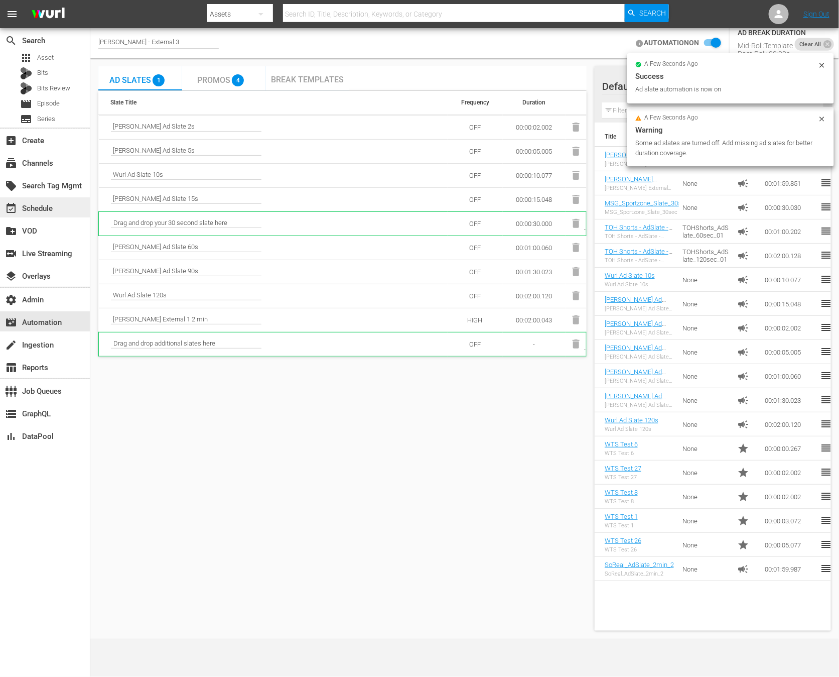
click at [65, 205] on div "event_available Schedule" at bounding box center [45, 207] width 90 height 20
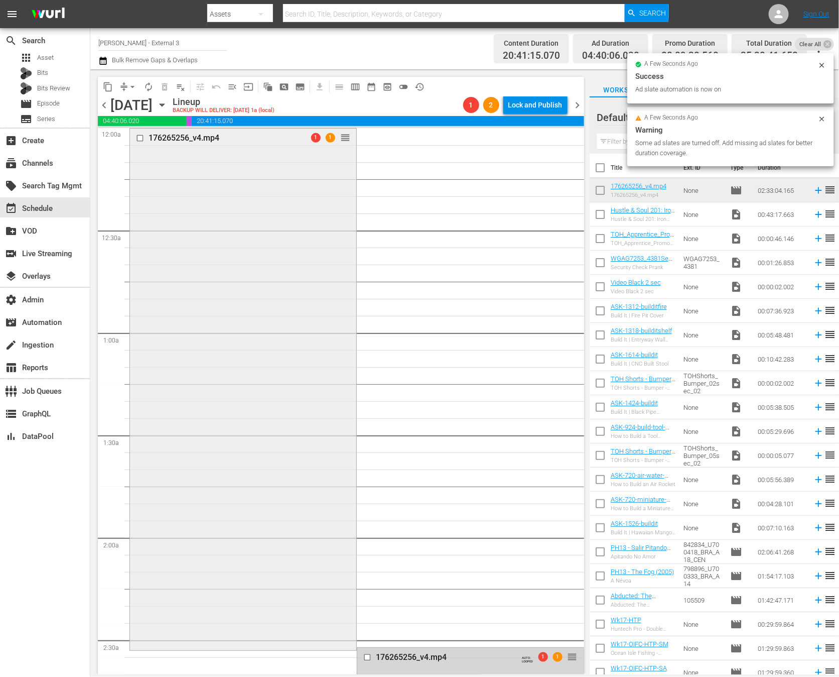
click at [322, 231] on div "176265256_v4.mp4 1 1 reorder" at bounding box center [243, 387] width 226 height 519
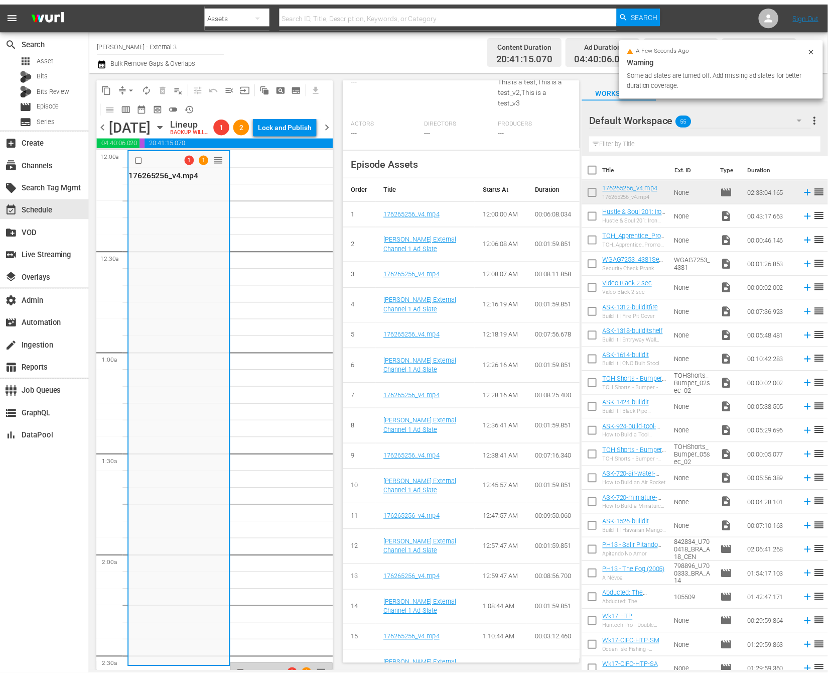
scroll to position [308, 0]
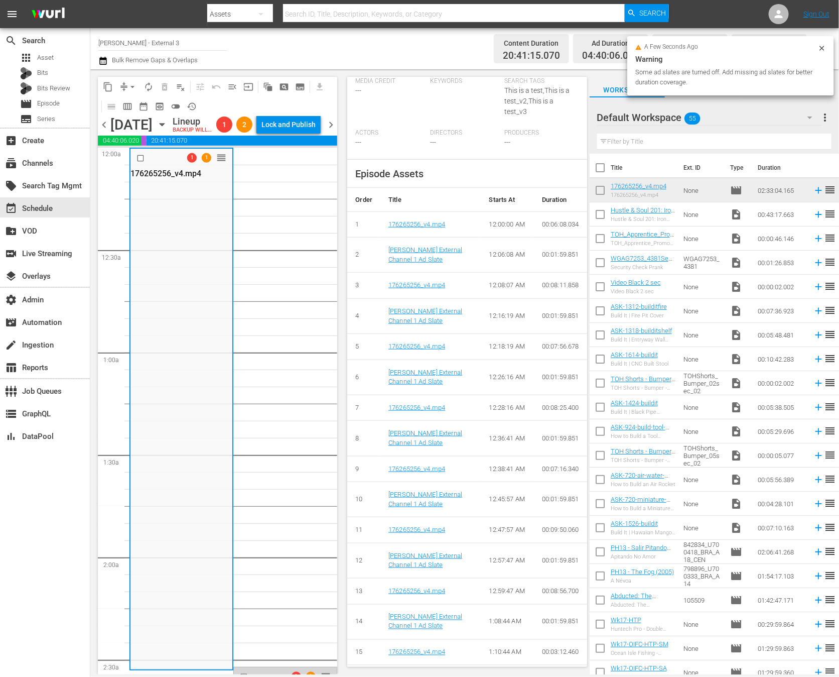
click at [424, 273] on td "[PERSON_NAME] External Channel 1 Ad Slate" at bounding box center [430, 254] width 100 height 35
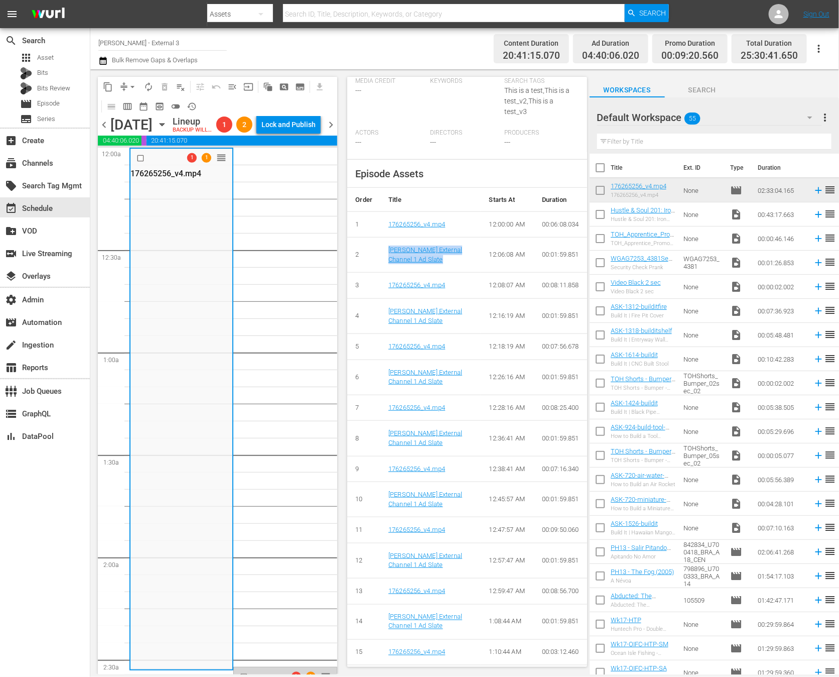
click at [424, 273] on td "[PERSON_NAME] External Channel 1 Ad Slate" at bounding box center [430, 254] width 100 height 35
copy link "[PERSON_NAME] External Channel 1 Ad Slate"
click at [56, 58] on div "apps Asset" at bounding box center [45, 58] width 90 height 14
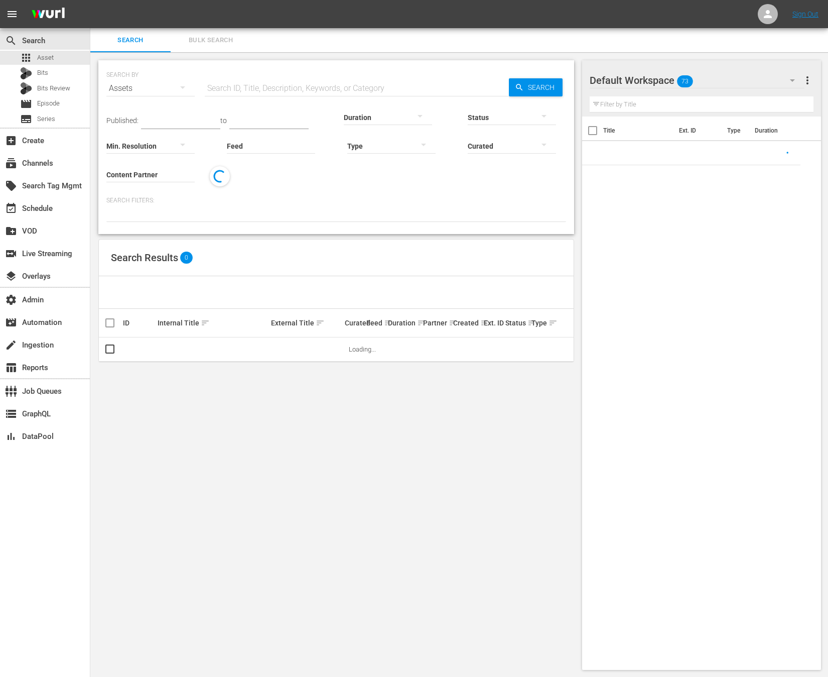
click at [279, 94] on input "text" at bounding box center [357, 88] width 304 height 24
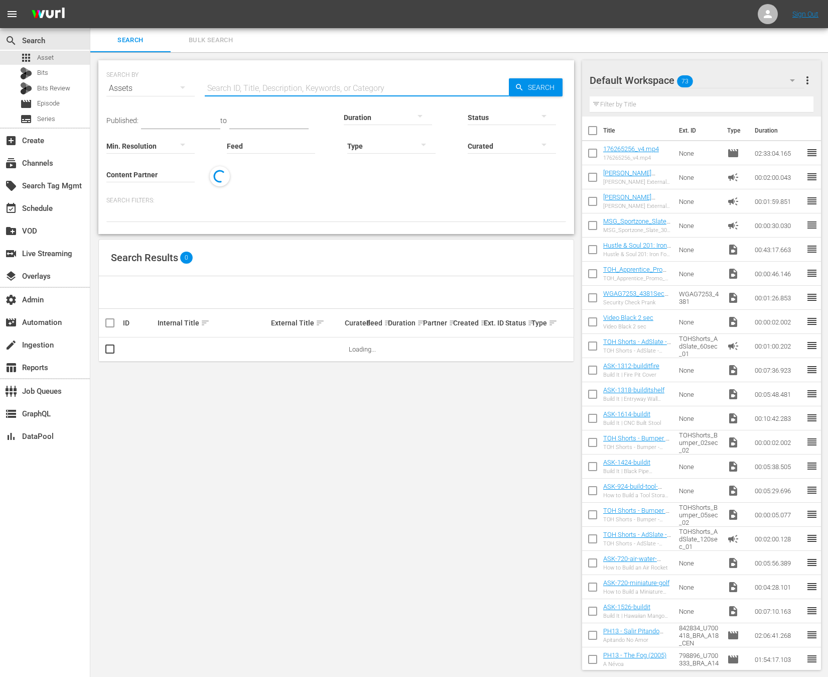
paste input "[PERSON_NAME] External Channel 1 Ad Slate"
type input "[PERSON_NAME] External Channel 1 Ad Slate"
click at [567, 351] on button "more_vert" at bounding box center [561, 349] width 24 height 24
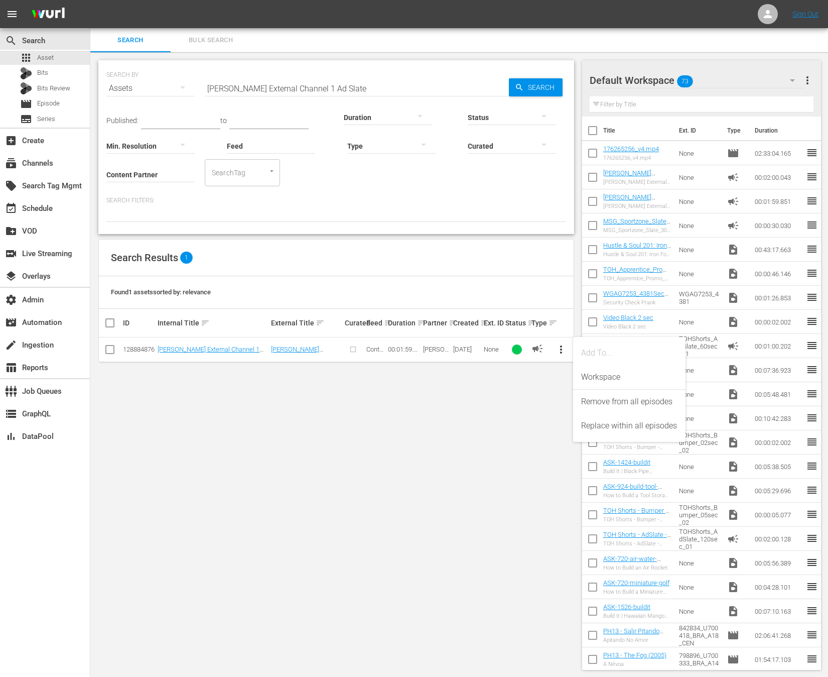
click at [424, 412] on div "SEARCH BY Search By Assets Search ID, Title, Description, Keywords, or Category…" at bounding box center [336, 364] width 492 height 625
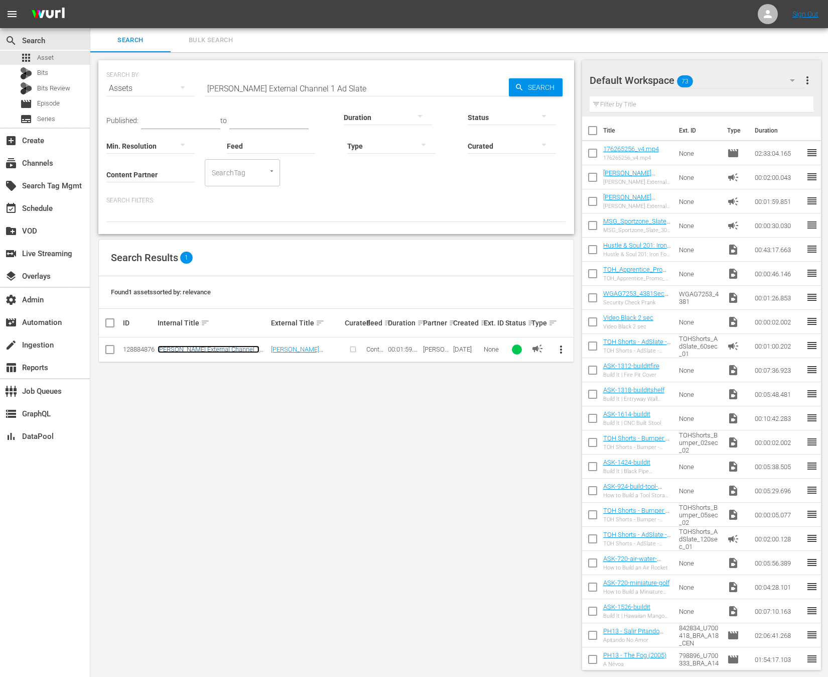
click at [228, 348] on link "[PERSON_NAME] External Channel 1 Ad Slate" at bounding box center [209, 352] width 102 height 15
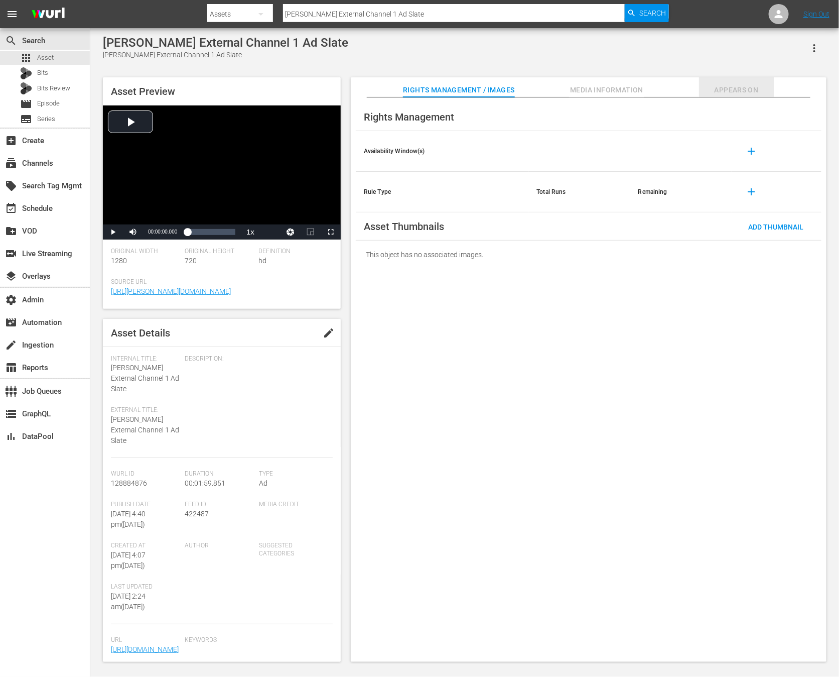
click at [738, 90] on span "Appears On" at bounding box center [736, 90] width 75 height 13
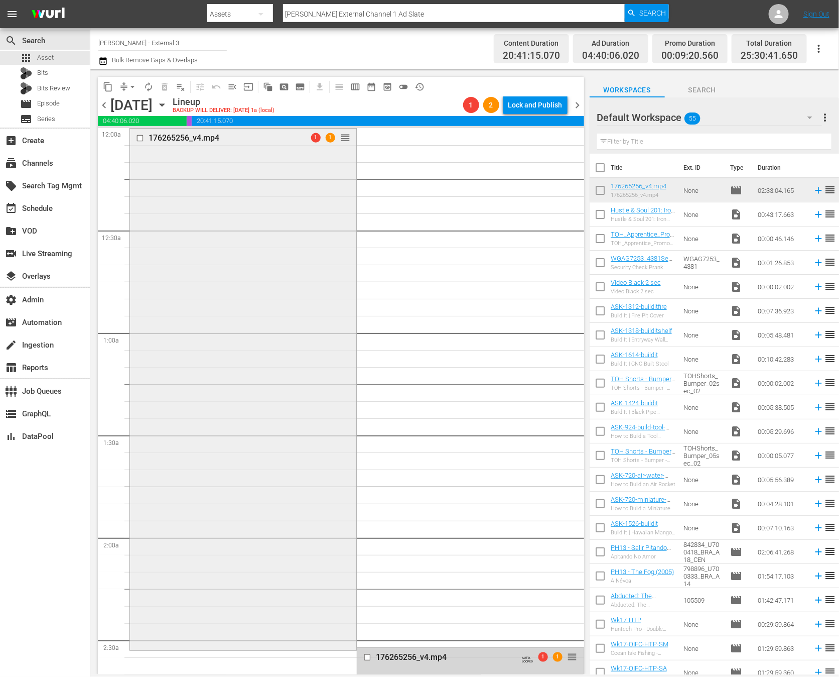
click at [336, 353] on div "176265256_v4.mp4 1 1 reorder" at bounding box center [243, 387] width 226 height 519
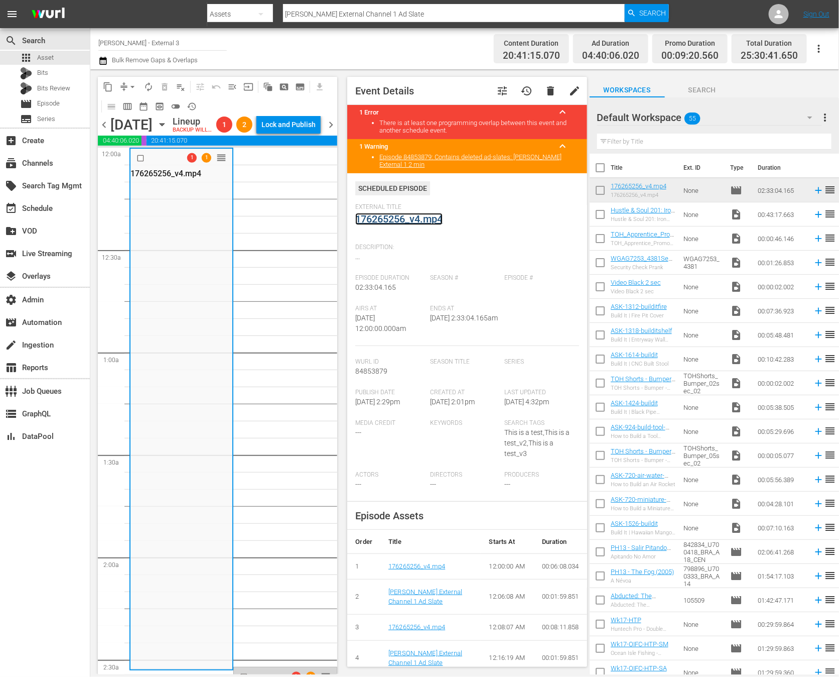
click at [424, 214] on link "176265256_v4.mp4" at bounding box center [398, 219] width 87 height 12
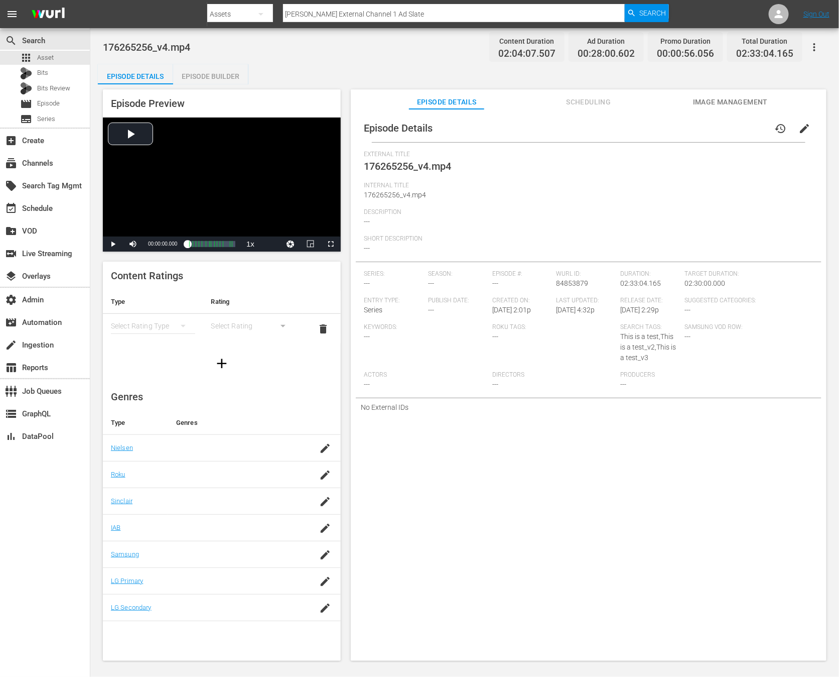
click at [735, 102] on span "Image Management" at bounding box center [730, 102] width 75 height 13
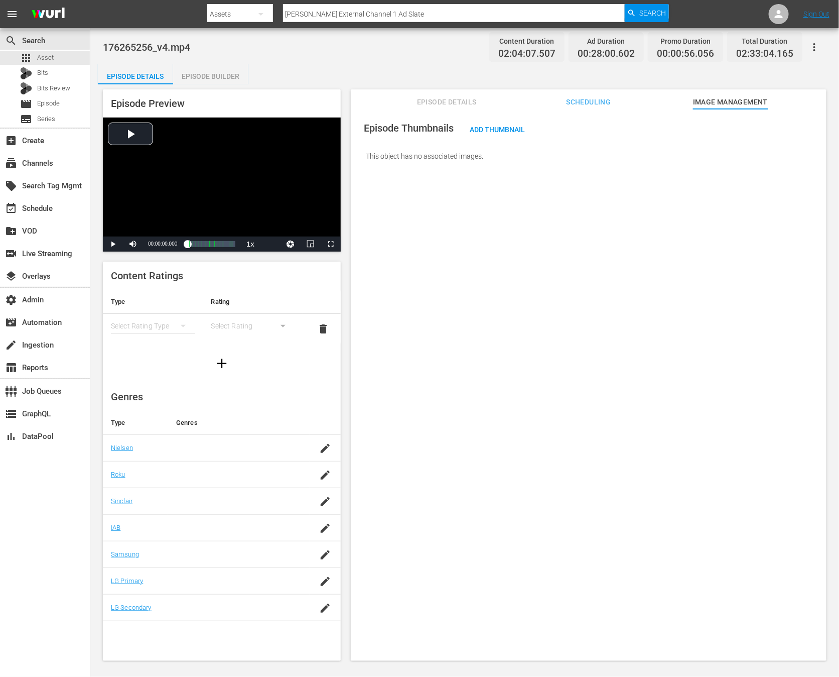
click at [574, 95] on button "Scheduling" at bounding box center [588, 99] width 75 height 20
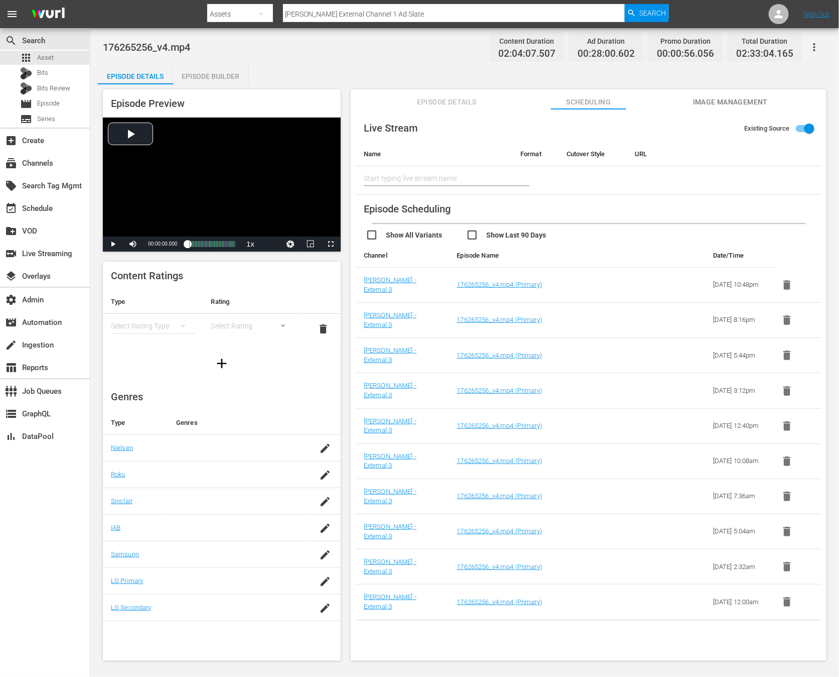
click at [219, 76] on div "Episode Builder" at bounding box center [210, 76] width 75 height 24
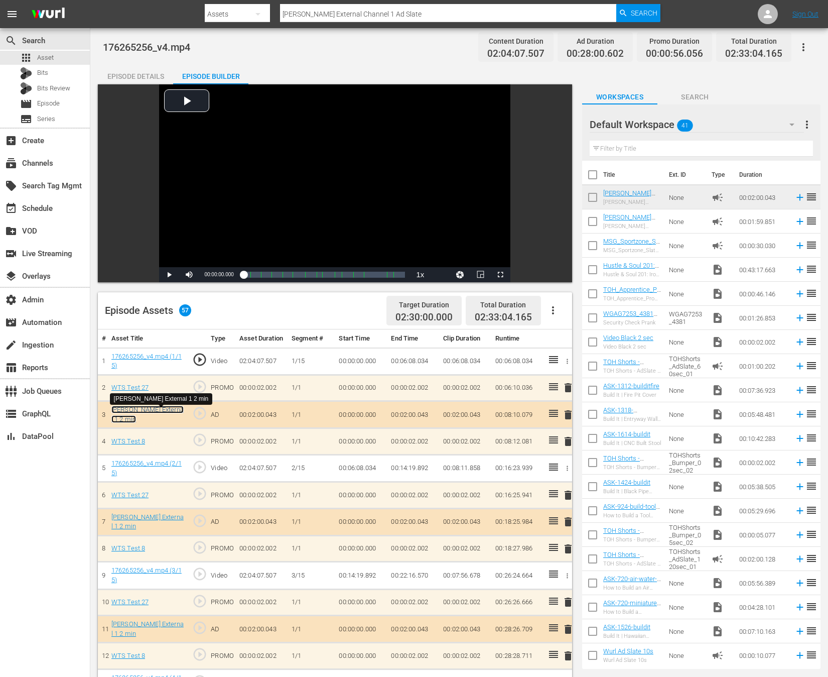
click at [152, 410] on link "[PERSON_NAME] External 1 2 min" at bounding box center [147, 414] width 72 height 17
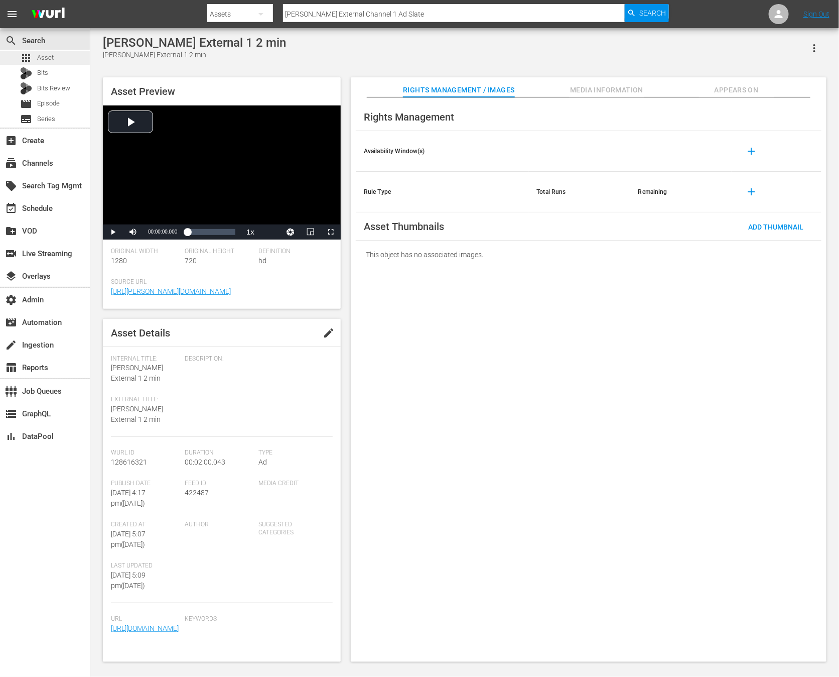
click at [62, 56] on div "apps Asset" at bounding box center [45, 58] width 90 height 14
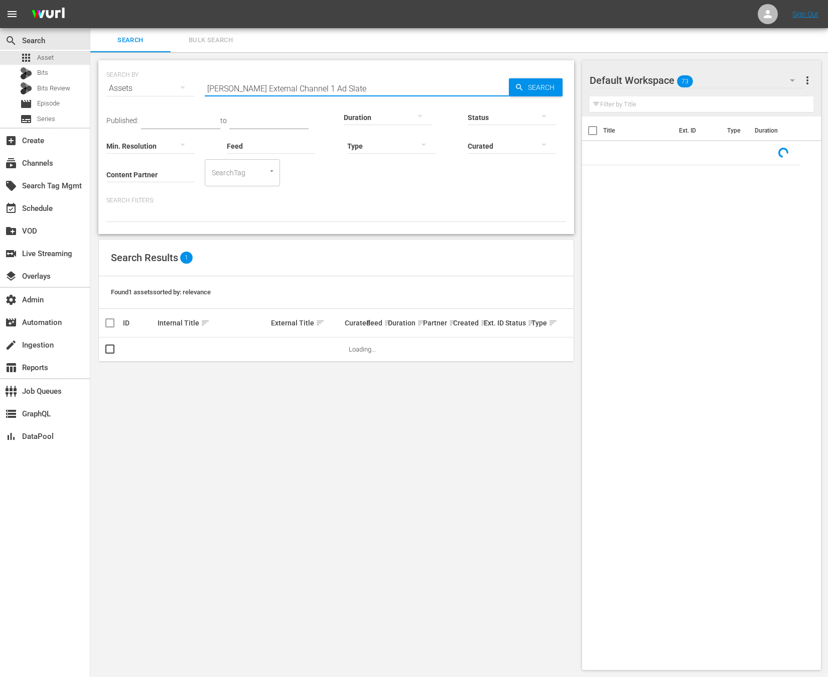
click at [254, 86] on input "[PERSON_NAME] External Channel 1 Ad Slate" at bounding box center [357, 88] width 304 height 24
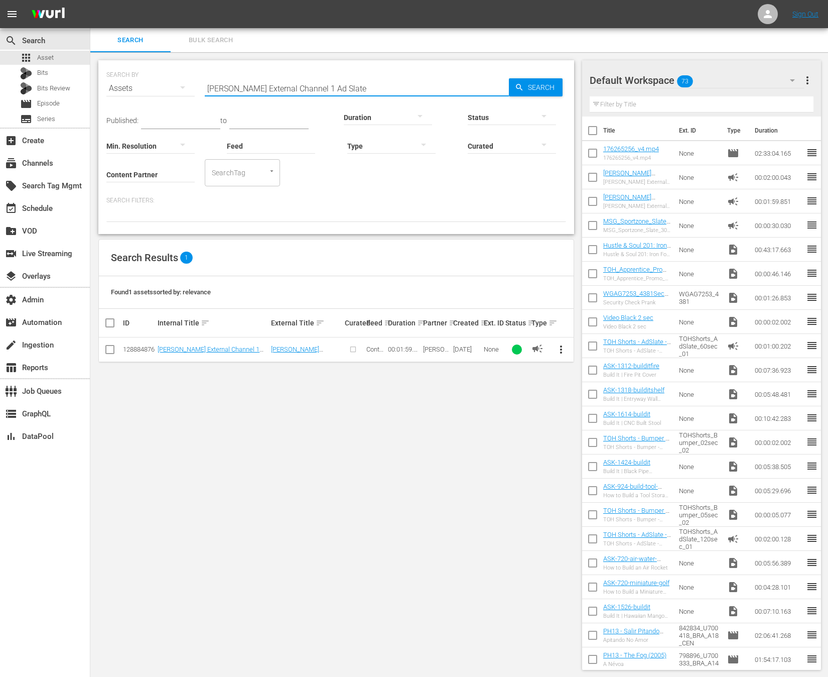
click at [254, 86] on input "[PERSON_NAME] External Channel 1 Ad Slate" at bounding box center [357, 88] width 304 height 24
paste input "128616321"
type input "128616321"
click at [567, 349] on span "more_vert" at bounding box center [561, 349] width 12 height 12
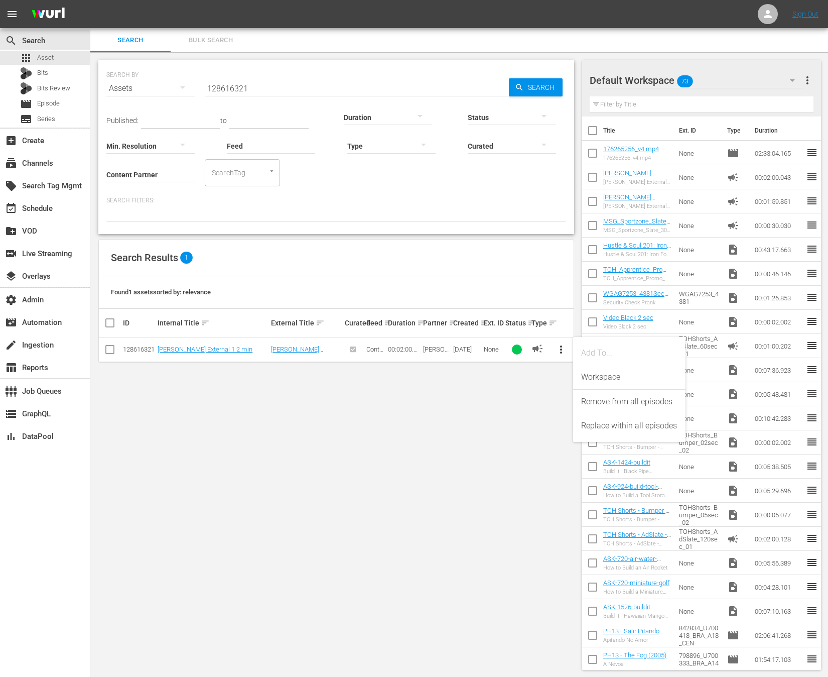
click at [297, 428] on div "SEARCH BY Search By Assets Search ID, Title, Description, Keywords, or Category…" at bounding box center [336, 364] width 492 height 625
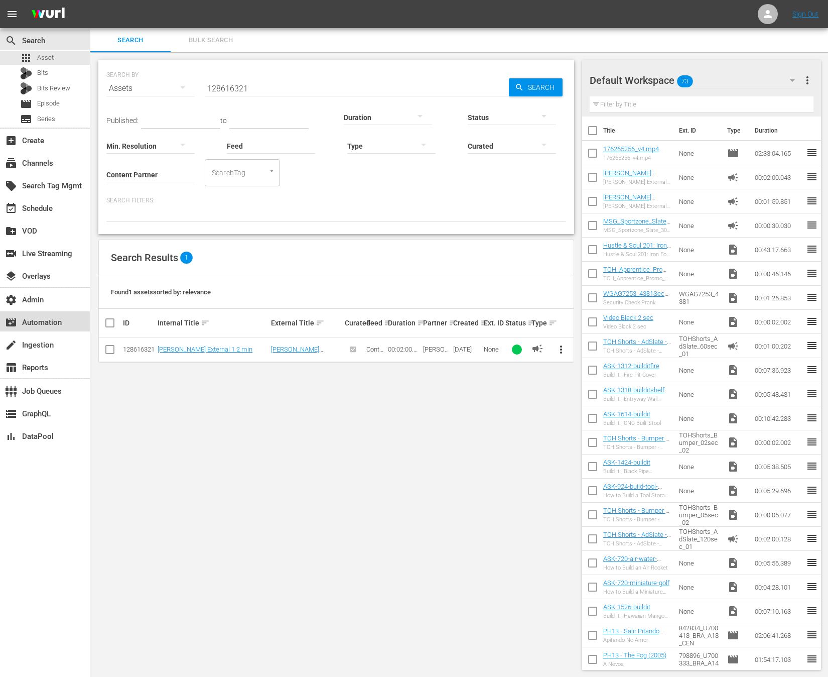
click at [51, 325] on div "movie_filter Automation" at bounding box center [28, 320] width 56 height 9
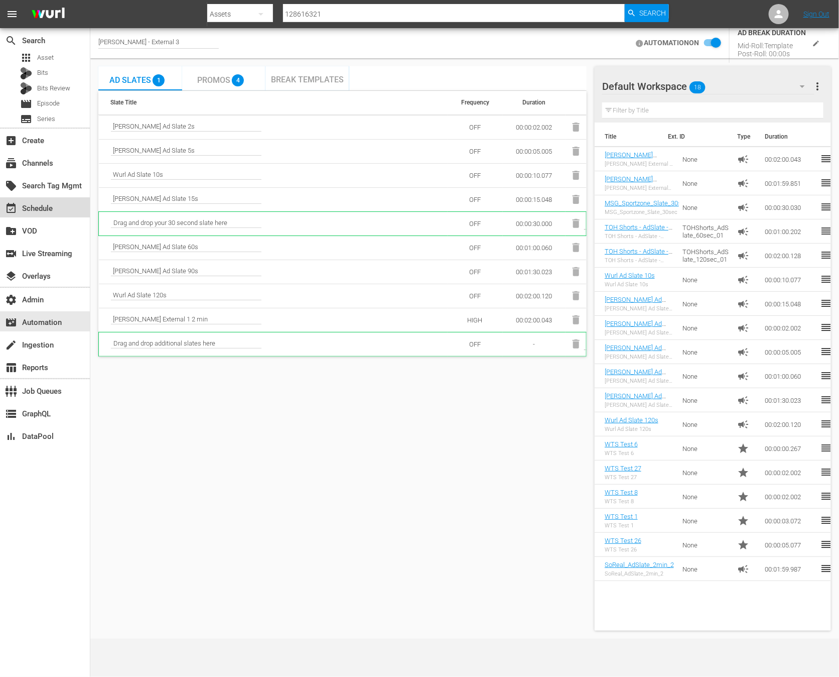
click at [66, 205] on div "event_available Schedule" at bounding box center [45, 207] width 90 height 20
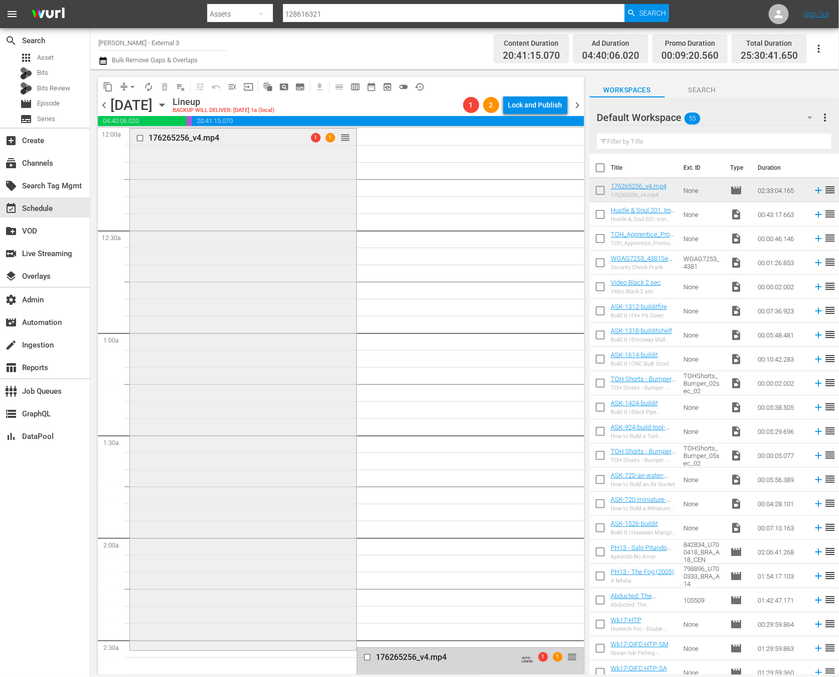
click at [287, 259] on div "176265256_v4.mp4 1 1 reorder" at bounding box center [243, 387] width 226 height 519
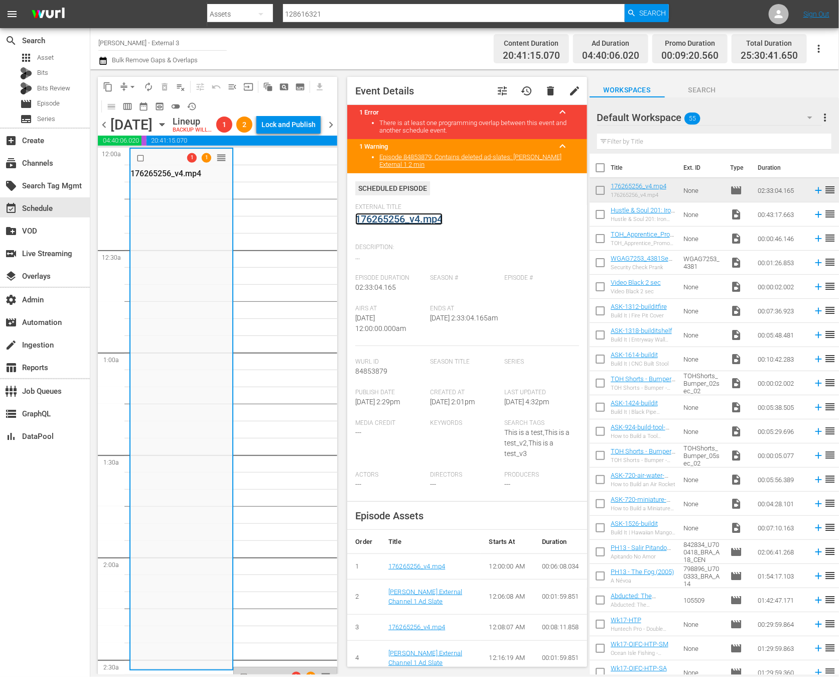
click at [416, 218] on link "176265256_v4.mp4" at bounding box center [398, 219] width 87 height 12
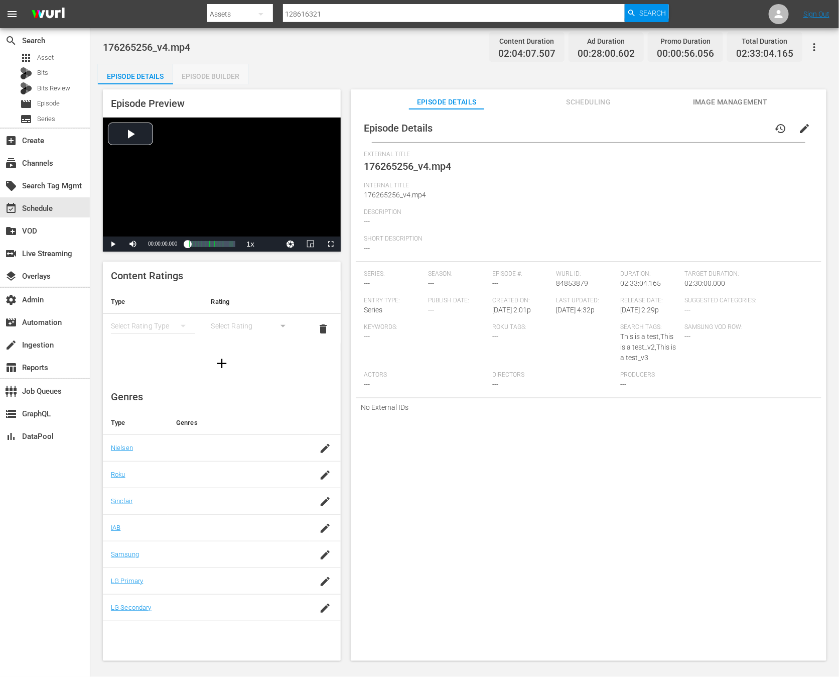
click at [211, 79] on div "Episode Builder" at bounding box center [210, 76] width 75 height 24
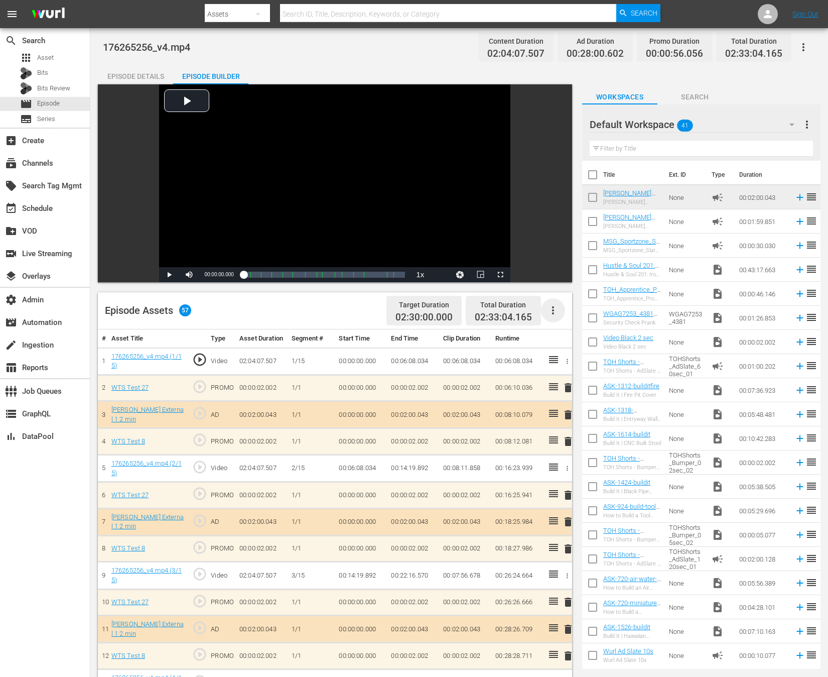
click at [554, 308] on icon "button" at bounding box center [553, 310] width 12 height 12
click at [578, 341] on div "Fill with Ads" at bounding box center [583, 338] width 68 height 24
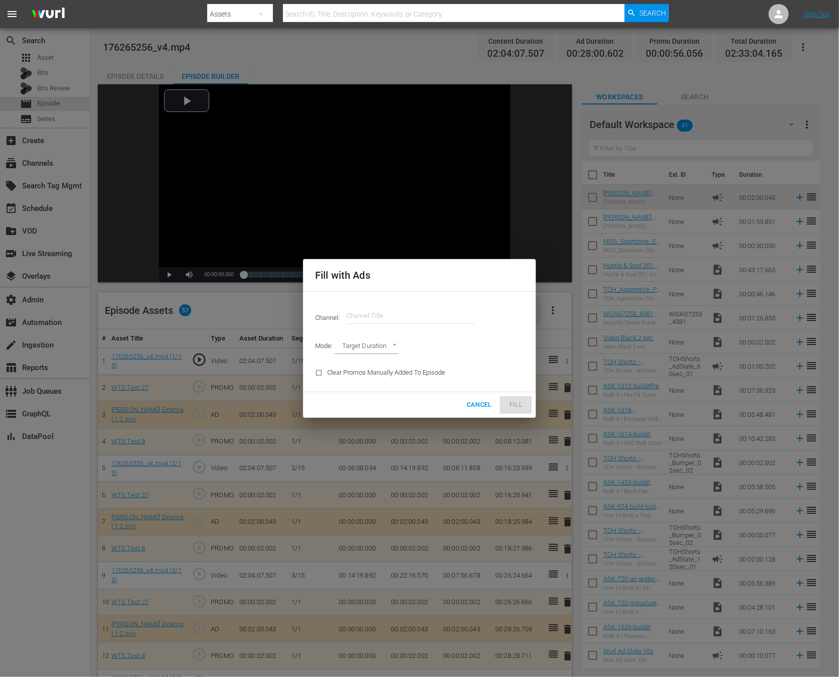
click at [426, 313] on input "text" at bounding box center [410, 316] width 128 height 24
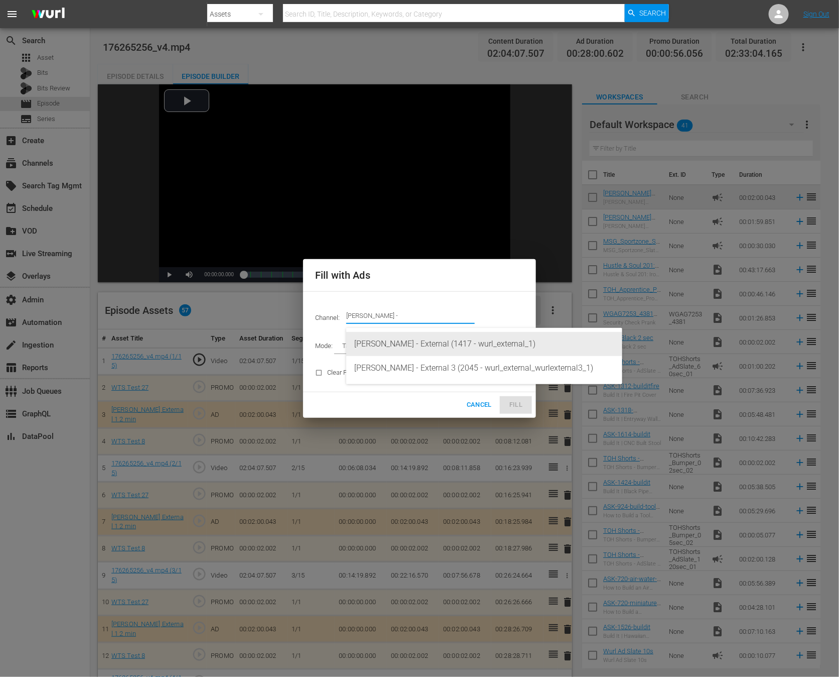
click at [446, 341] on div "[PERSON_NAME] - External (1417 - wurl_external_1)" at bounding box center [484, 344] width 260 height 24
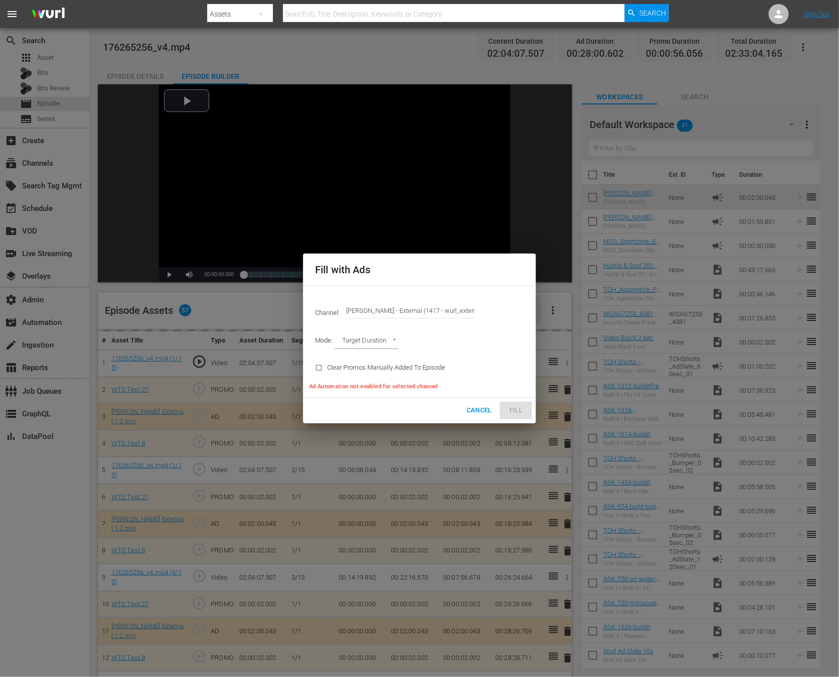
type input "[PERSON_NAME] - External (1417)"
type input "AD_BREAK_DURATION"
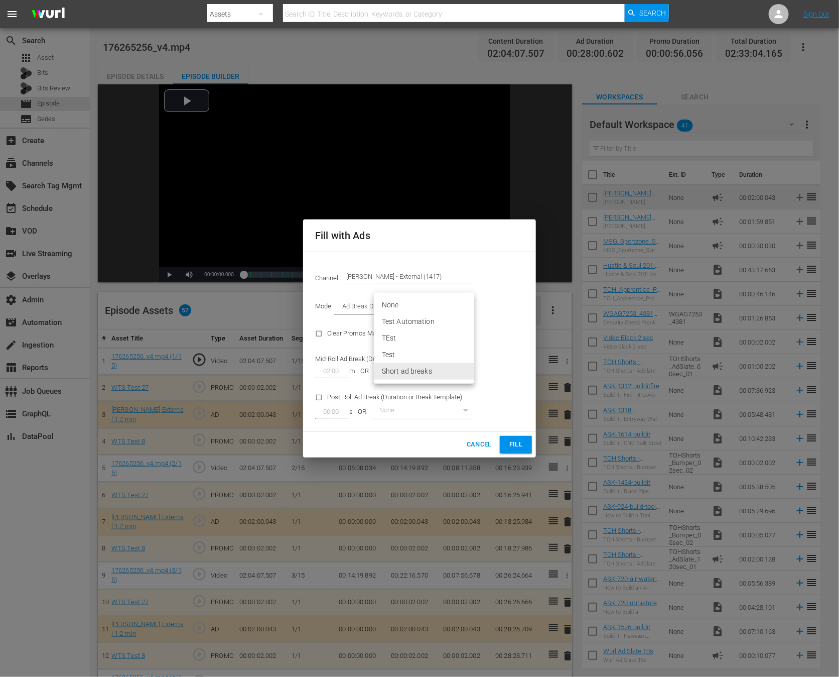
click at [447, 364] on body "menu Search By Assets Search ID, Title, Description, Keywords, or Category Sear…" at bounding box center [419, 338] width 839 height 677
click at [501, 346] on div at bounding box center [419, 338] width 839 height 677
click at [387, 262] on div "Channel: Channel Title Wurl - External (1417)" at bounding box center [419, 276] width 221 height 36
click at [387, 271] on input "Wurl - External (1417)" at bounding box center [410, 276] width 128 height 24
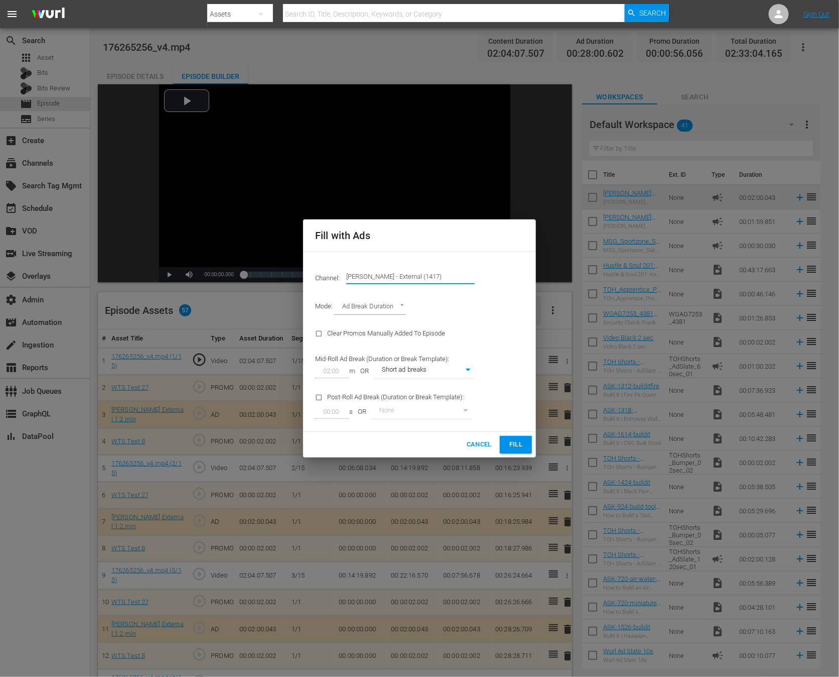
click at [387, 271] on input "Wurl - External (1417)" at bounding box center [410, 276] width 128 height 24
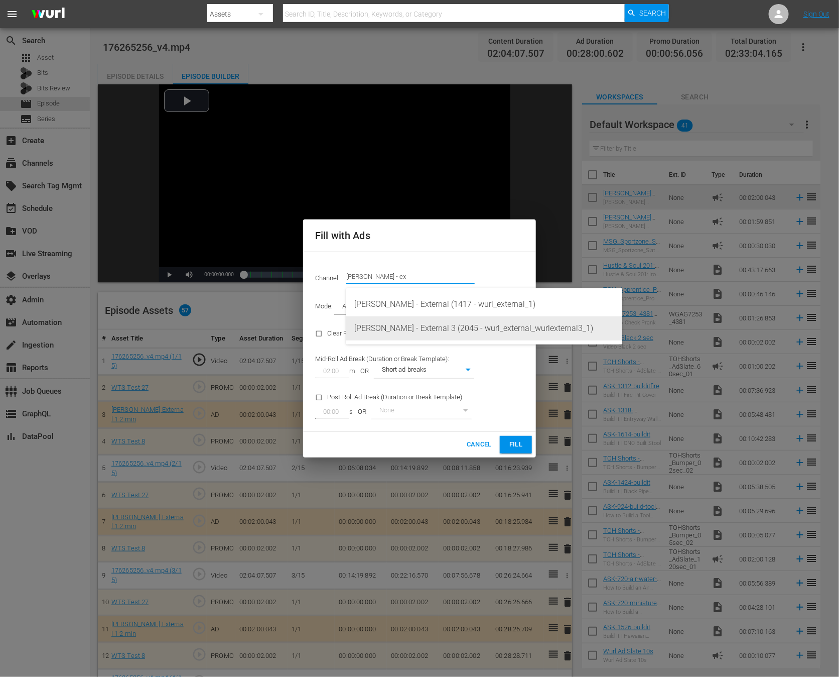
click at [439, 333] on div "Wurl - External 3 (2045 - wurl_external_wurlexternal3_1)" at bounding box center [484, 328] width 260 height 24
type input "[PERSON_NAME] - External 3 (2045)"
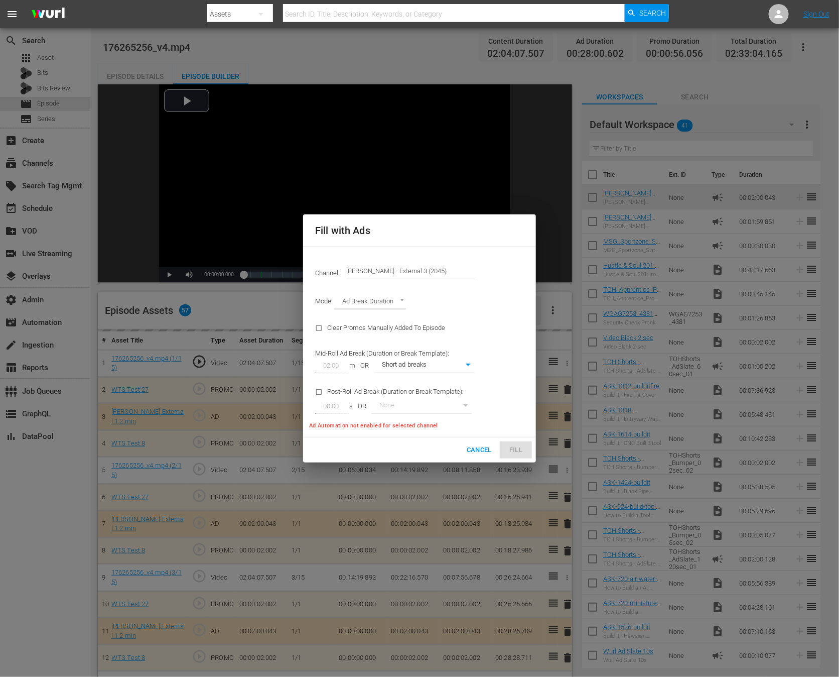
type input "02:01"
type input "345"
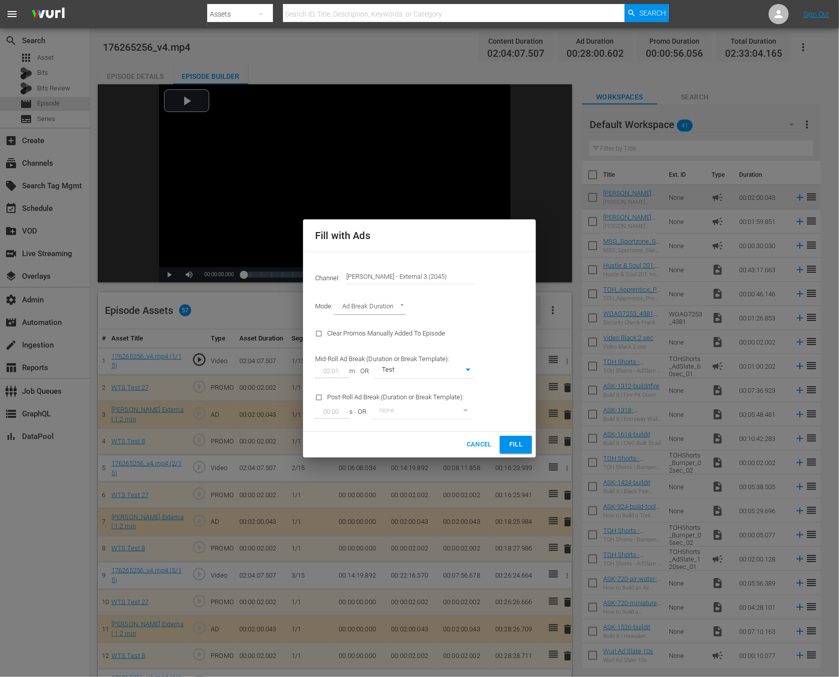
click at [517, 444] on span "Fill" at bounding box center [516, 445] width 16 height 12
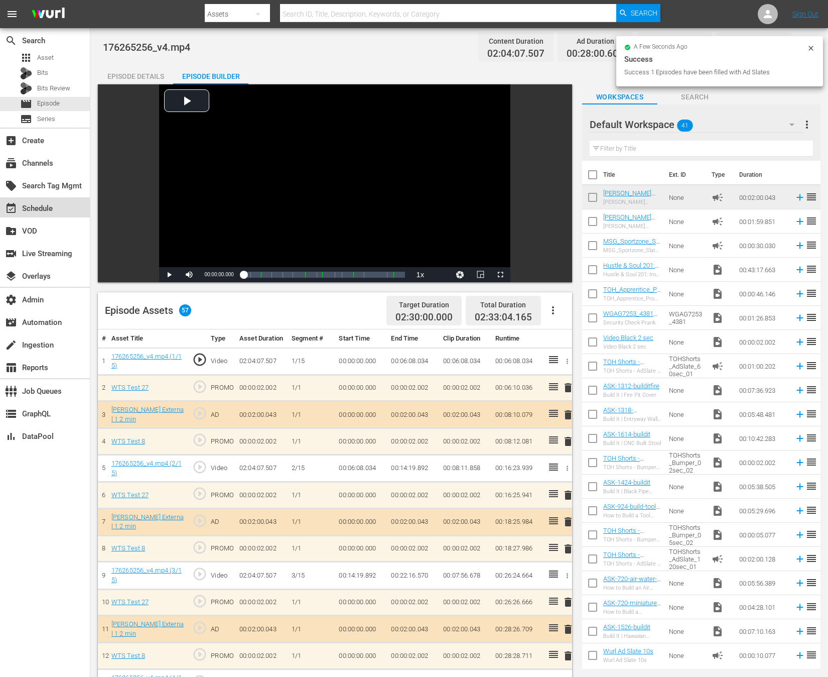
click at [31, 205] on div "event_available Schedule" at bounding box center [28, 206] width 56 height 9
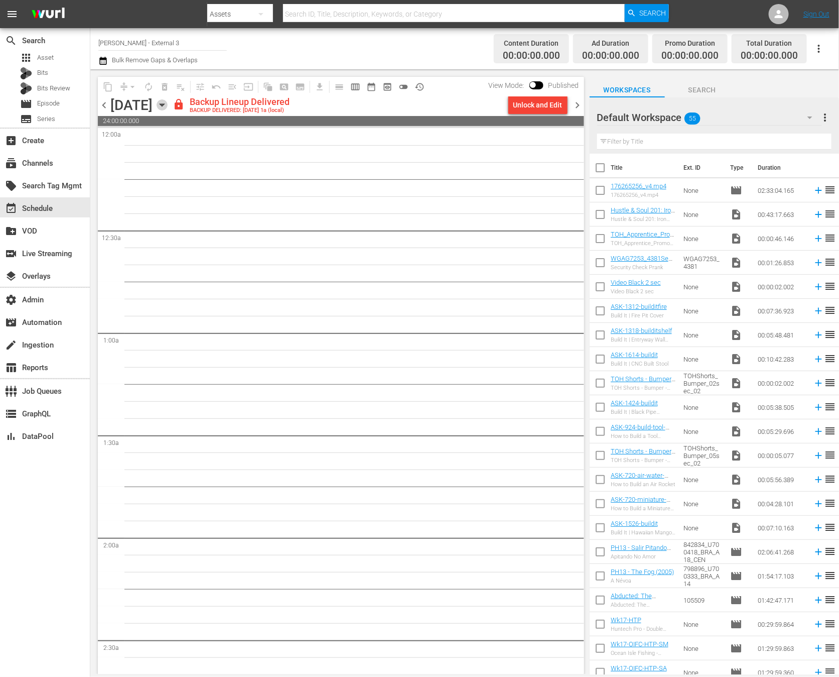
click at [168, 105] on icon "button" at bounding box center [162, 104] width 11 height 11
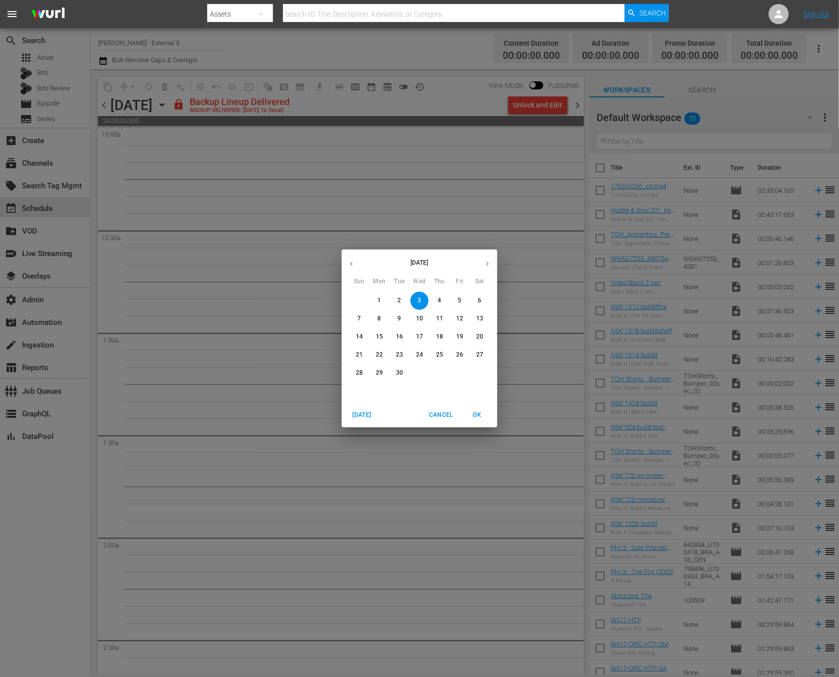
click at [489, 269] on button "button" at bounding box center [488, 264] width 20 height 20
click at [425, 299] on span "1" at bounding box center [420, 300] width 18 height 9
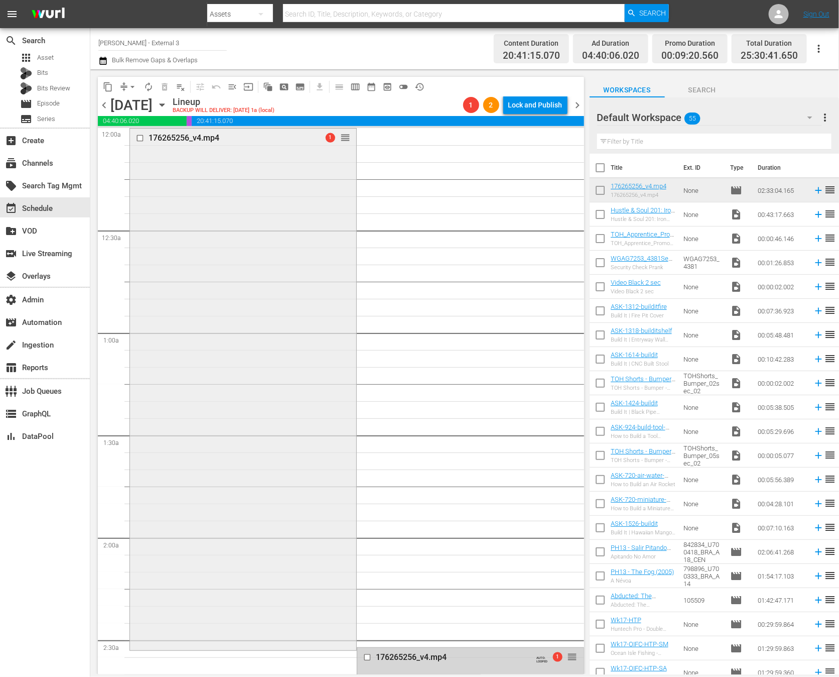
click at [277, 276] on div "176265256_v4.mp4 1 reorder" at bounding box center [243, 387] width 226 height 519
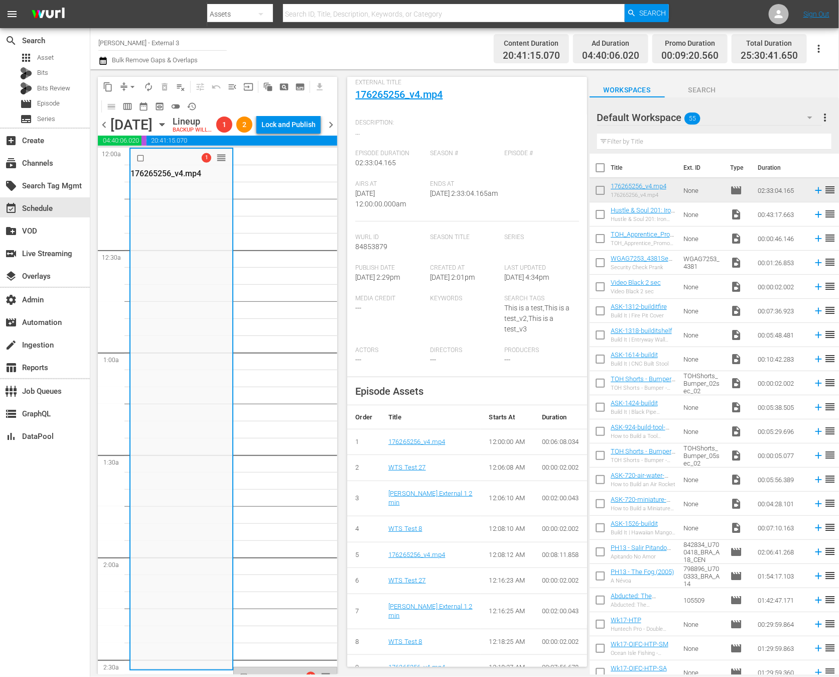
scroll to position [116, 0]
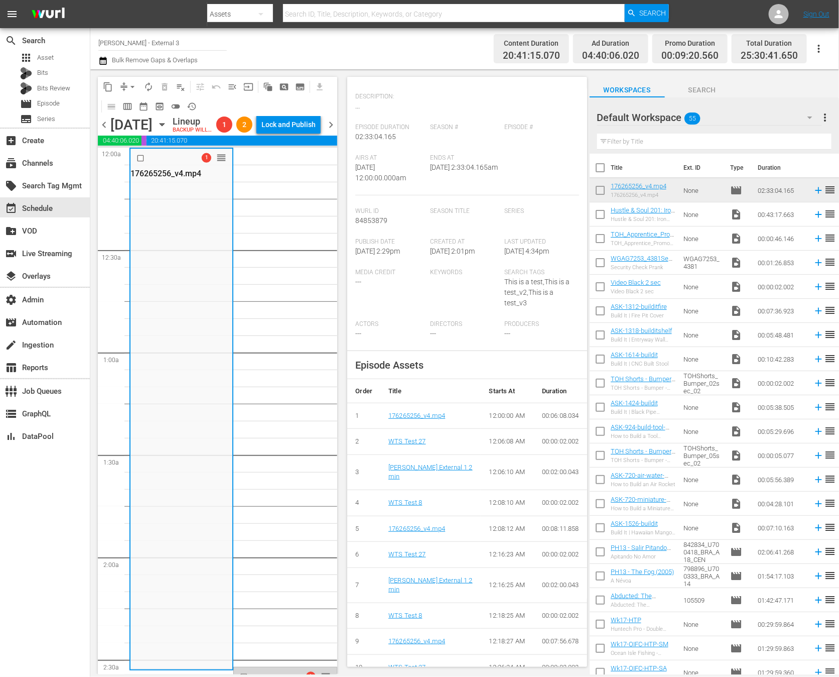
click at [427, 489] on td "[PERSON_NAME] External 1 2 min" at bounding box center [430, 471] width 100 height 35
click at [53, 319] on div "movie_filter Automation" at bounding box center [28, 320] width 56 height 9
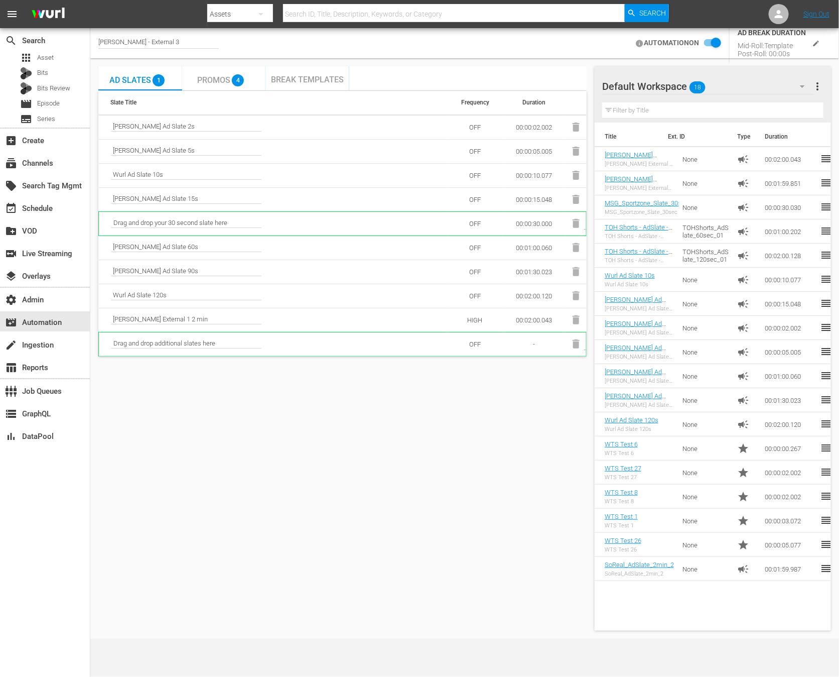
click at [175, 313] on td "[PERSON_NAME] External 1 2 min" at bounding box center [273, 320] width 349 height 24
click at [715, 36] on div "AUTOMATION ON AD BREAK DURATION Mid-Roll: Template Post-Roll: 00:00s" at bounding box center [731, 43] width 200 height 47
click at [714, 43] on input "checkbox" at bounding box center [710, 43] width 22 height 12
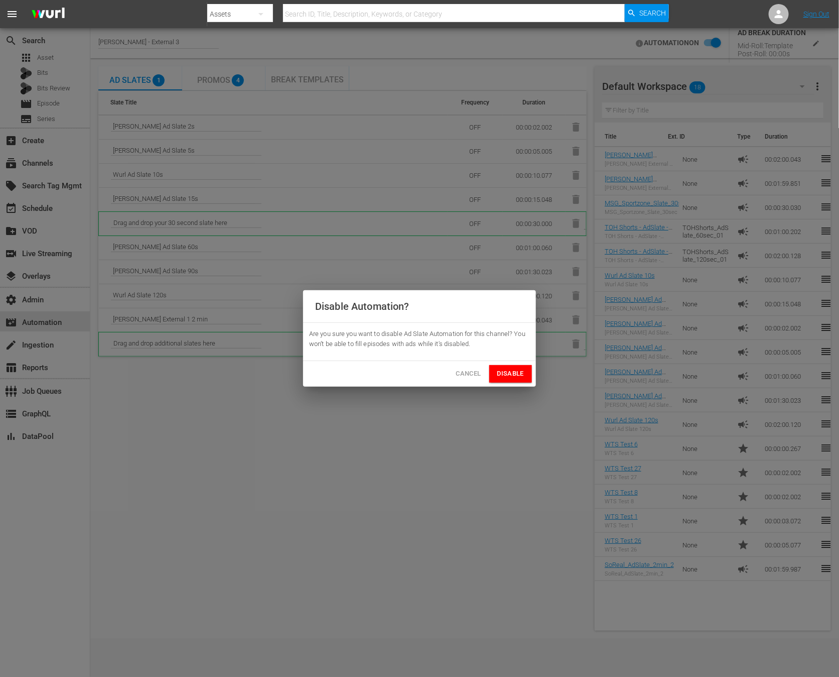
click at [509, 371] on span "Disable" at bounding box center [510, 374] width 27 height 12
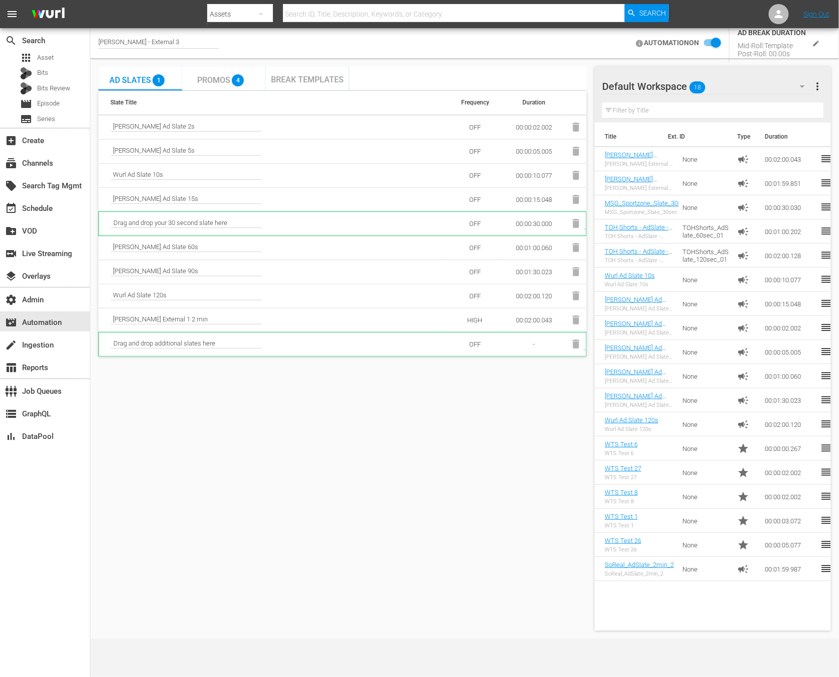
checkbox input "false"
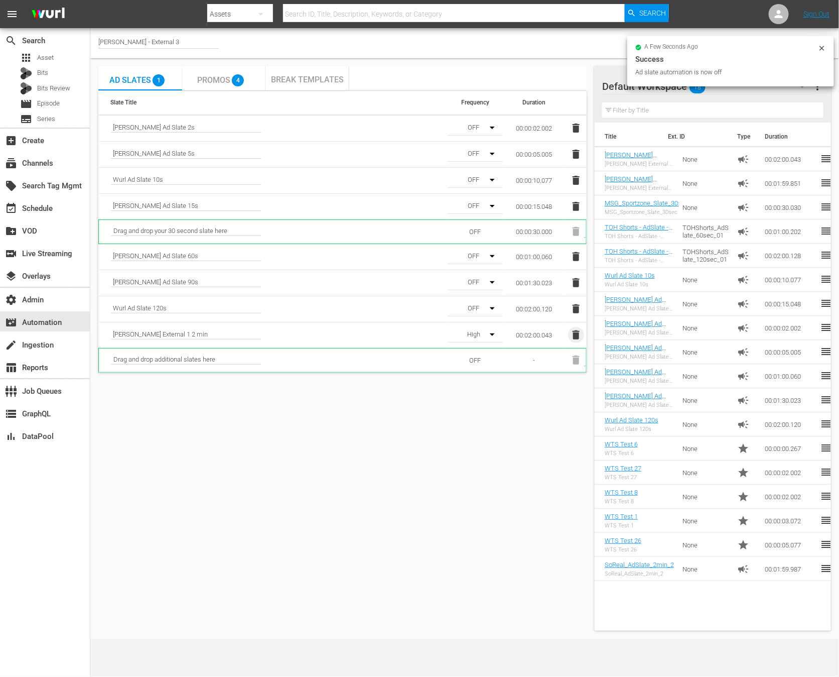
click at [577, 331] on icon "button" at bounding box center [576, 334] width 7 height 9
click at [817, 50] on div "a few seconds ago" at bounding box center [726, 47] width 183 height 7
click at [824, 46] on icon at bounding box center [822, 48] width 5 height 5
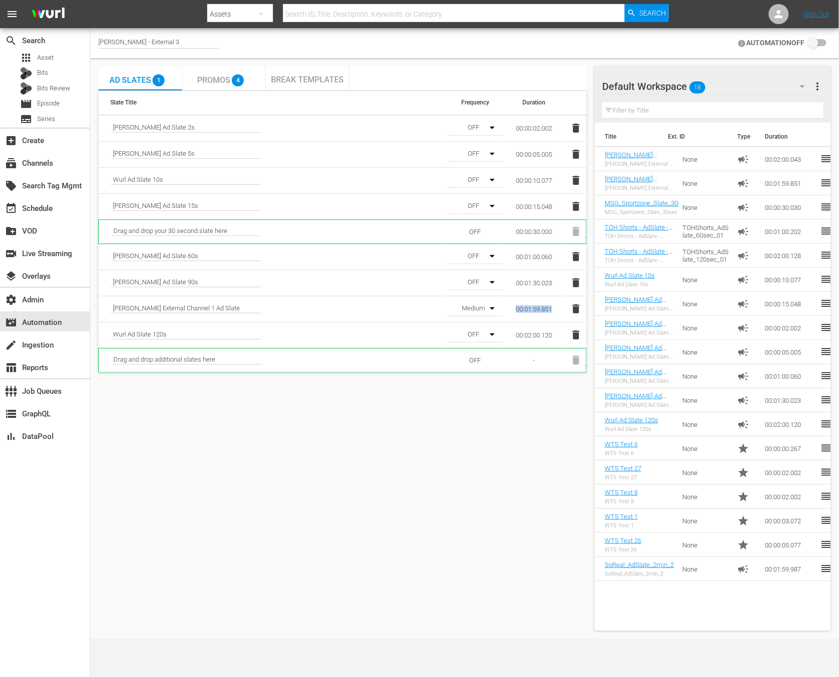
drag, startPoint x: 556, startPoint y: 307, endPoint x: 505, endPoint y: 309, distance: 50.7
click at [505, 309] on td "00:01:59.851" at bounding box center [534, 309] width 63 height 26
copy td "00:01:59.851"
click at [307, 74] on div "Break Templates" at bounding box center [307, 79] width 73 height 10
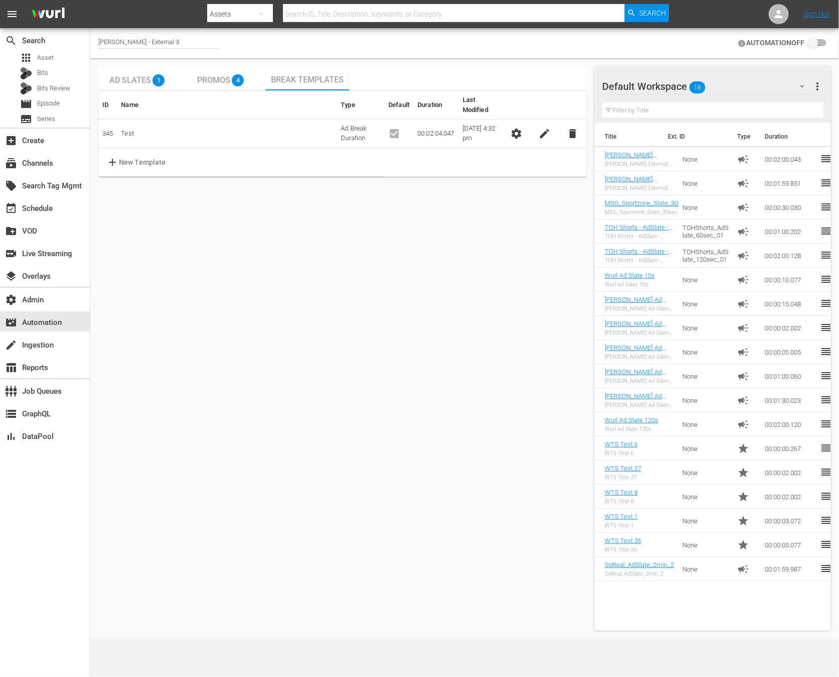
click at [512, 127] on span "settings" at bounding box center [516, 133] width 12 height 12
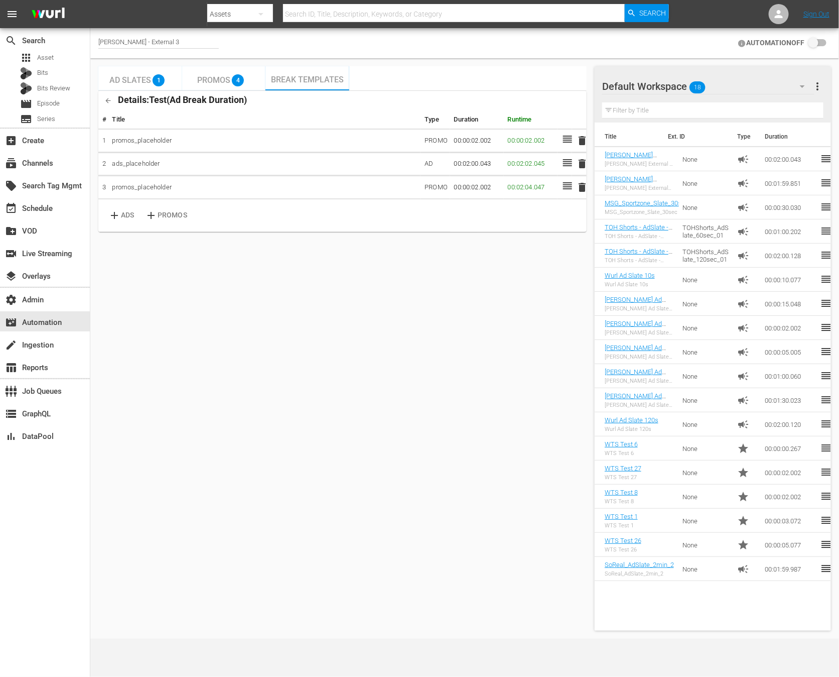
click at [469, 162] on td "00:02:00.043" at bounding box center [477, 164] width 54 height 24
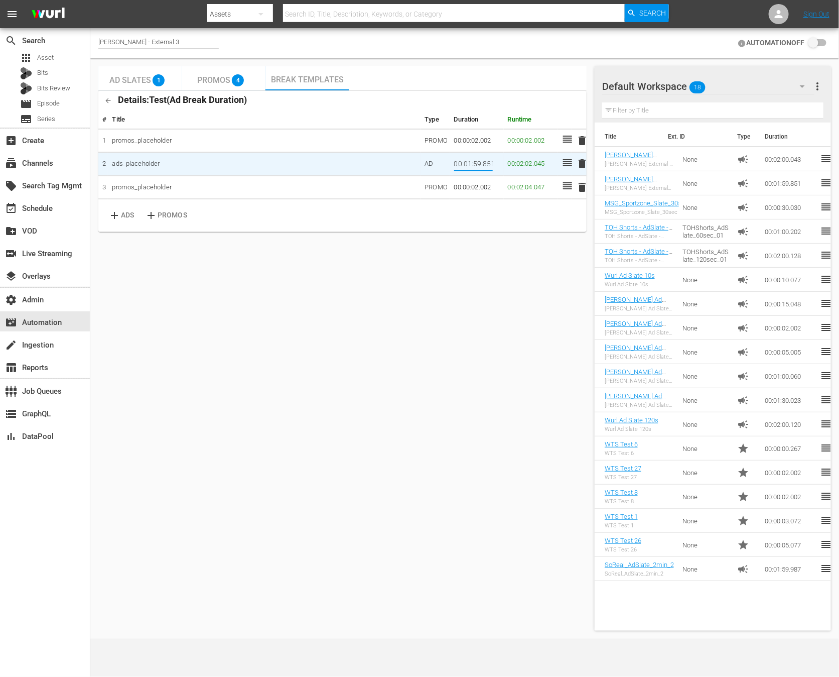
scroll to position [0, 2]
type input "00:01:59.851"
click at [464, 259] on div "Ad Slates 1 Promos 4 Break Templates Details: Test ( Ad Break Duration ) # Titl…" at bounding box center [342, 348] width 488 height 564
click at [476, 164] on input "00:01:59.851" at bounding box center [473, 164] width 39 height 15
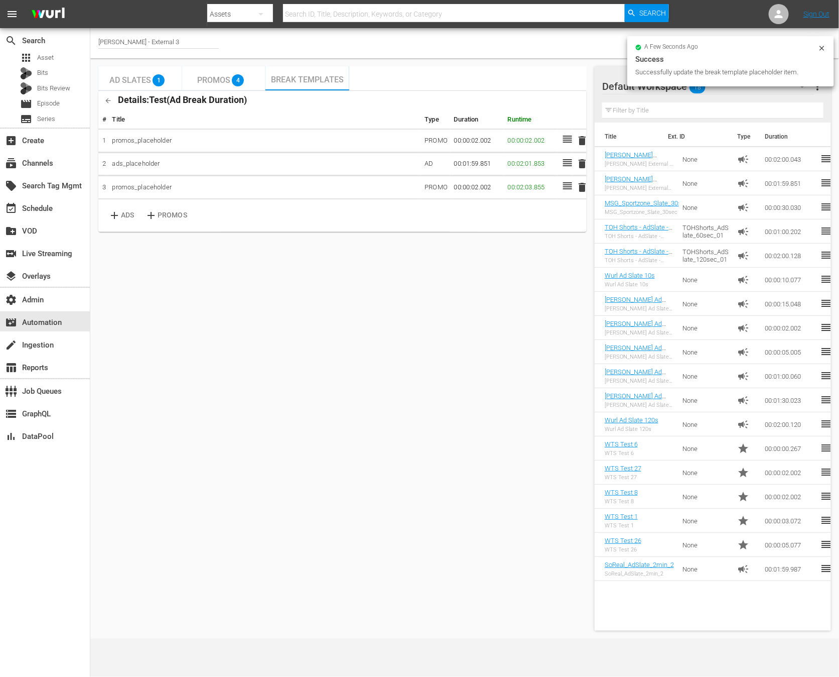
click at [137, 75] on span "Ad Slates" at bounding box center [130, 80] width 42 height 10
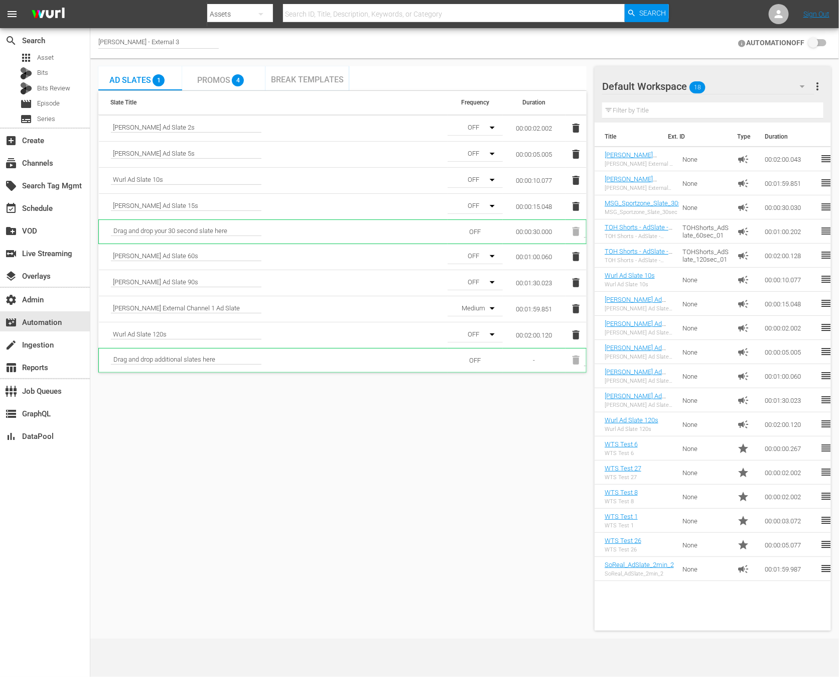
click at [814, 43] on input "checkbox" at bounding box center [816, 43] width 22 height 12
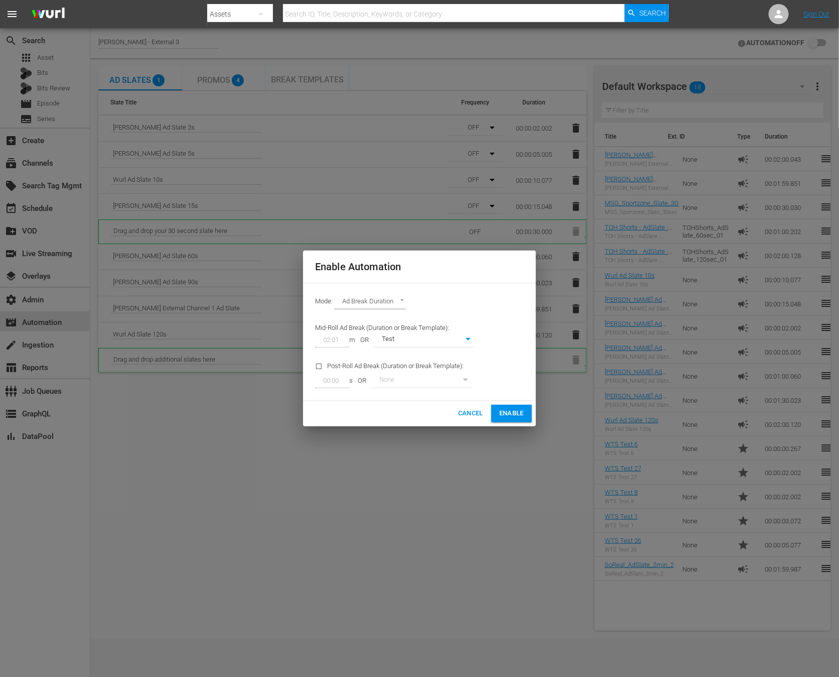
click at [507, 417] on span "Enable" at bounding box center [511, 414] width 25 height 12
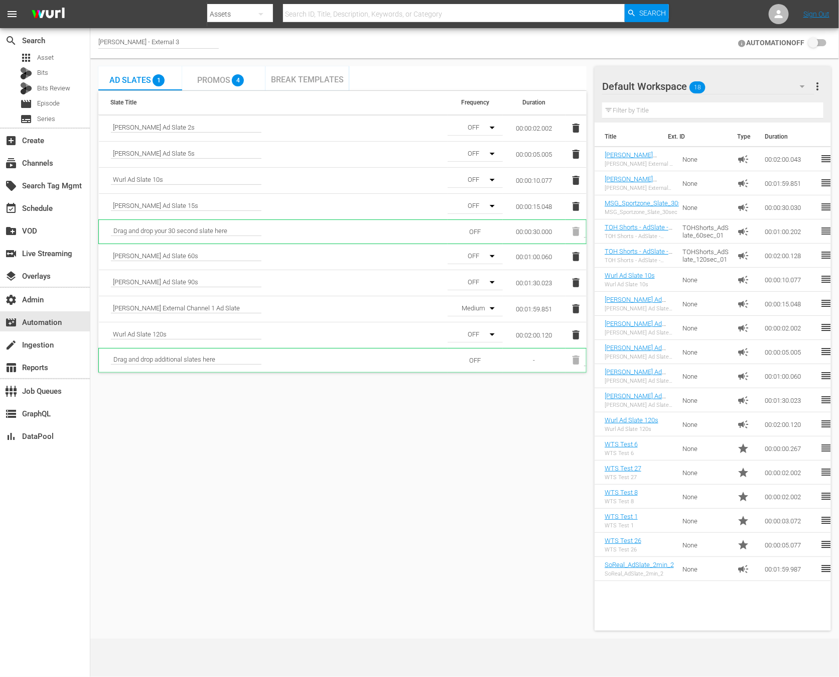
checkbox input "true"
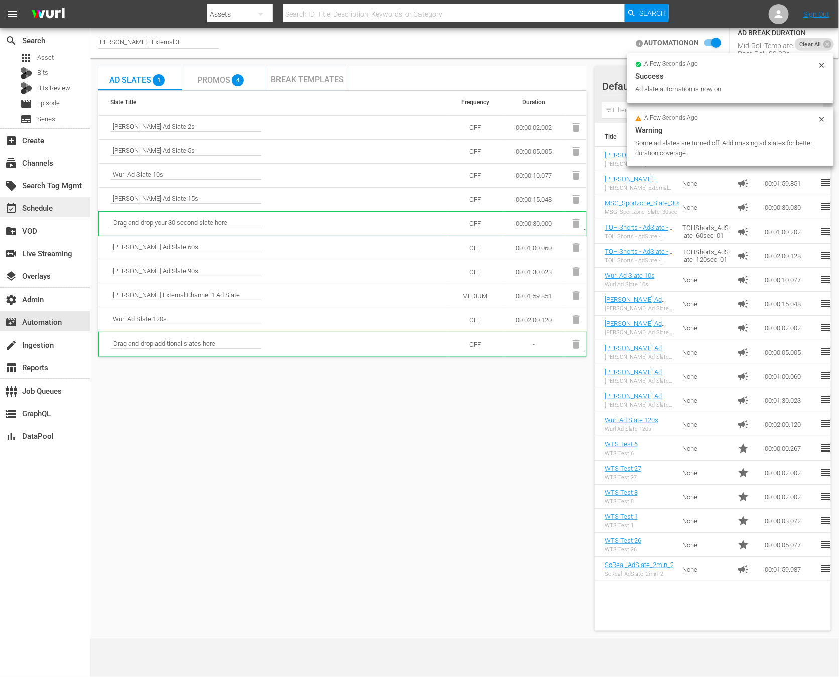
click at [58, 210] on div "event_available Schedule" at bounding box center [45, 207] width 90 height 20
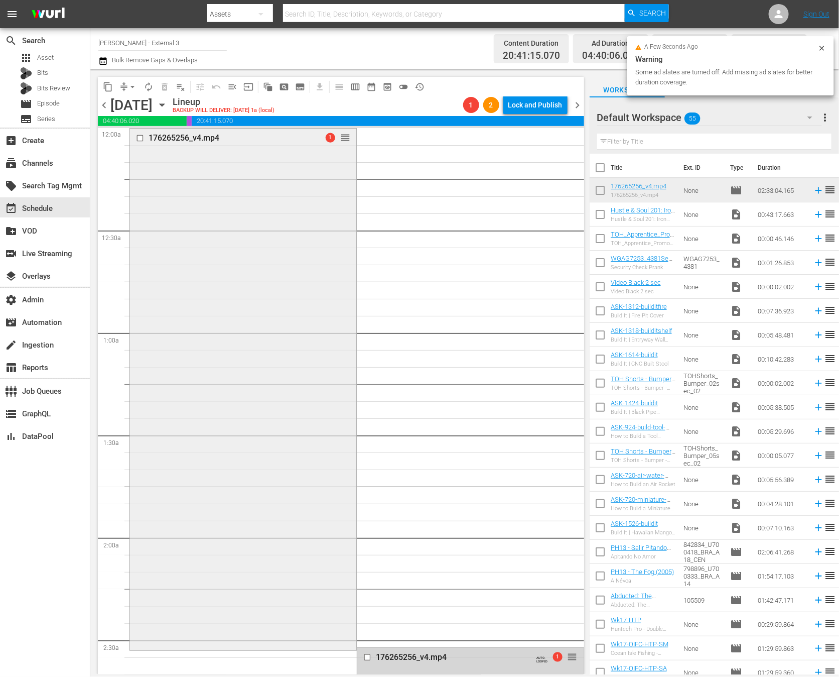
click at [318, 222] on div "176265256_v4.mp4 1 reorder" at bounding box center [243, 387] width 226 height 519
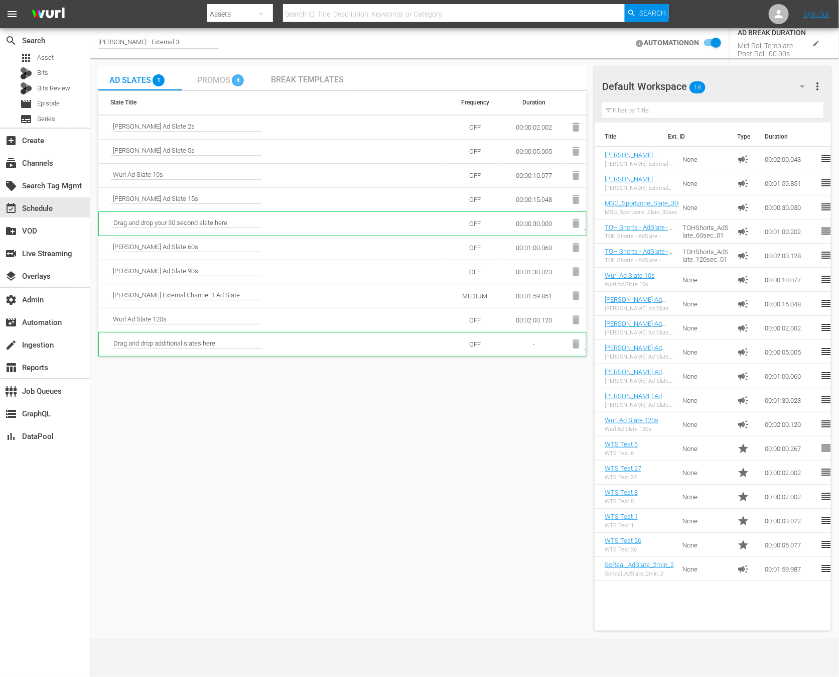
click at [215, 79] on span "Promos" at bounding box center [213, 80] width 33 height 10
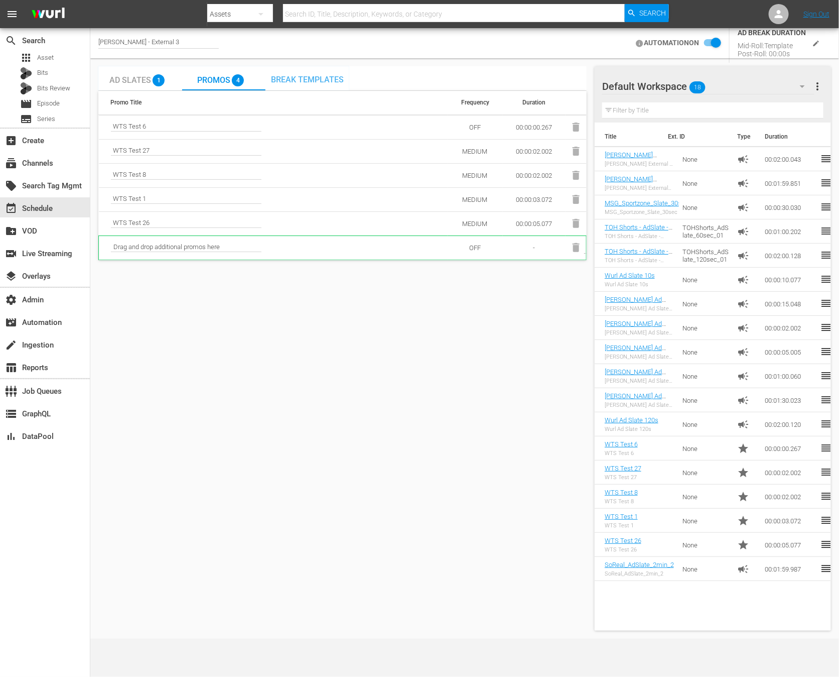
click at [304, 77] on span "Break Templates" at bounding box center [307, 80] width 73 height 10
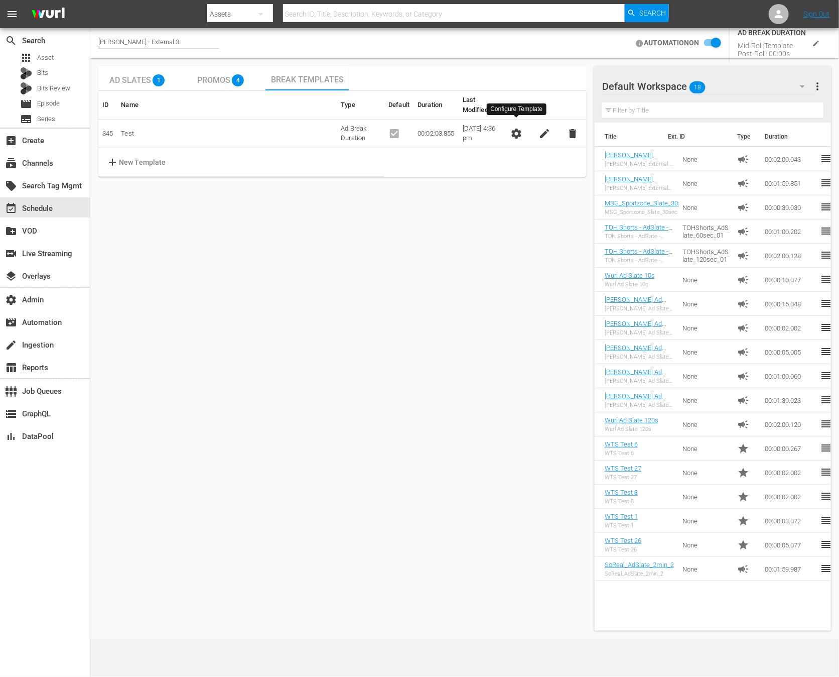
click at [522, 127] on span "settings" at bounding box center [516, 133] width 12 height 12
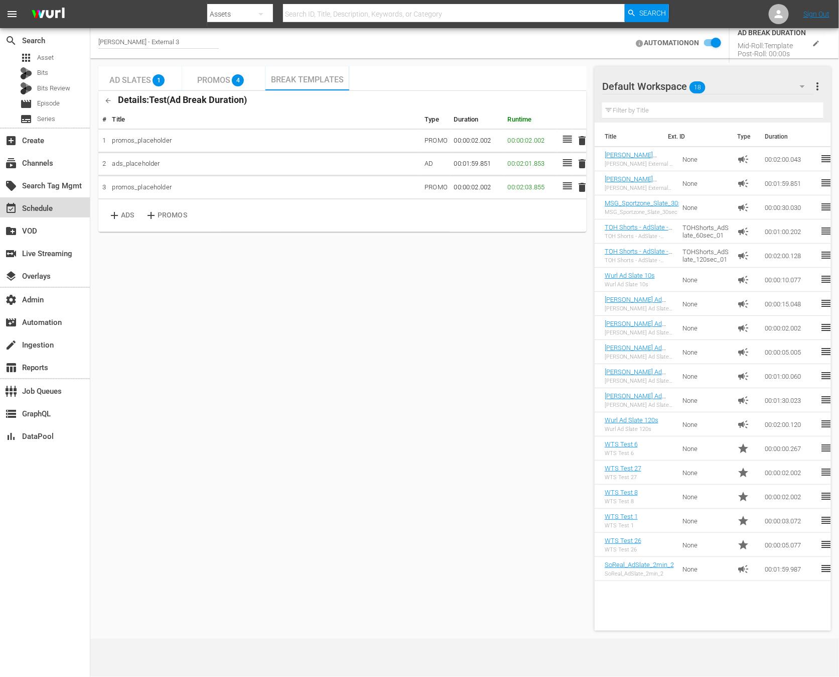
click at [54, 208] on div "event_available Schedule" at bounding box center [28, 206] width 56 height 9
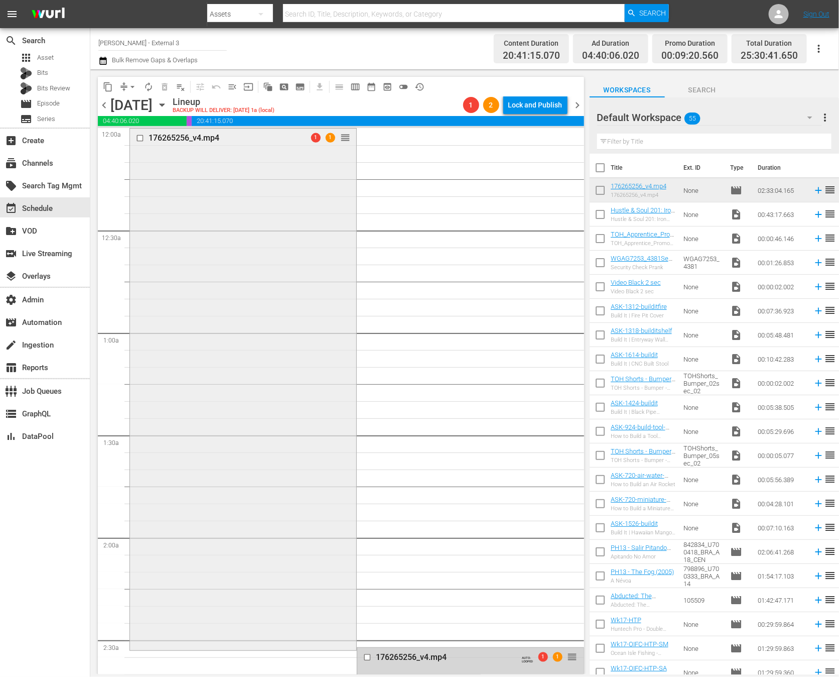
click at [340, 326] on div "176265256_v4.mp4 1 1 reorder" at bounding box center [243, 387] width 226 height 519
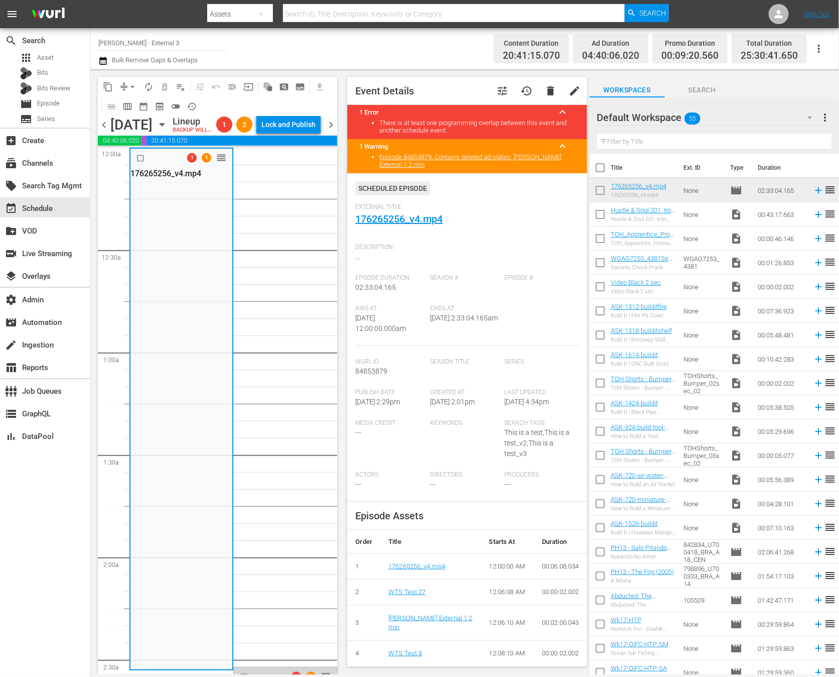
click at [475, 167] on li "Episode 84853879: Contains deleted ad-slates: Wurl External 1 2 min" at bounding box center [476, 160] width 195 height 15
click at [61, 62] on div "apps Asset" at bounding box center [45, 58] width 90 height 14
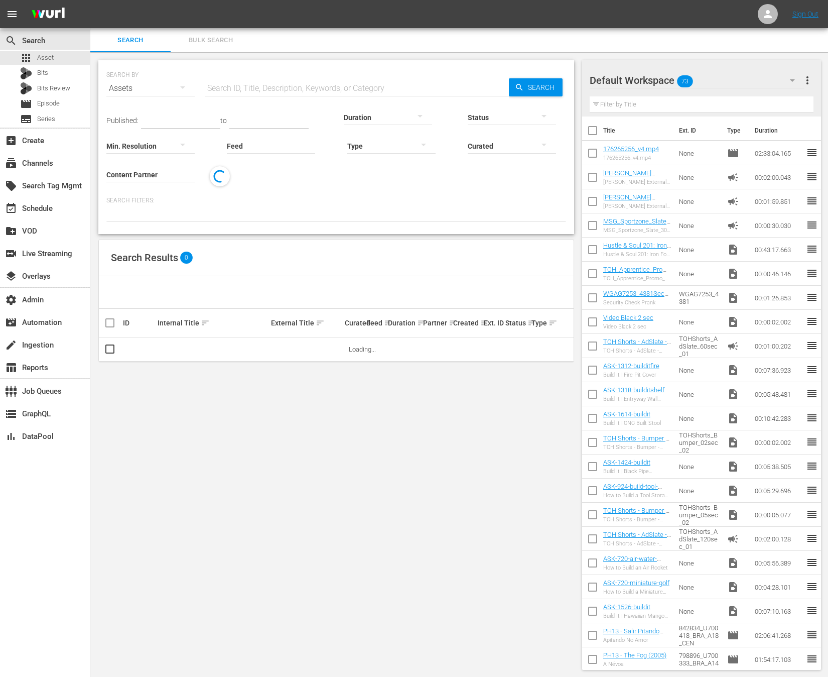
click at [305, 87] on input "text" at bounding box center [357, 88] width 304 height 24
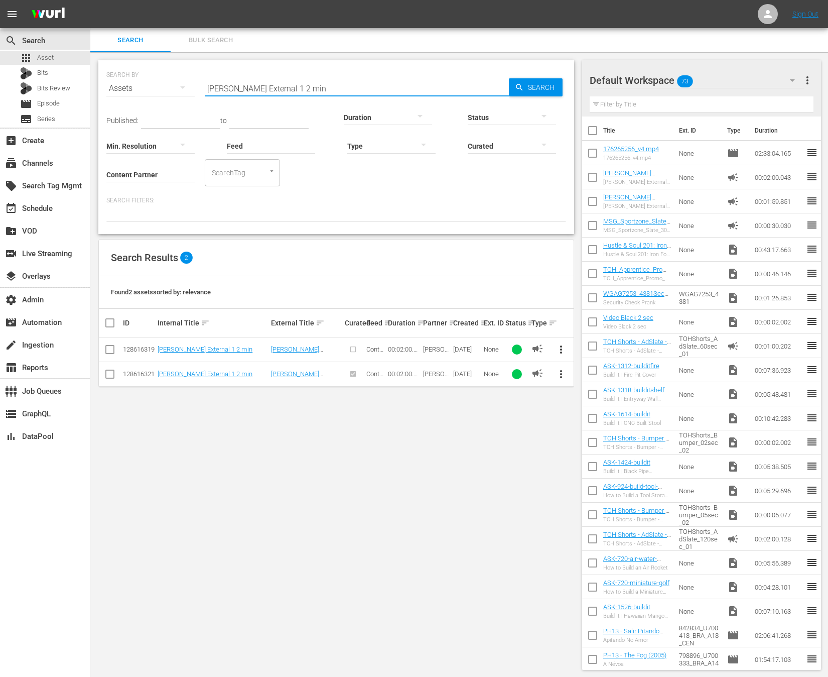
type input "Wurl External 1 2 min"
click at [560, 379] on span "more_vert" at bounding box center [561, 374] width 12 height 12
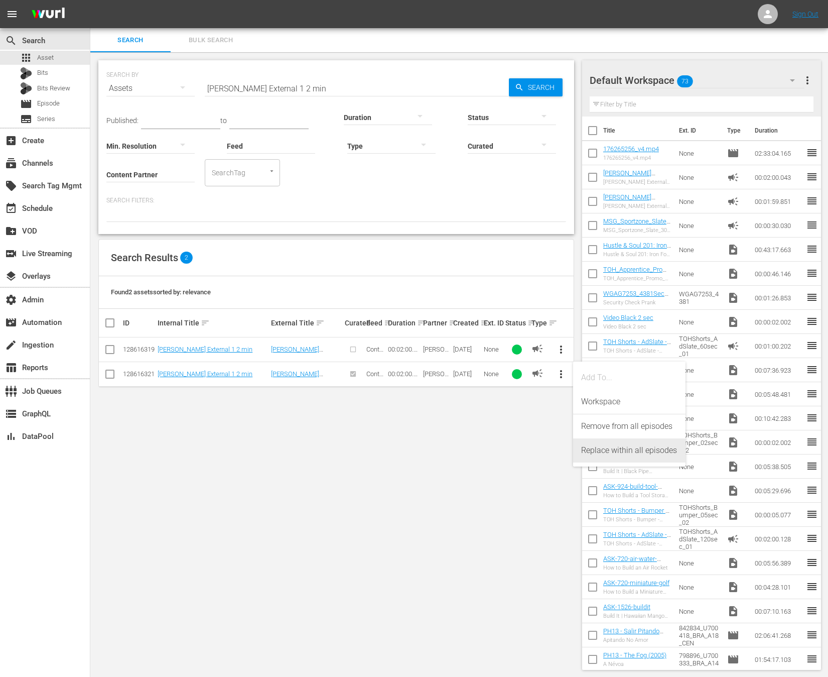
click at [590, 452] on div "Replace within all episodes" at bounding box center [629, 450] width 96 height 24
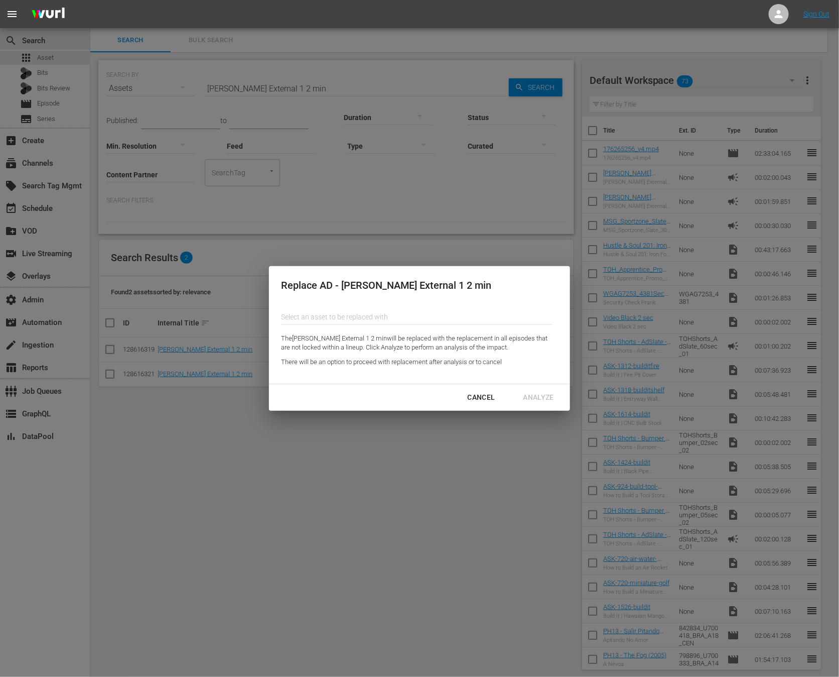
click at [403, 299] on div "Replace AD - Wurl External 1 2 min Select an asset to be replaced with The Wurl…" at bounding box center [419, 324] width 301 height 117
click at [403, 311] on input "Content Partner" at bounding box center [416, 317] width 271 height 24
paste input "00:01:59.851"
type input "00:01:59.851"
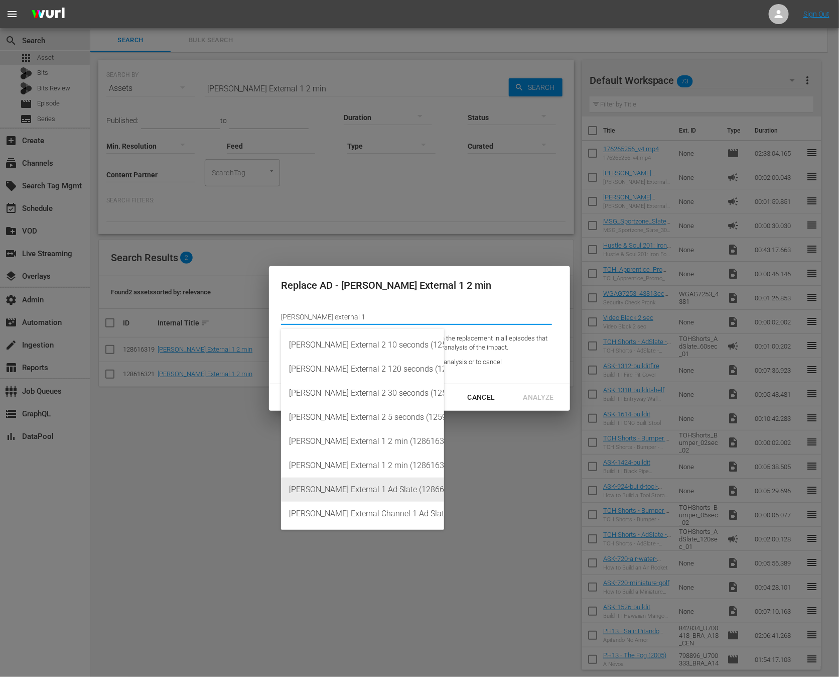
click at [370, 494] on div "Wurl External 1 Ad Slate (128668272)" at bounding box center [362, 489] width 147 height 24
type input "Wurl External 1 Ad Slate (128668272)"
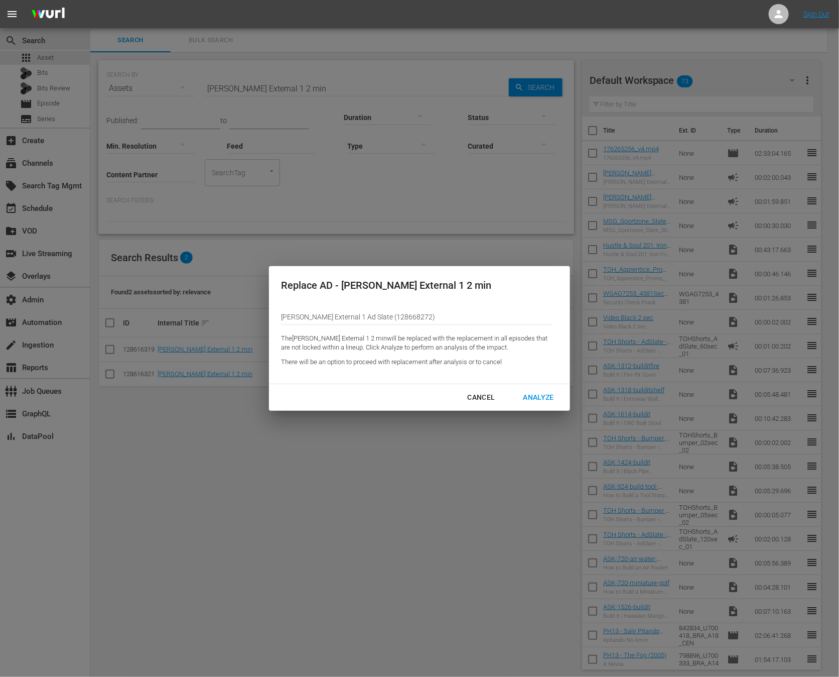
click at [542, 394] on div "Analyze" at bounding box center [538, 397] width 47 height 13
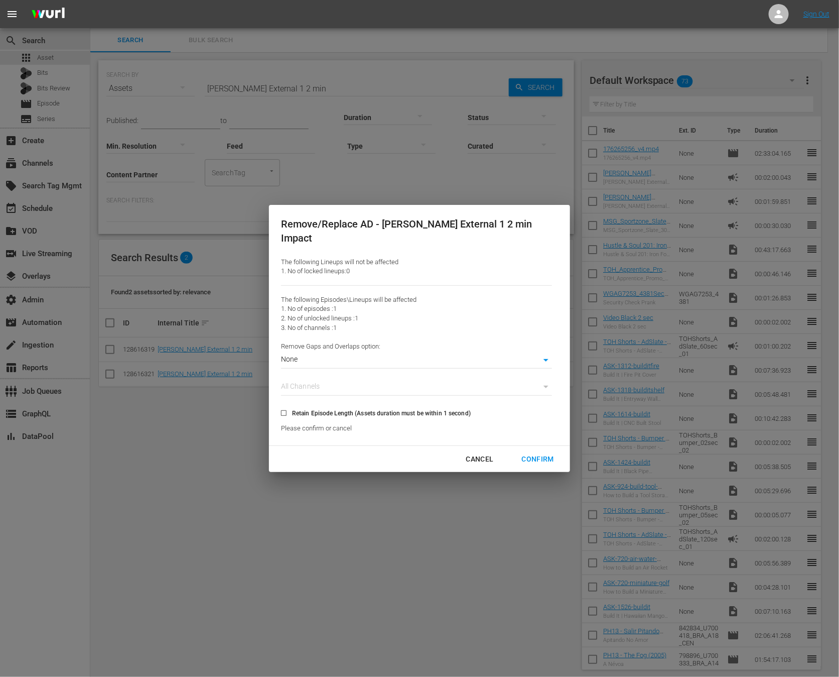
click at [451, 350] on body "menu Sign Out search Search apps Asset Bits Bits Review movie Episode subtitles…" at bounding box center [419, 338] width 839 height 677
click at [438, 373] on li "Align to Midnight" at bounding box center [416, 370] width 229 height 17
click at [514, 453] on div "Confirm" at bounding box center [538, 459] width 48 height 13
type input "0"
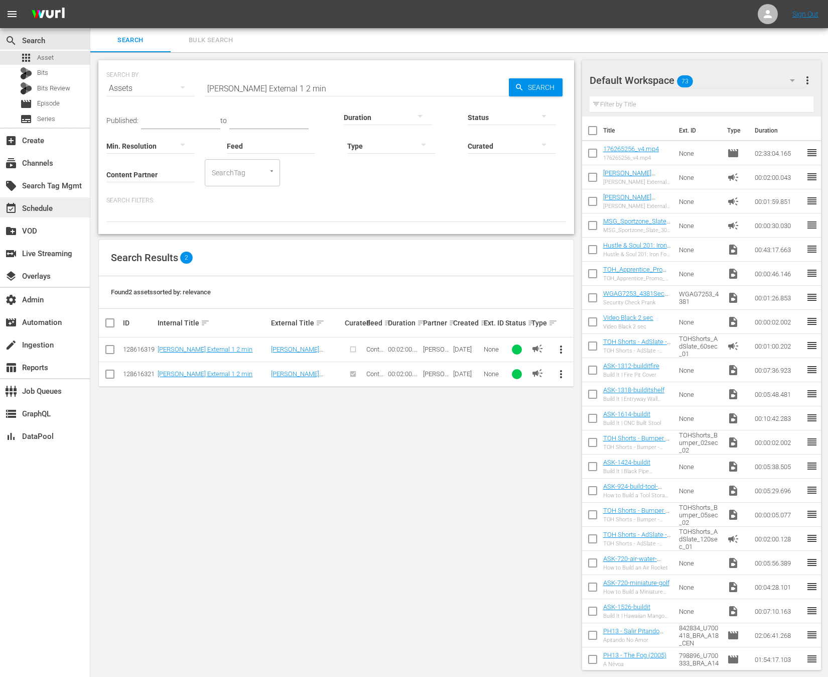
click at [50, 211] on div "event_available Schedule" at bounding box center [28, 206] width 56 height 9
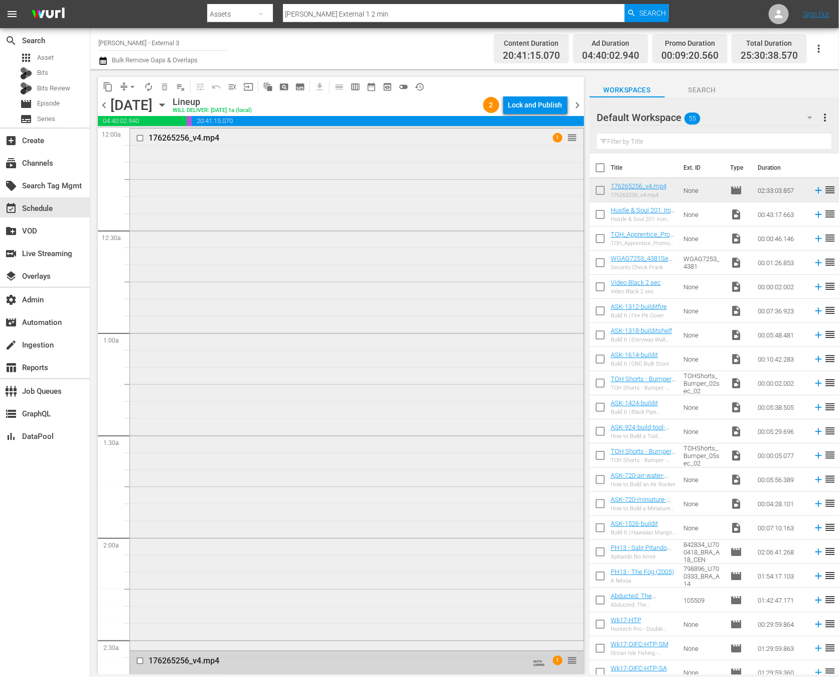
click at [358, 210] on div "176265256_v4.mp4 1 reorder" at bounding box center [357, 387] width 454 height 519
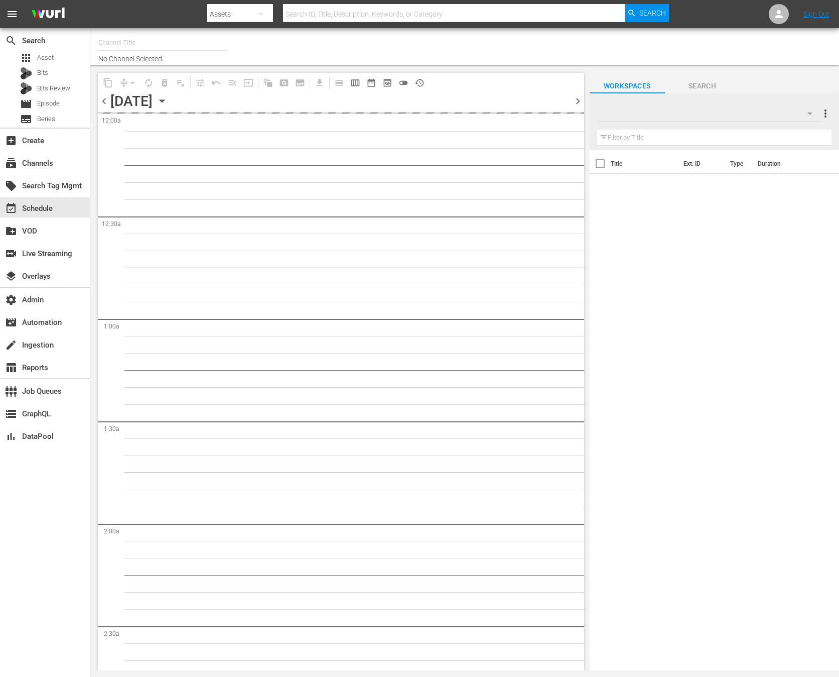
type input "[PERSON_NAME] - External 3 (2045)"
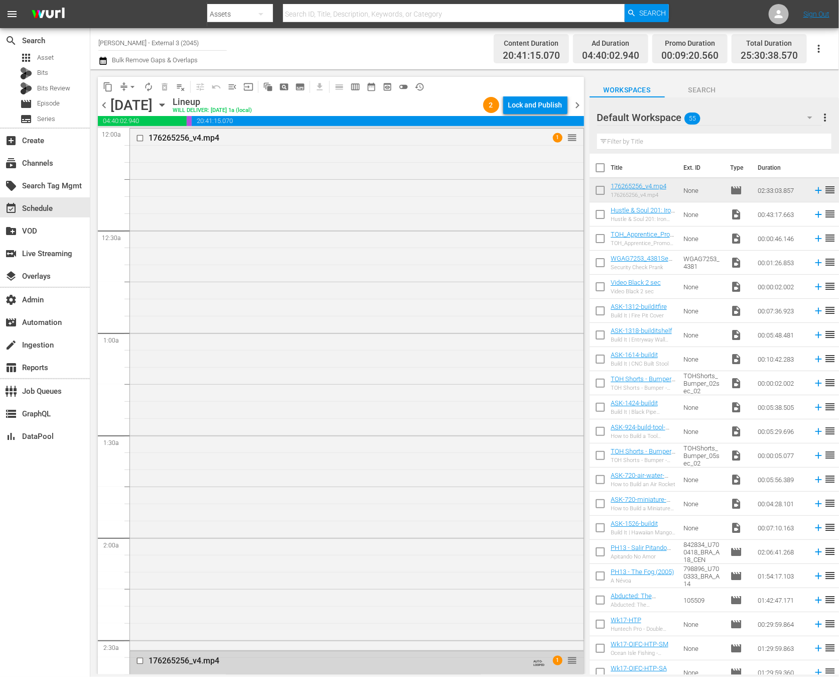
click at [464, 335] on div "176265256_v4.mp4 1 reorder" at bounding box center [357, 387] width 454 height 519
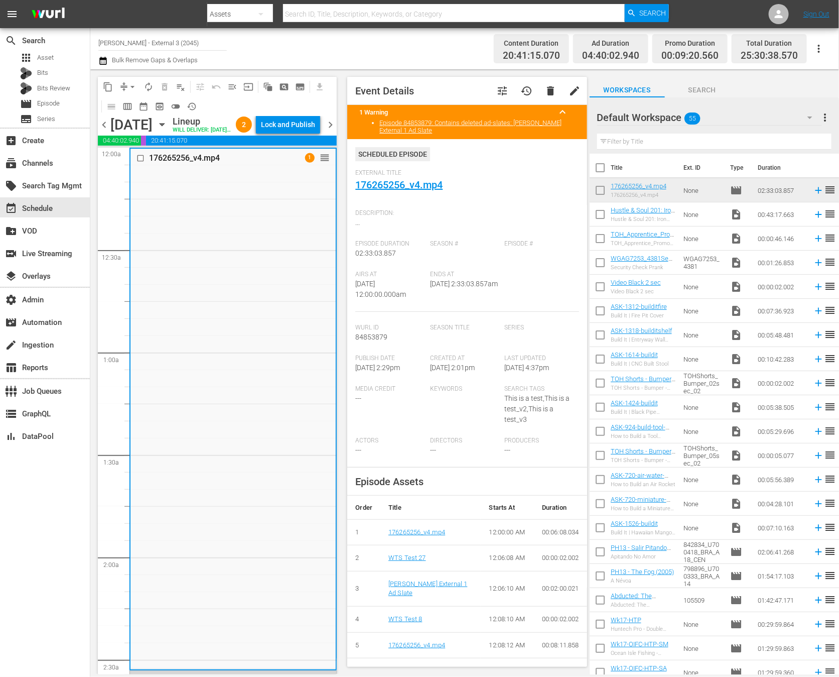
click at [460, 598] on div "[PERSON_NAME] External 1 Ad Slate" at bounding box center [430, 588] width 84 height 19
click at [448, 133] on li "Episode 84853879: Contains deleted ad-slates: [PERSON_NAME] External 1 Ad Slate" at bounding box center [476, 126] width 195 height 15
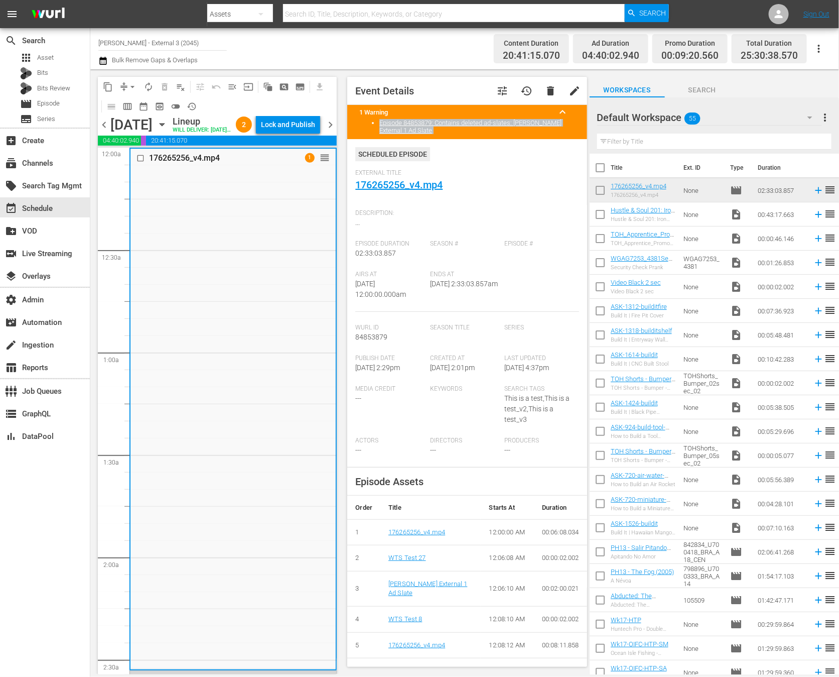
click at [448, 133] on li "Episode 84853879: Contains deleted ad-slates: [PERSON_NAME] External 1 Ad Slate" at bounding box center [476, 126] width 195 height 15
click at [41, 321] on div "movie_filter Automation" at bounding box center [28, 320] width 56 height 9
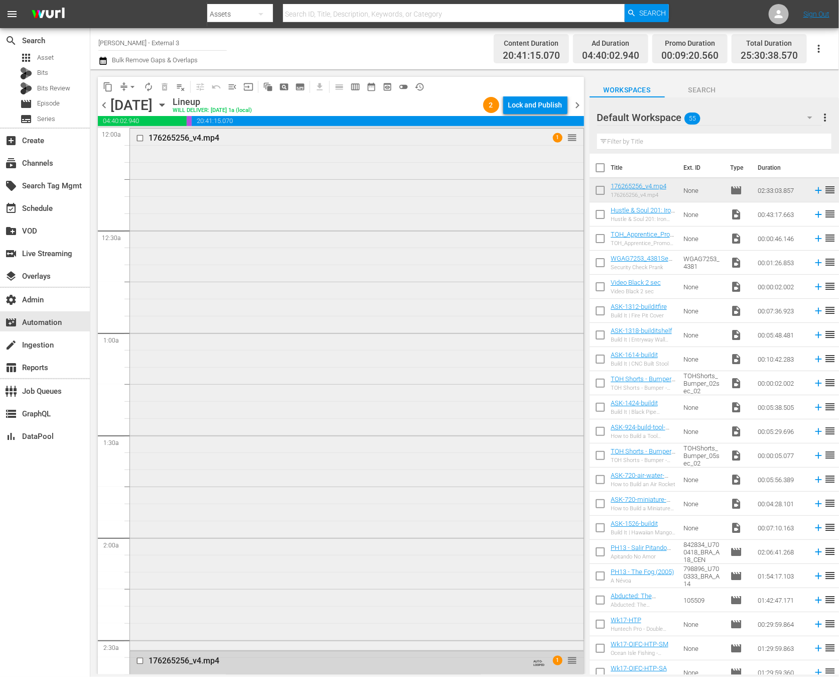
click at [399, 365] on div "176265256_v4.mp4 1 reorder" at bounding box center [357, 387] width 454 height 519
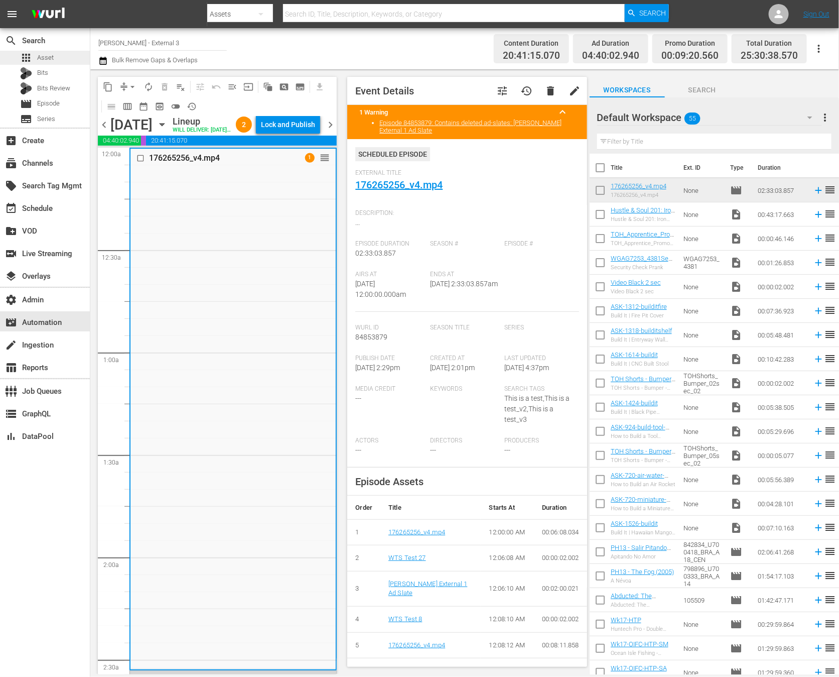
click at [60, 60] on div "apps Asset" at bounding box center [45, 58] width 90 height 14
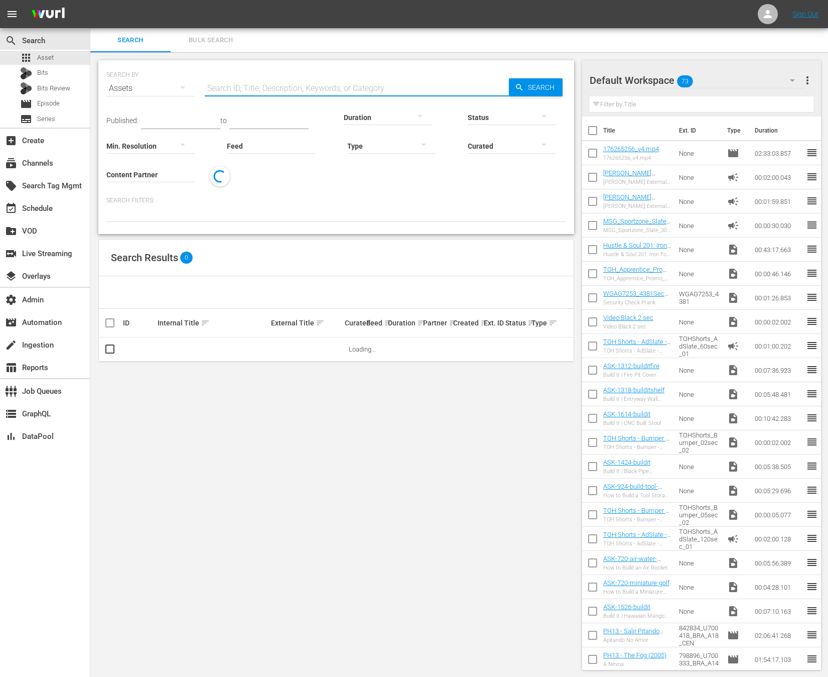
click at [264, 85] on input "text" at bounding box center [357, 88] width 304 height 24
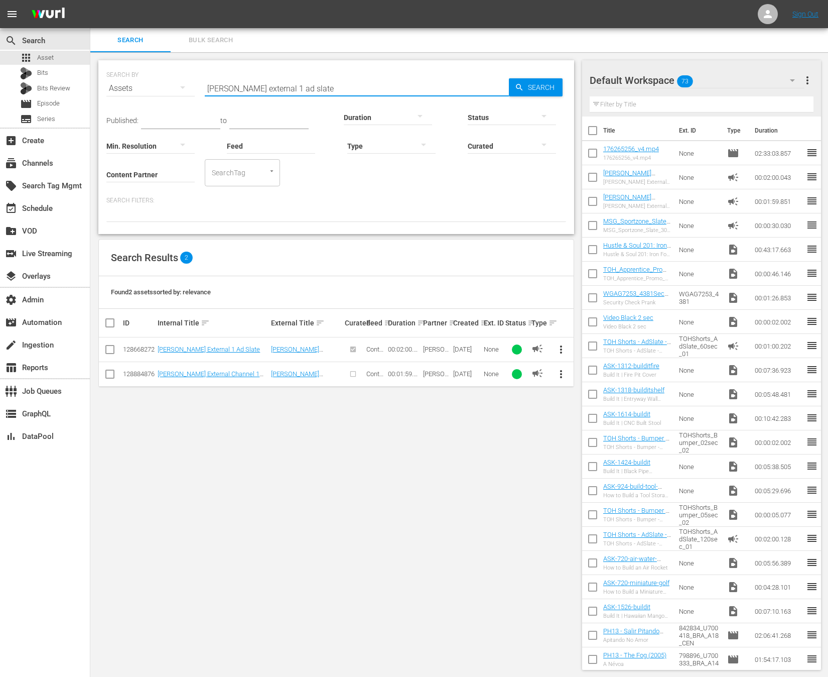
type input "[PERSON_NAME] external 1 ad slate"
click at [562, 350] on span "more_vert" at bounding box center [561, 349] width 12 height 12
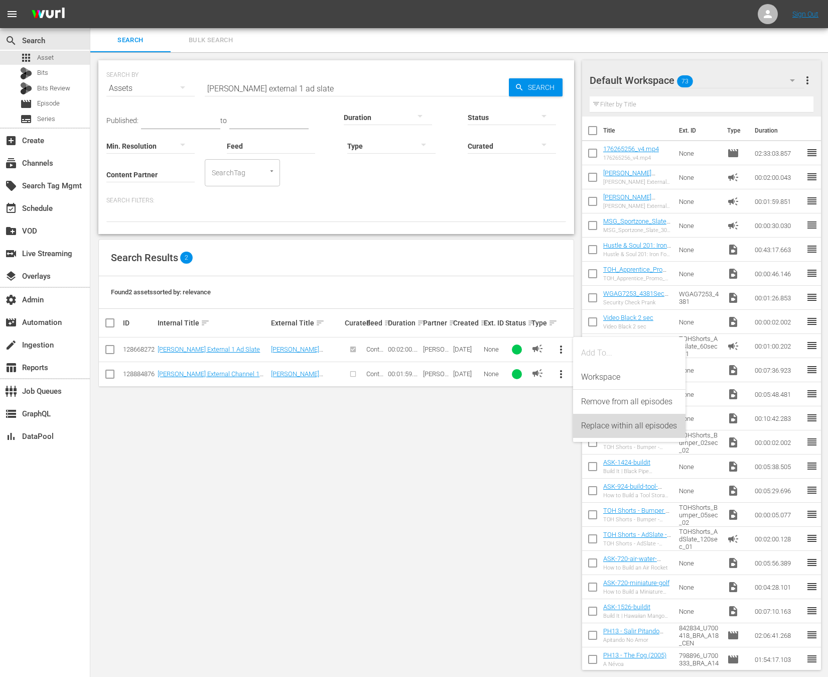
click at [593, 418] on div "Replace within all episodes" at bounding box center [629, 426] width 96 height 24
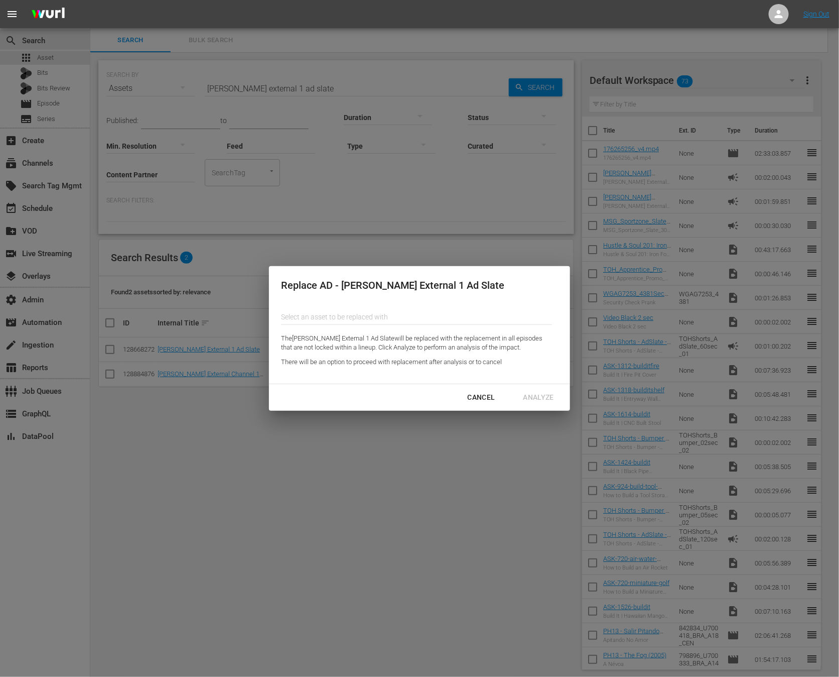
click at [396, 322] on input "Content Partner" at bounding box center [416, 317] width 271 height 24
click at [409, 342] on div "[PERSON_NAME] External Channel 1 Ad Slate (128884876)" at bounding box center [362, 345] width 147 height 24
type input "[PERSON_NAME] External Channel 1 Ad Slate (128884876)"
click at [542, 394] on div "Analyze" at bounding box center [538, 397] width 47 height 13
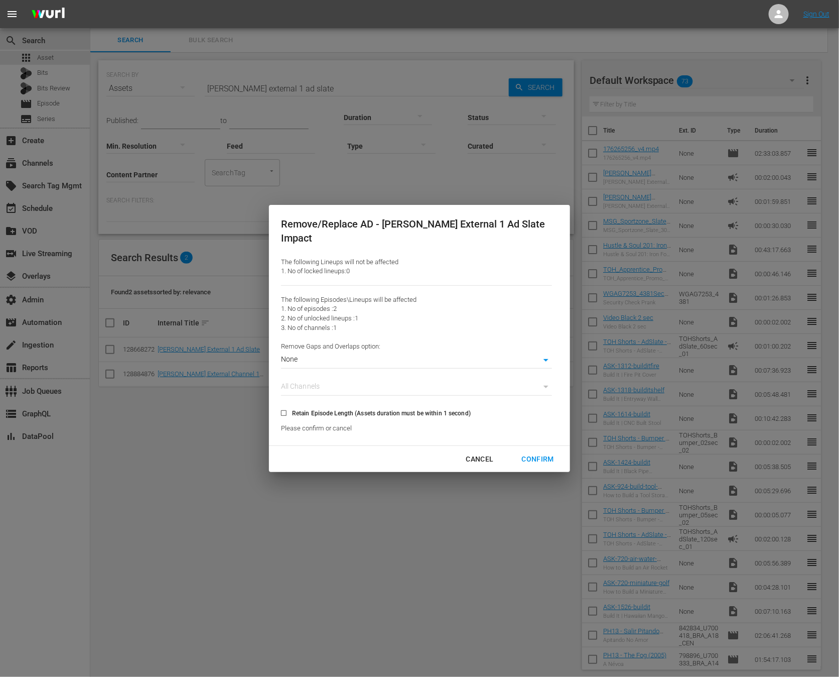
click at [497, 346] on body "menu Sign Out search Search apps Asset Bits Bits Review movie Episode subtitles…" at bounding box center [419, 338] width 839 height 677
click at [477, 368] on li "Align to Midnight" at bounding box center [417, 370] width 242 height 17
click at [530, 458] on div "Confirm" at bounding box center [538, 459] width 48 height 13
type input "0"
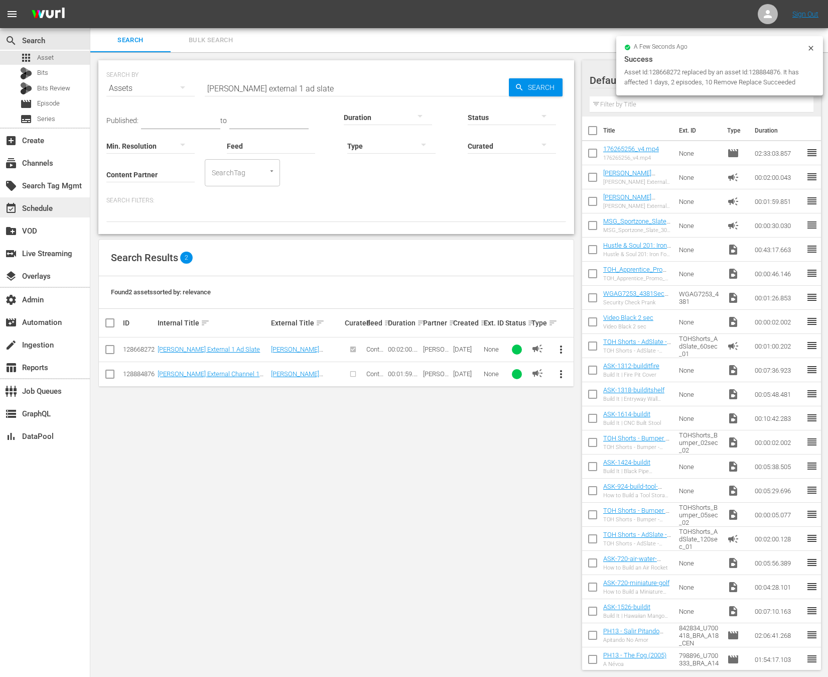
click at [73, 209] on div "event_available Schedule" at bounding box center [45, 207] width 90 height 20
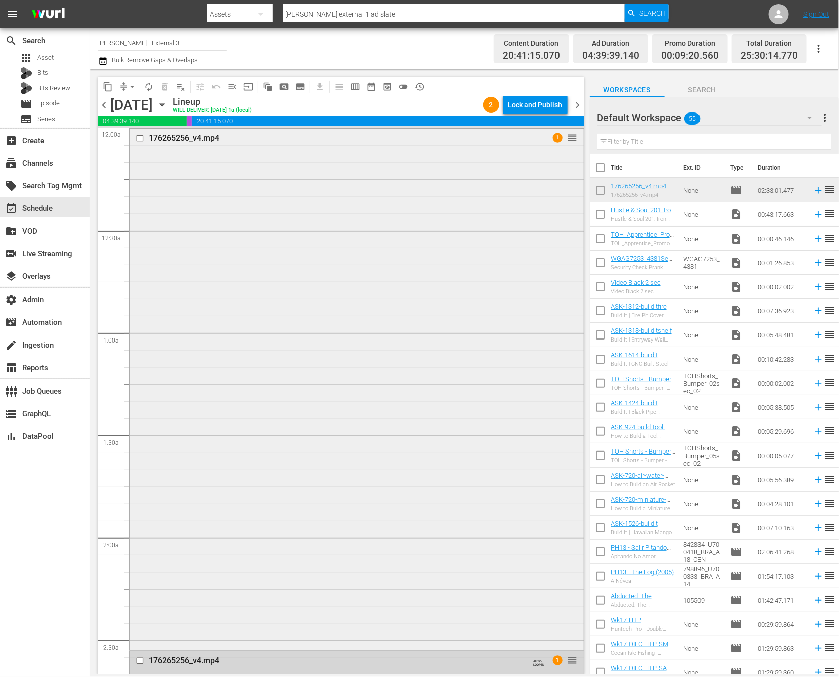
click at [278, 324] on div "176265256_v4.mp4 1 reorder" at bounding box center [357, 387] width 454 height 519
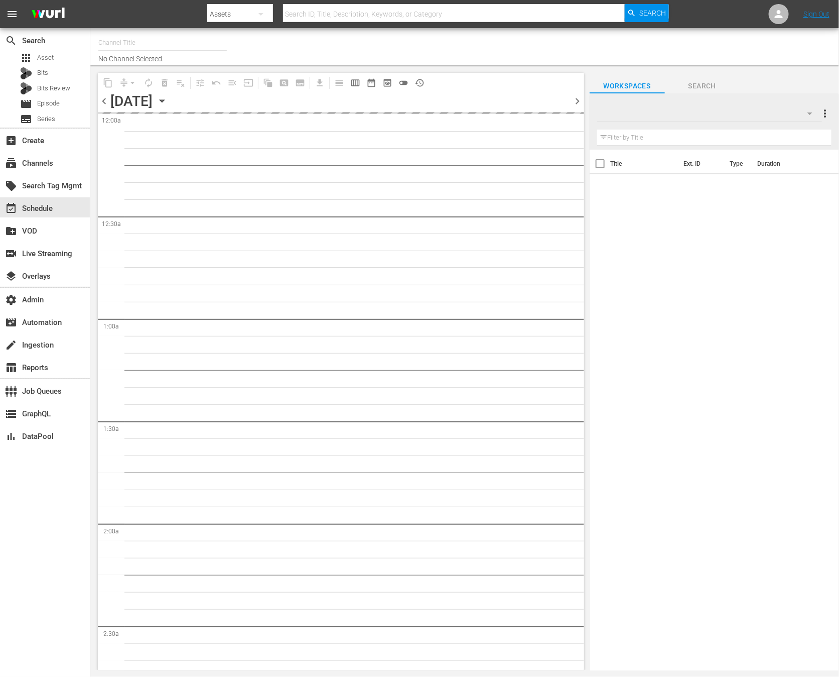
type input "[PERSON_NAME] - External 3 (2045)"
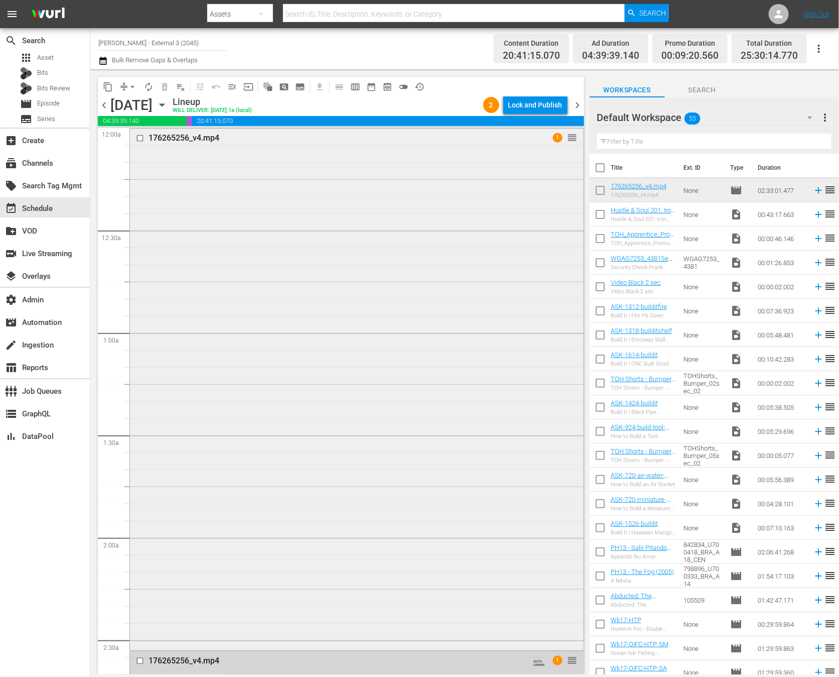
click at [300, 221] on div "176265256_v4.mp4 1 reorder" at bounding box center [357, 387] width 454 height 519
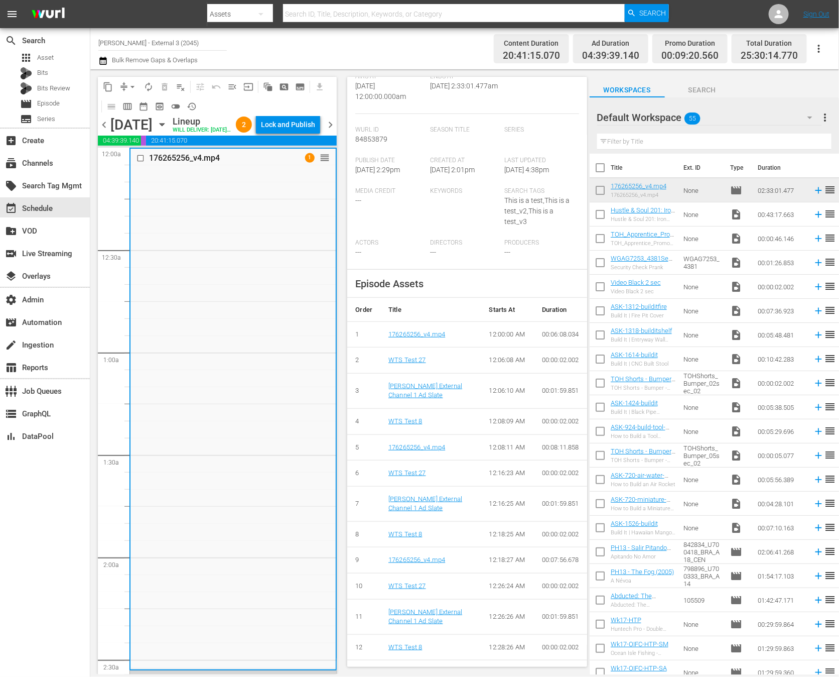
scroll to position [206, 0]
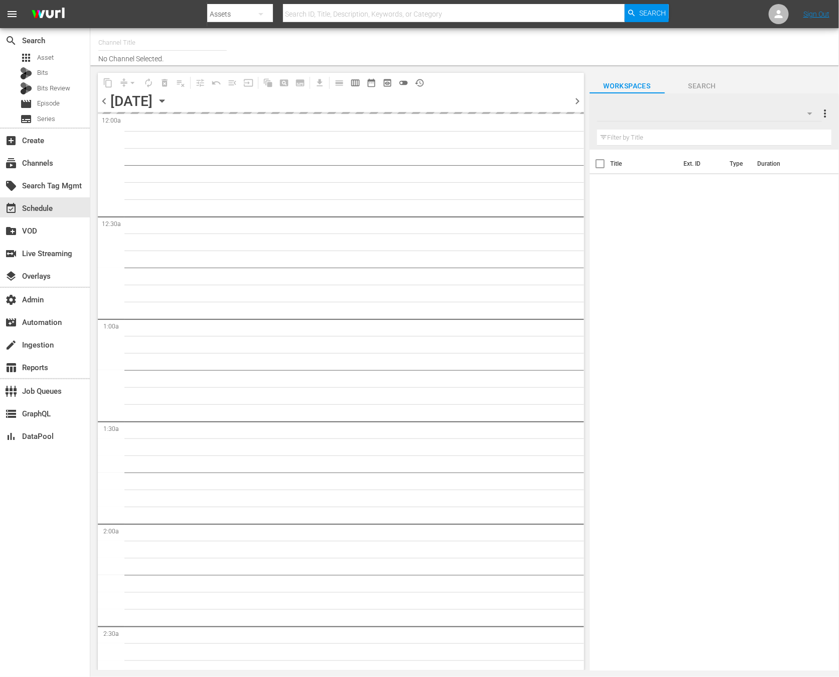
type input "[PERSON_NAME] - External 3 (2045)"
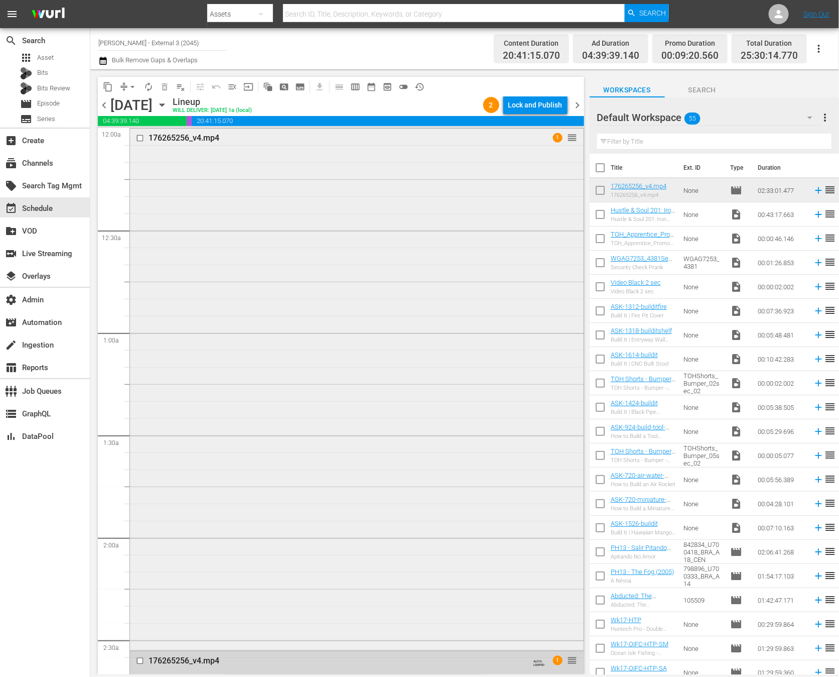
click at [448, 375] on div "176265256_v4.mp4 1 reorder" at bounding box center [357, 387] width 454 height 519
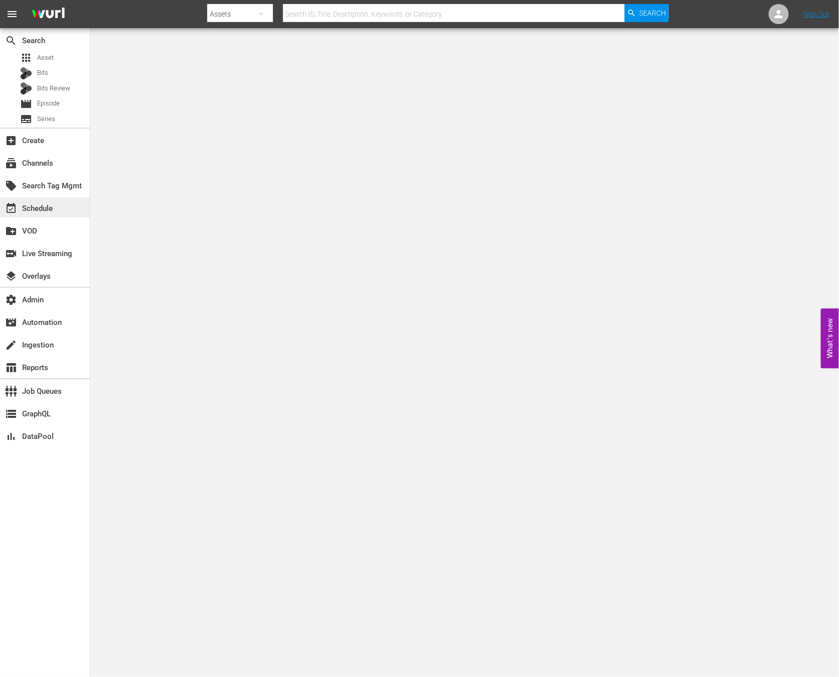
click at [61, 204] on div "event_available Schedule" at bounding box center [45, 207] width 90 height 20
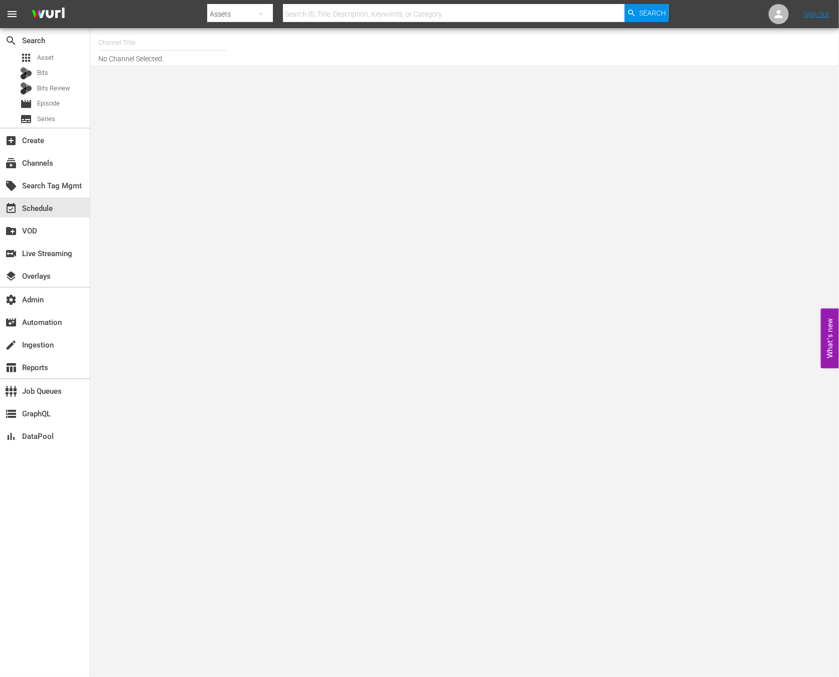
click at [139, 45] on input "text" at bounding box center [162, 43] width 128 height 24
type input "w"
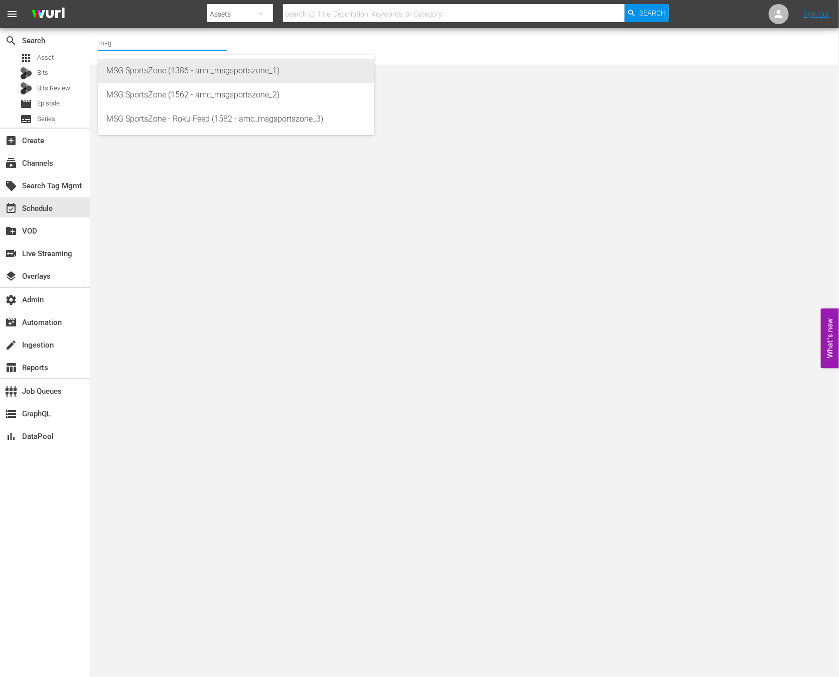
click at [184, 72] on div "MSG SportsZone (1386 - amc_msgsportszone_1)" at bounding box center [236, 71] width 260 height 24
type input "MSG SportsZone (1386 - amc_msgsportszone_1)"
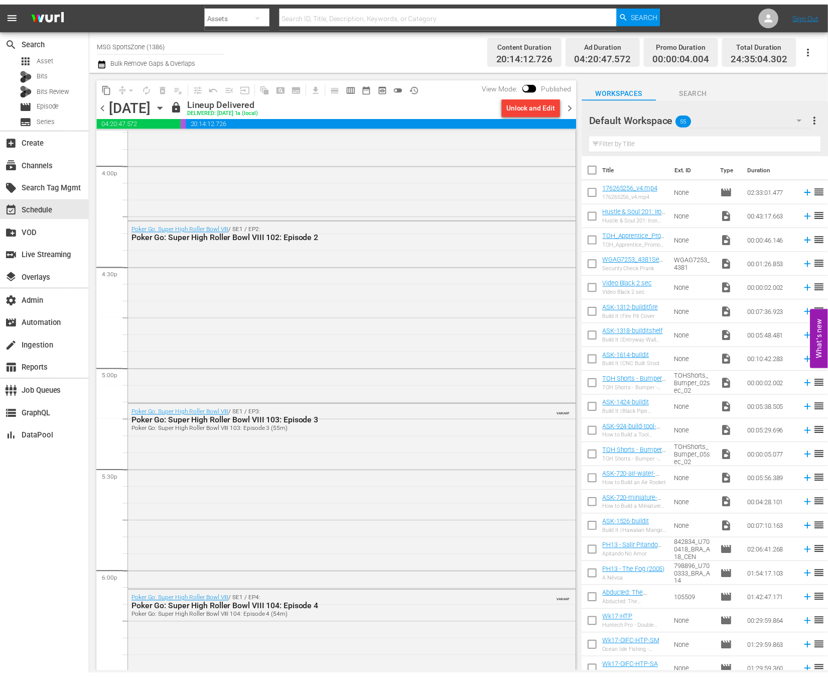
scroll to position [3429, 0]
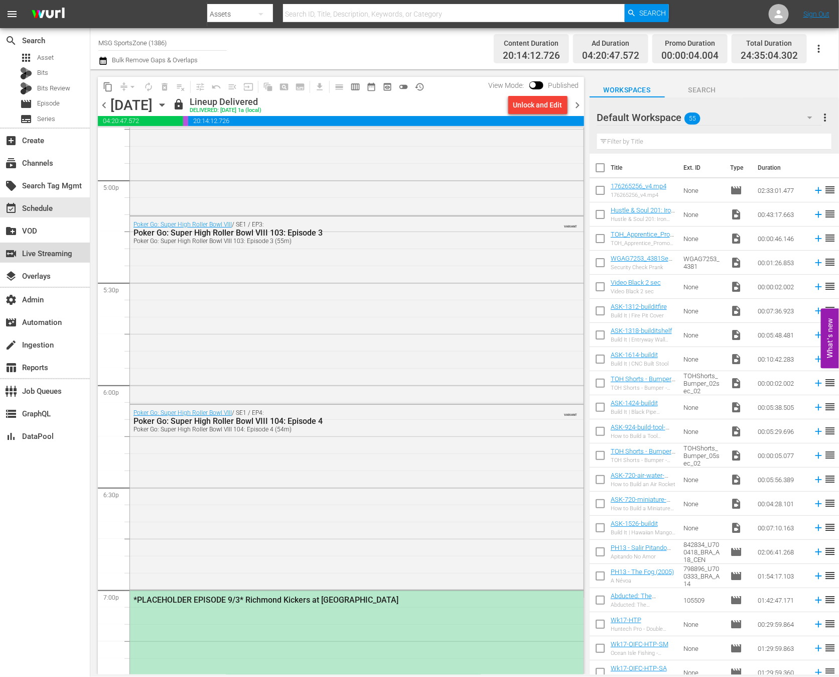
click at [56, 255] on div "switch_video Live Streaming" at bounding box center [28, 251] width 56 height 9
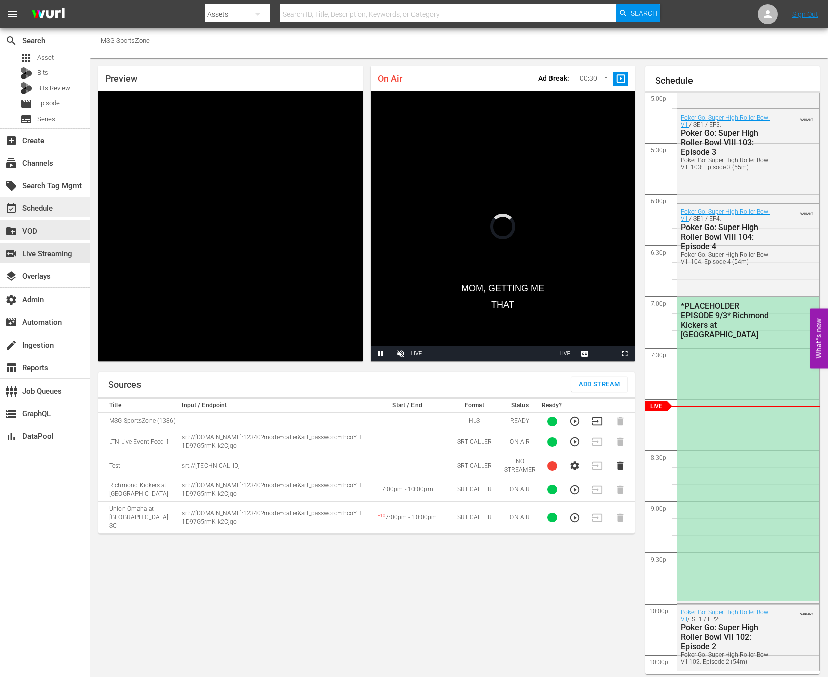
click at [60, 203] on div "event_available Schedule" at bounding box center [45, 207] width 90 height 20
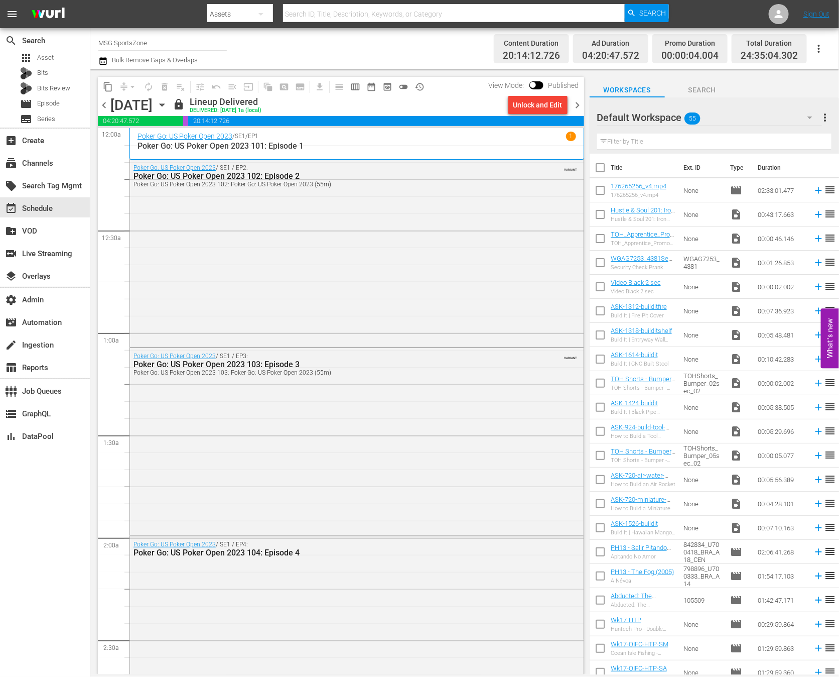
click at [168, 99] on icon "button" at bounding box center [162, 104] width 11 height 11
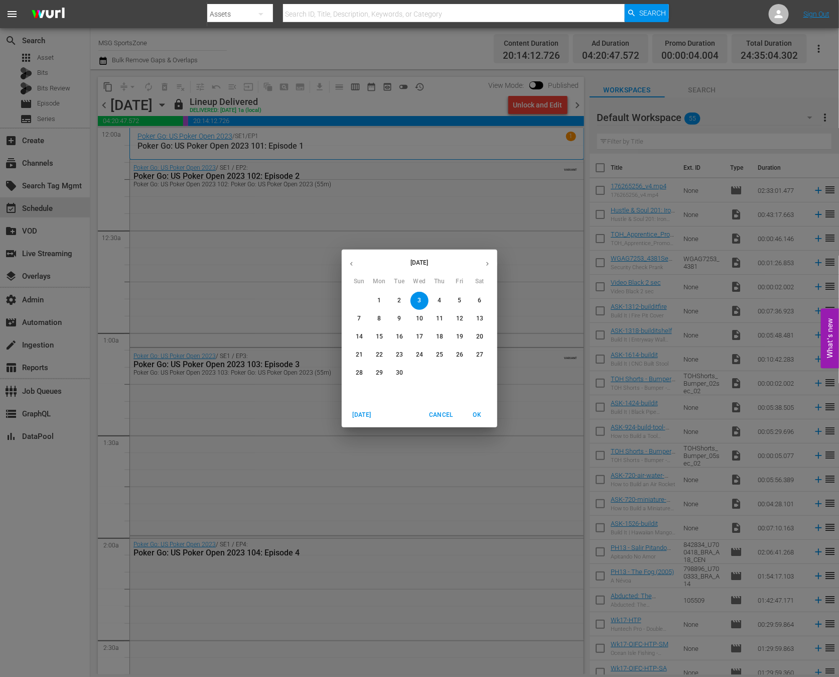
click at [165, 43] on div "September 2025 Sun Mon Tue Wed Thu Fri Sat 31 1 2 3 4 5 6 7 8 9 10 11 12 13 14 …" at bounding box center [419, 338] width 839 height 677
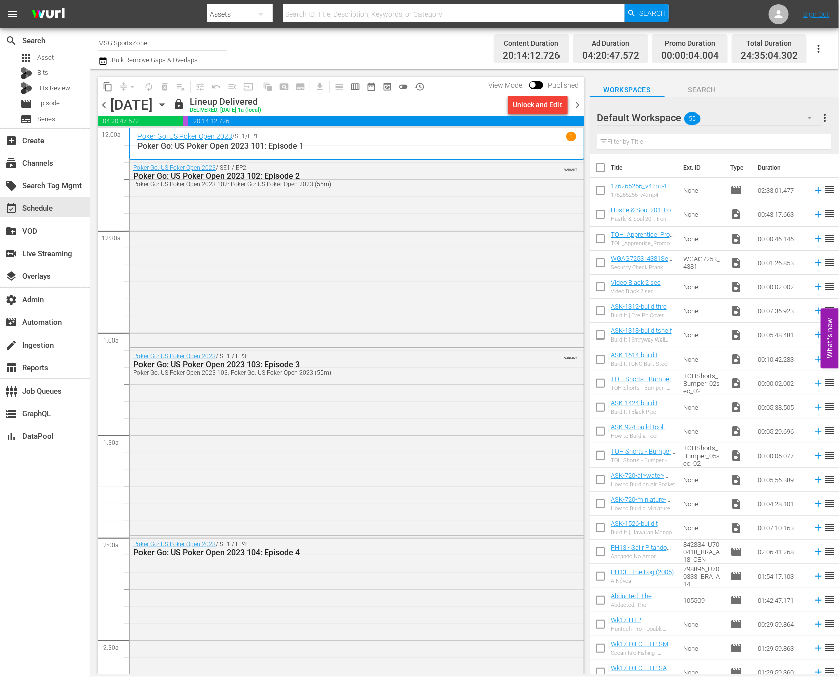
click at [165, 43] on input "MSG SportsZone" at bounding box center [162, 43] width 128 height 24
type input "s"
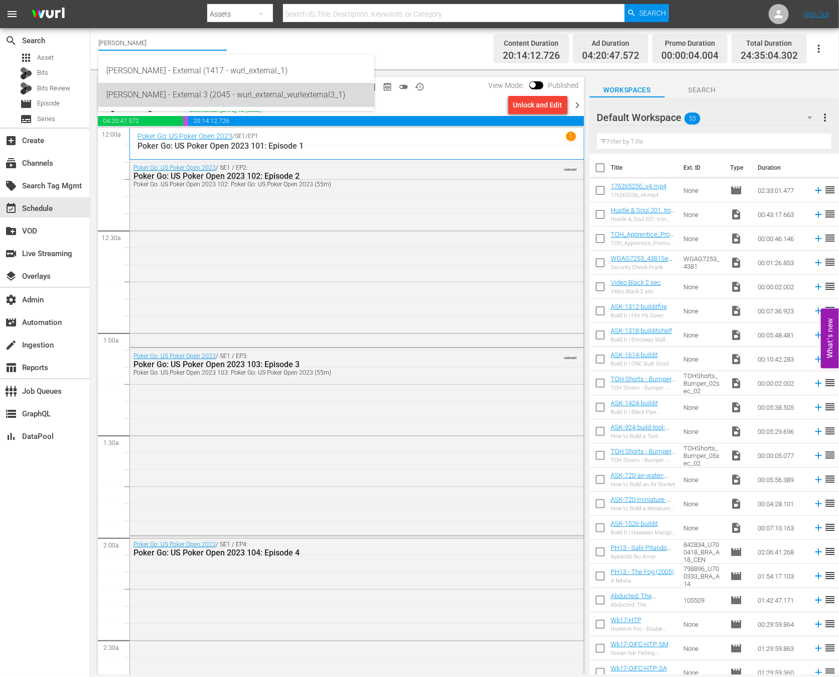
click at [211, 97] on div "Wurl - External 3 (2045 - wurl_external_wurlexternal3_1)" at bounding box center [236, 95] width 260 height 24
type input "Wurl - External 3 (2045 - wurl_external_wurlexternal3_1)"
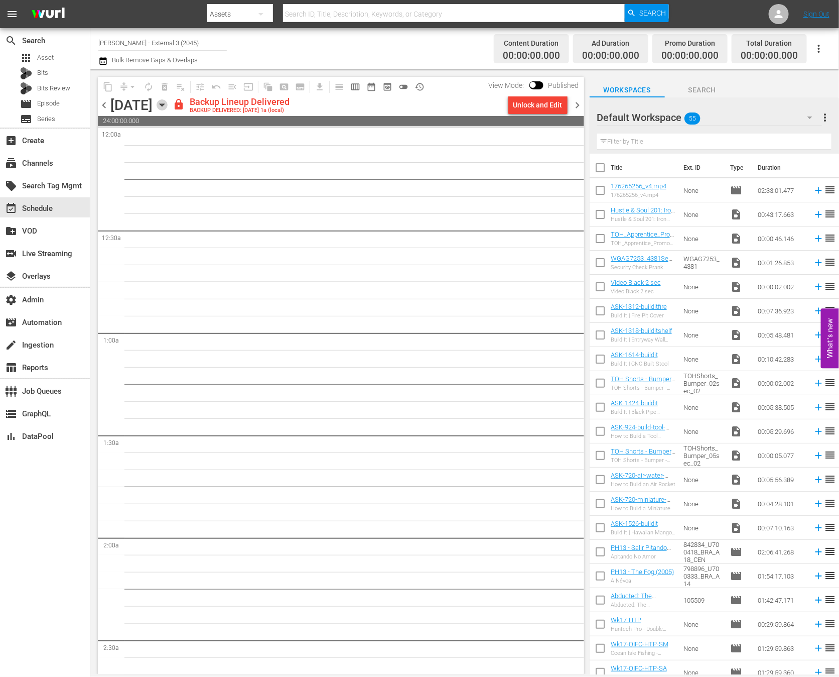
click at [168, 109] on icon "button" at bounding box center [162, 104] width 11 height 11
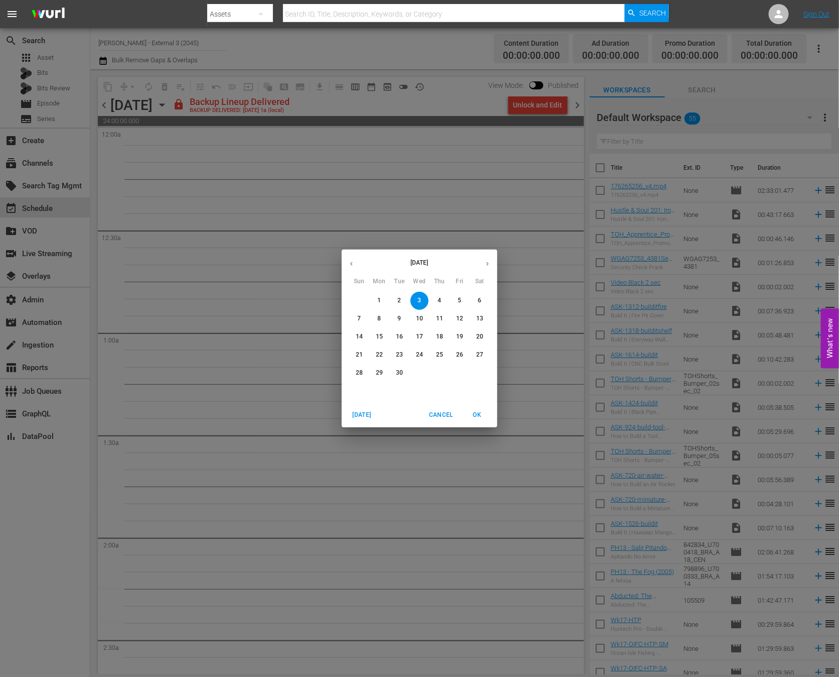
click at [484, 270] on button "button" at bounding box center [488, 264] width 20 height 20
click at [421, 303] on p "1" at bounding box center [420, 300] width 4 height 9
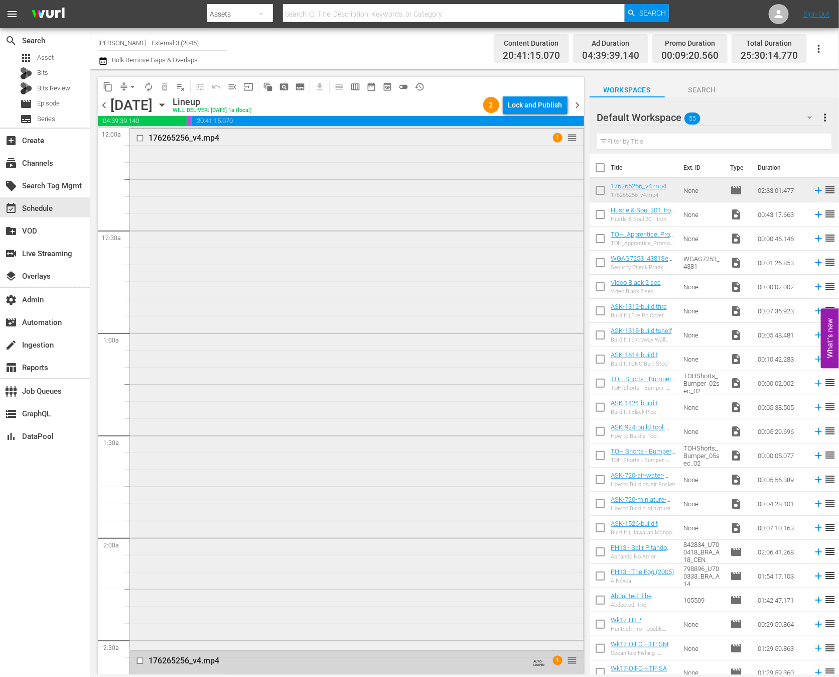
click at [425, 236] on div "176265256_v4.mp4 1 reorder" at bounding box center [357, 387] width 454 height 519
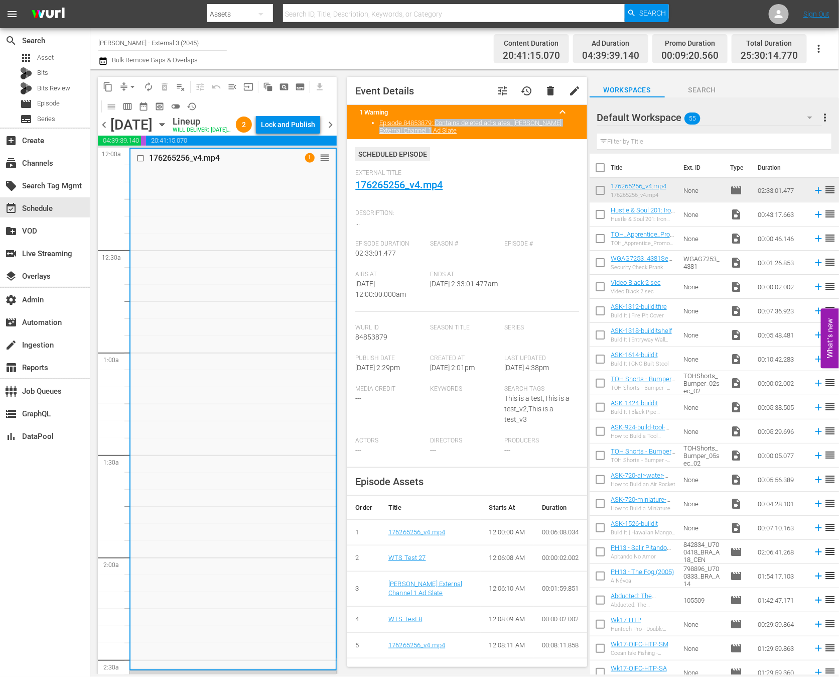
drag, startPoint x: 459, startPoint y: 132, endPoint x: 437, endPoint y: 126, distance: 22.9
click at [437, 126] on li "Episode 84853879: Contains deleted ad-slates: Wurl External Channel 1 Ad Slate" at bounding box center [476, 126] width 195 height 15
copy link "Contains deleted ad-slates: Wurl External Channel 1 Ad Slate"
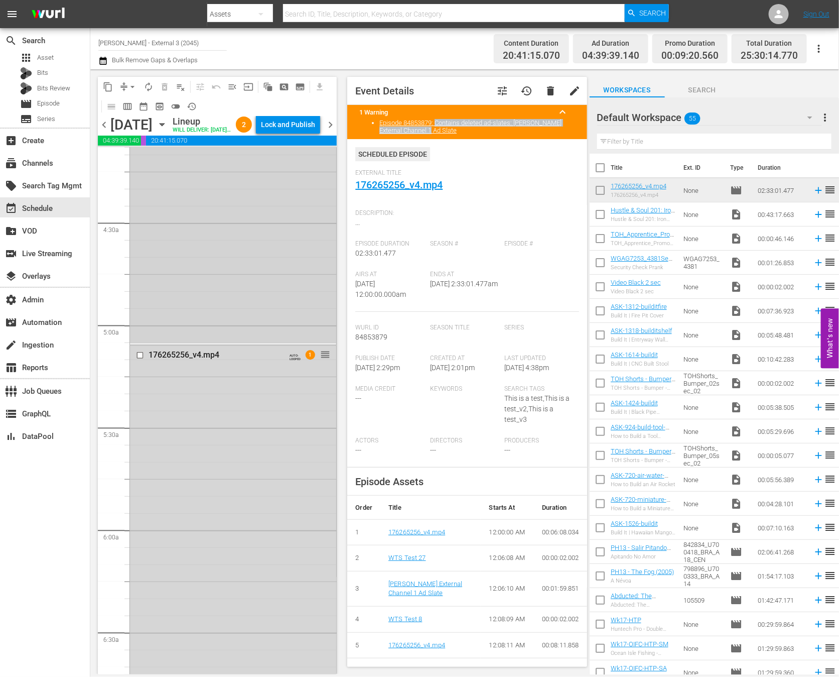
scroll to position [886, 0]
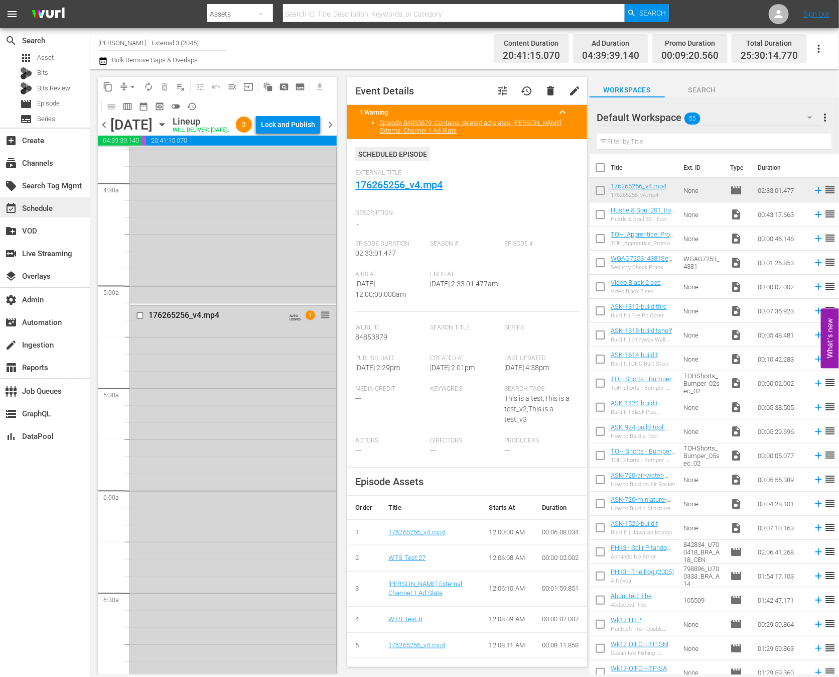
click at [53, 215] on div "event_available Schedule" at bounding box center [45, 207] width 90 height 20
click at [170, 49] on input "Wurl - External 3 (2045)" at bounding box center [162, 43] width 128 height 24
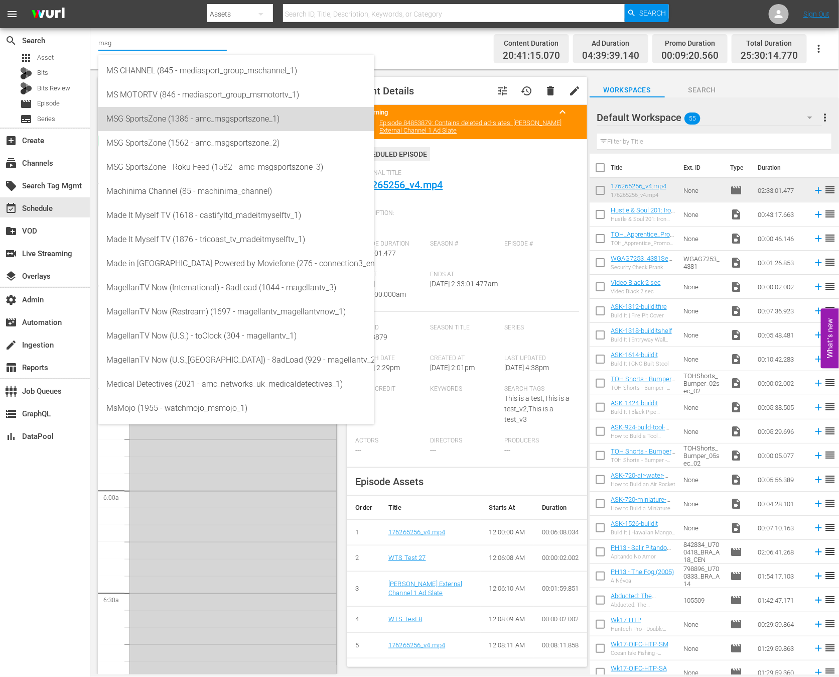
click at [170, 130] on div "MSG SportsZone (1386 - amc_msgsportszone_1)" at bounding box center [236, 119] width 260 height 24
type input "MSG SportsZone (1386 - amc_msgsportszone_1)"
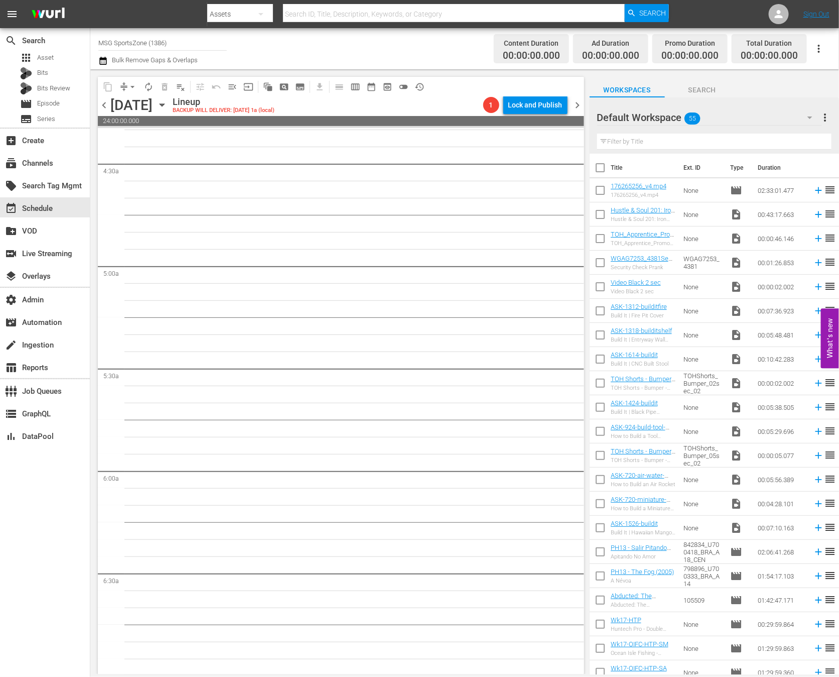
scroll to position [903, 0]
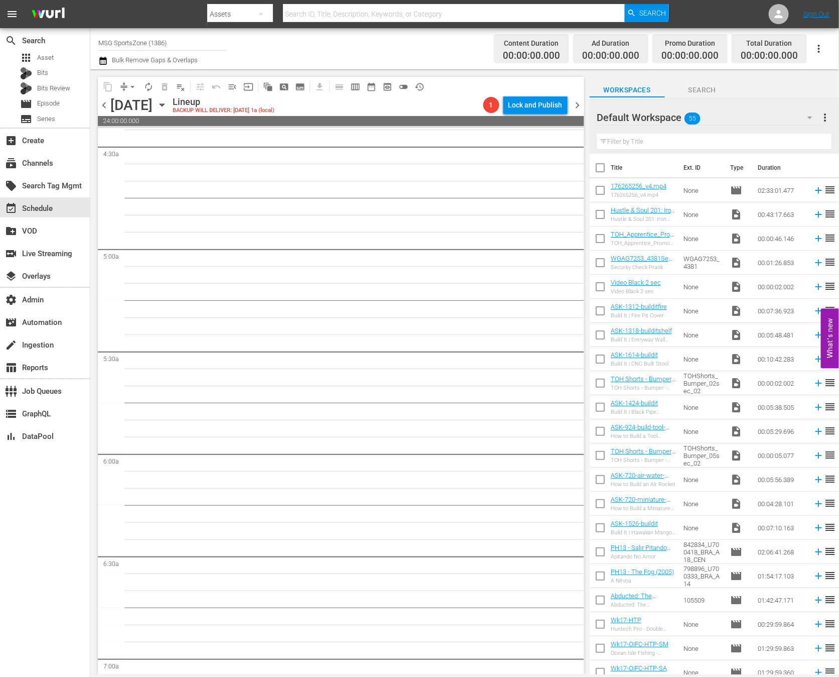
click at [164, 104] on icon "button" at bounding box center [162, 105] width 5 height 3
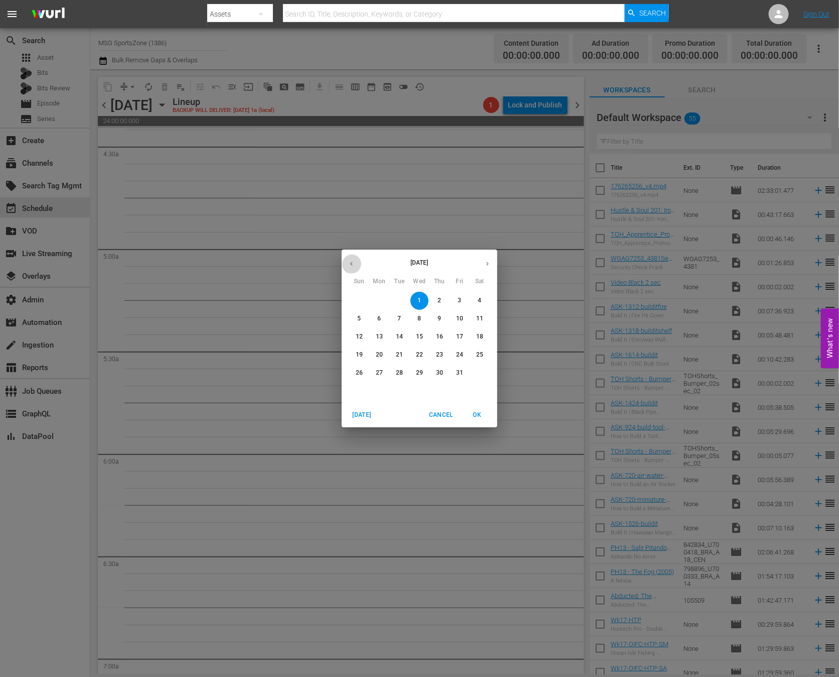
click at [356, 269] on button "button" at bounding box center [352, 264] width 20 height 20
click at [424, 301] on span "3" at bounding box center [420, 300] width 18 height 9
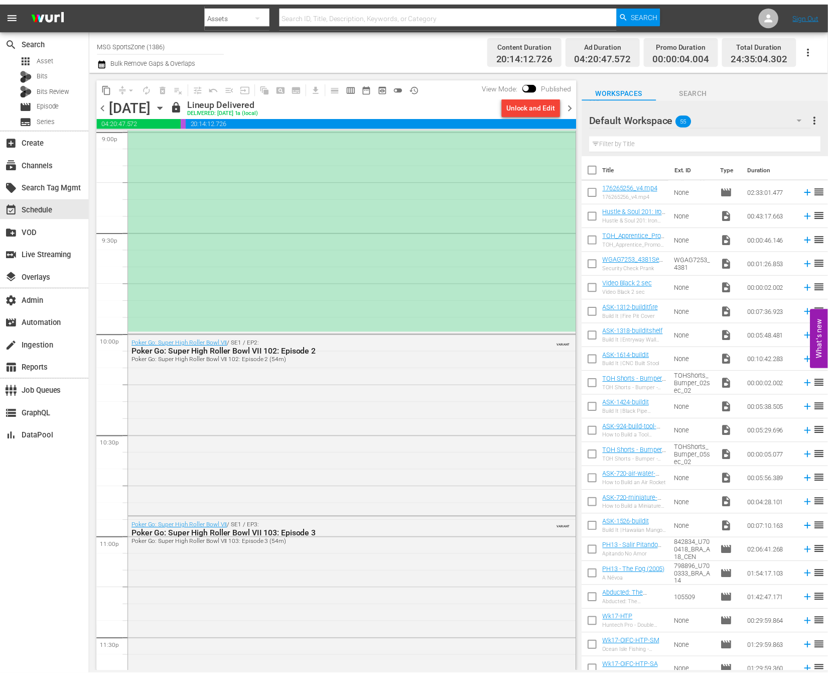
scroll to position [3904, 0]
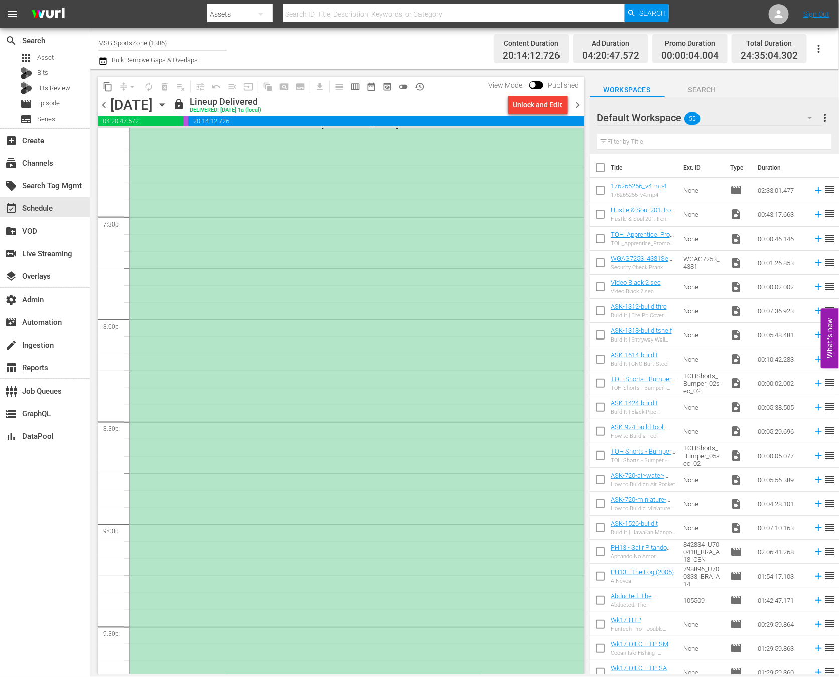
click at [389, 418] on div "*PLACEHOLDER EPISODE 9/3* Richmond Kickers at Westchester SC" at bounding box center [357, 420] width 454 height 611
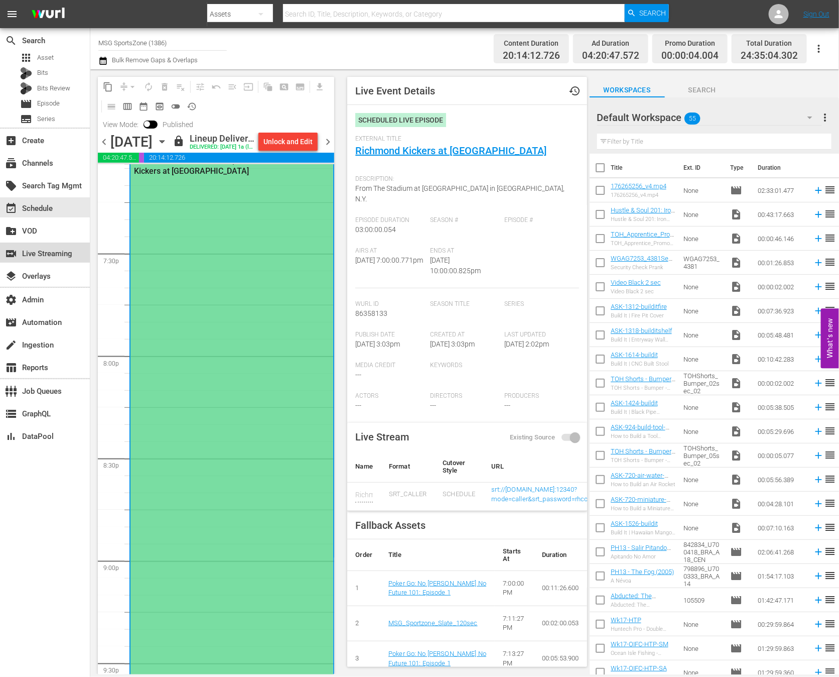
click at [56, 248] on div "switch_video Live Streaming" at bounding box center [28, 251] width 56 height 9
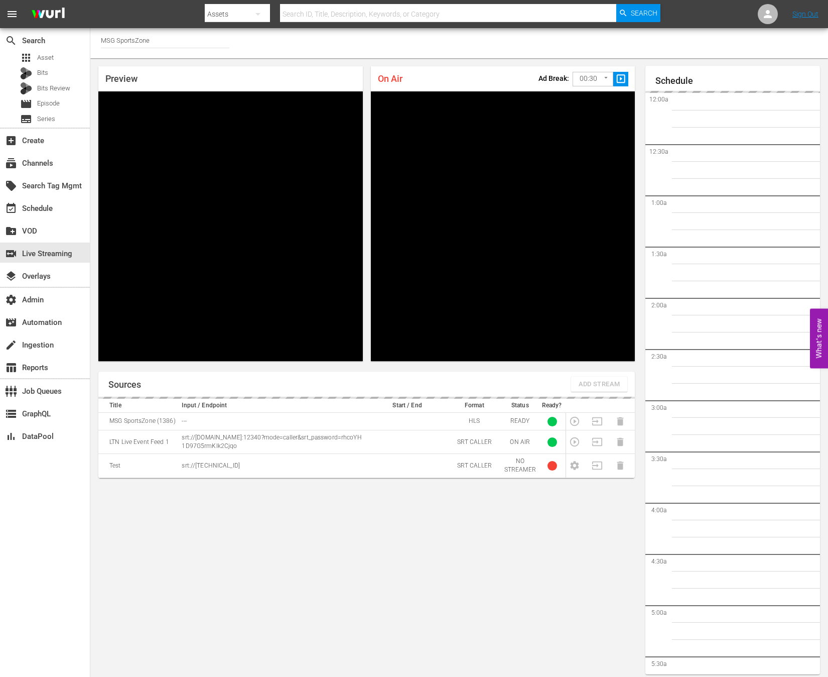
scroll to position [6, 0]
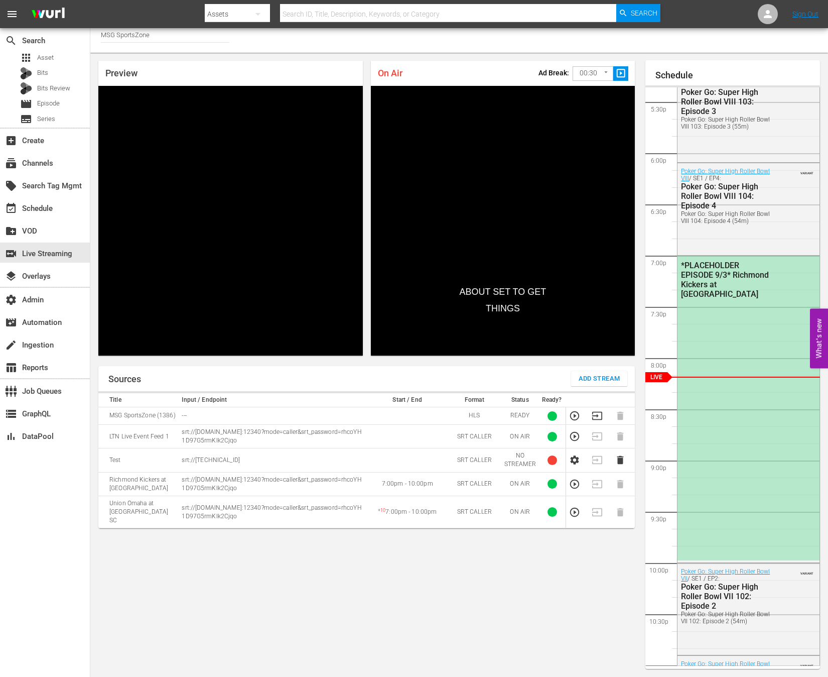
click at [143, 507] on td "Union Omaha at [GEOGRAPHIC_DATA] SC" at bounding box center [138, 511] width 80 height 32
copy td "Union Omaha at [GEOGRAPHIC_DATA] SC"
click at [62, 108] on div "movie Episode" at bounding box center [45, 104] width 90 height 14
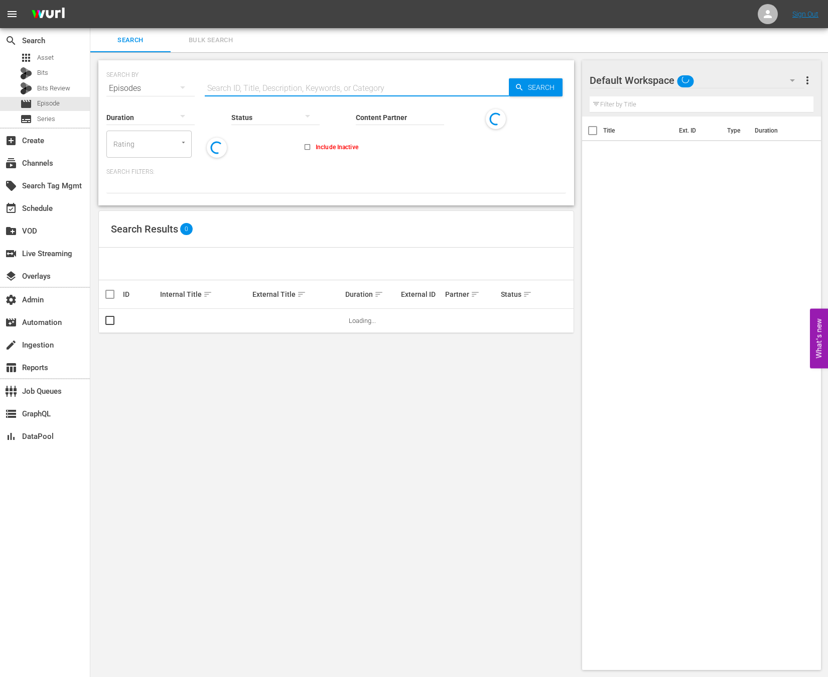
click at [254, 86] on input "text" at bounding box center [357, 88] width 304 height 24
paste input "Union Omaha at [GEOGRAPHIC_DATA] SC"
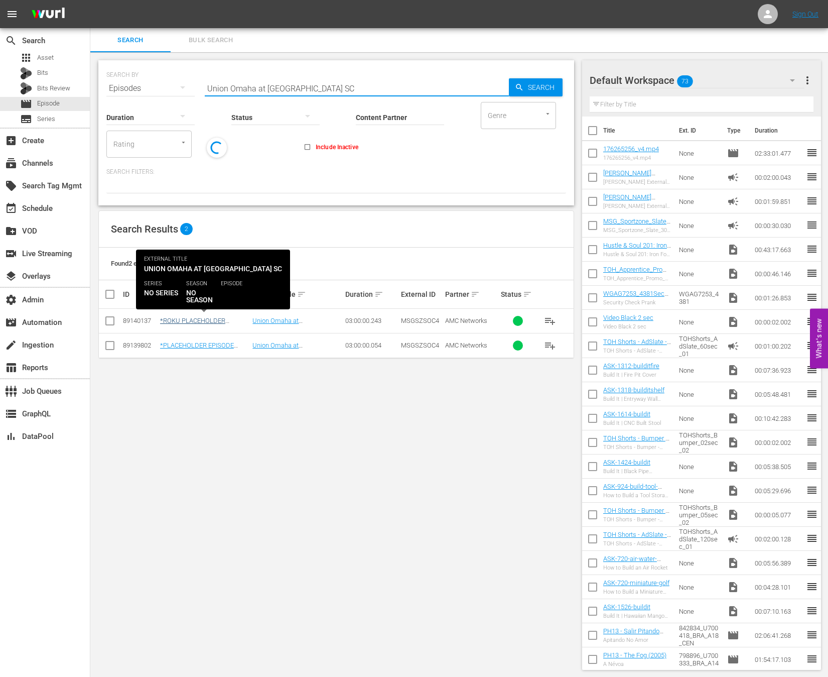
type input "Union Omaha at [GEOGRAPHIC_DATA] SC"
click at [213, 317] on link "*ROKU PLACEHOLDER EPISODE 9/13* Union Omaha at Westchester SC" at bounding box center [202, 328] width 84 height 23
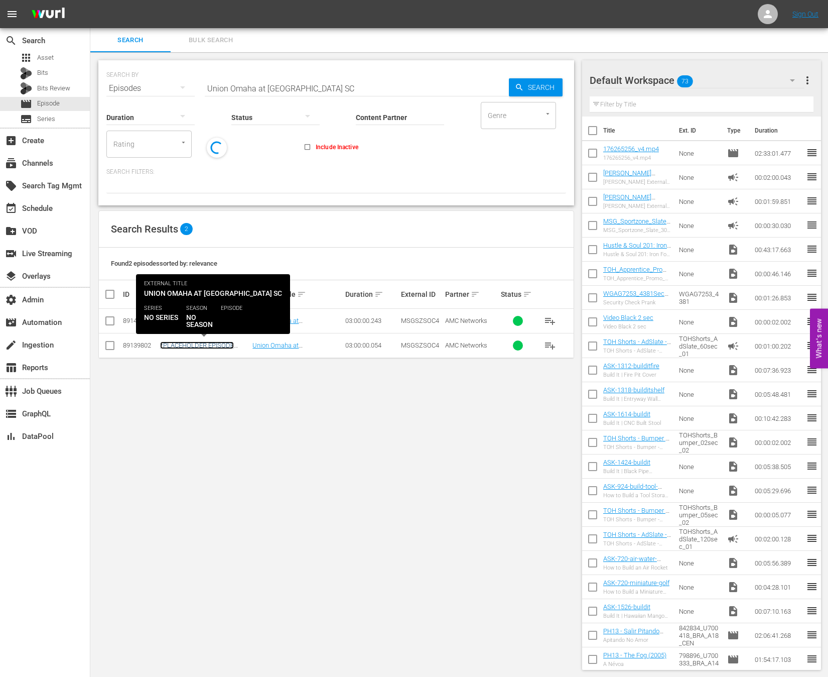
click at [213, 344] on link "*PLACEHOLDER EPISODE 9/13* Union Omaha at [GEOGRAPHIC_DATA]" at bounding box center [197, 352] width 74 height 23
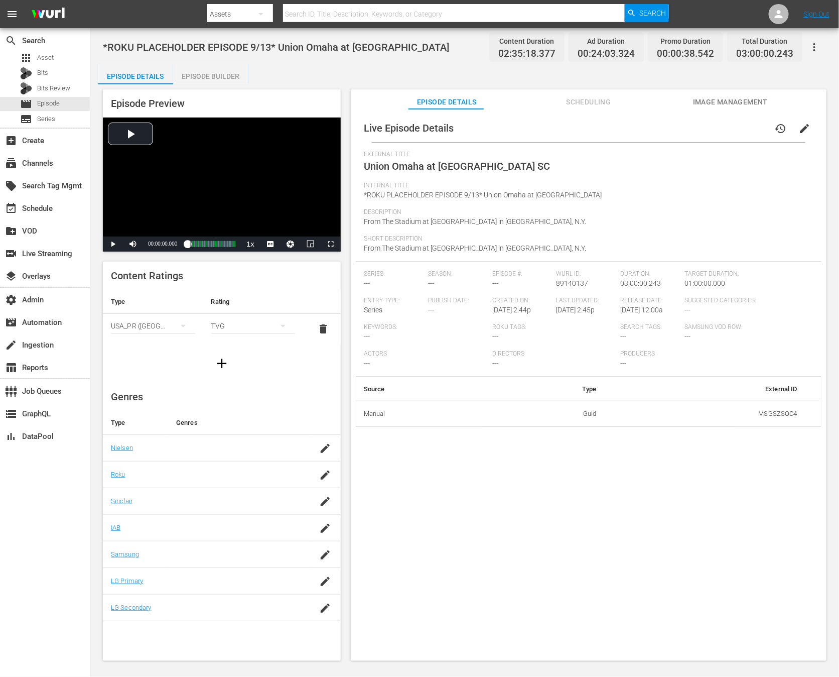
click at [777, 124] on span "history" at bounding box center [780, 128] width 12 height 12
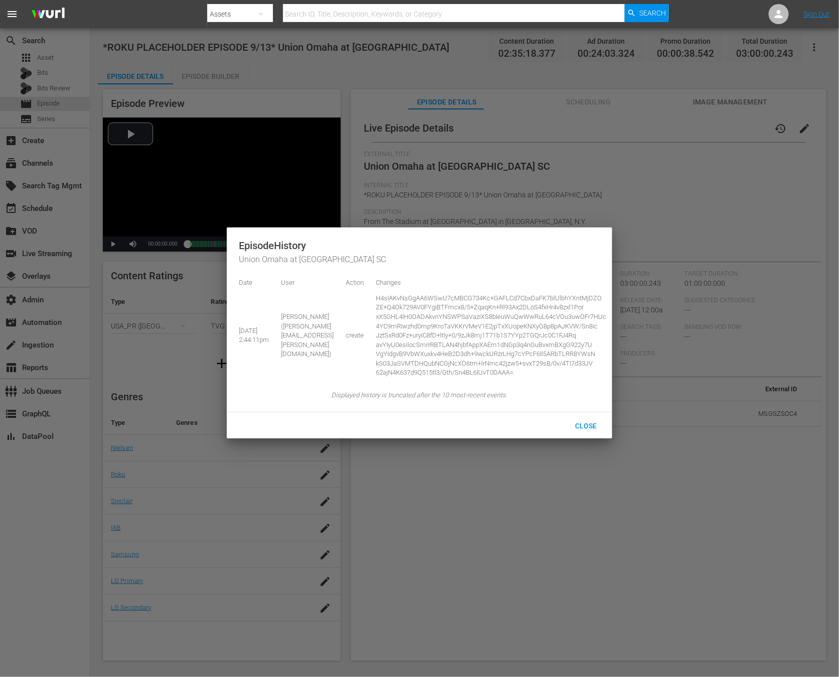
click at [638, 199] on div at bounding box center [419, 338] width 839 height 677
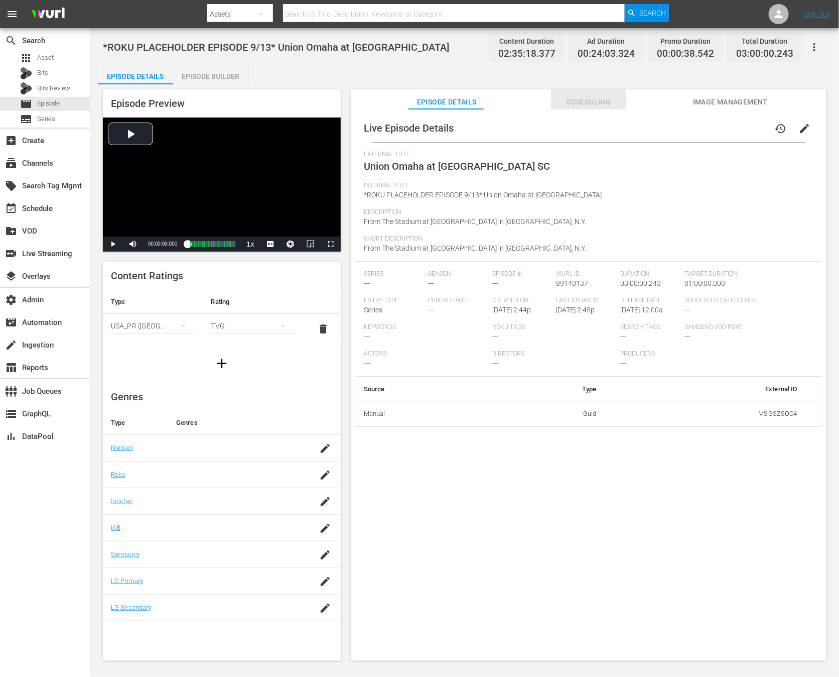
click at [575, 100] on span "Scheduling" at bounding box center [588, 102] width 75 height 13
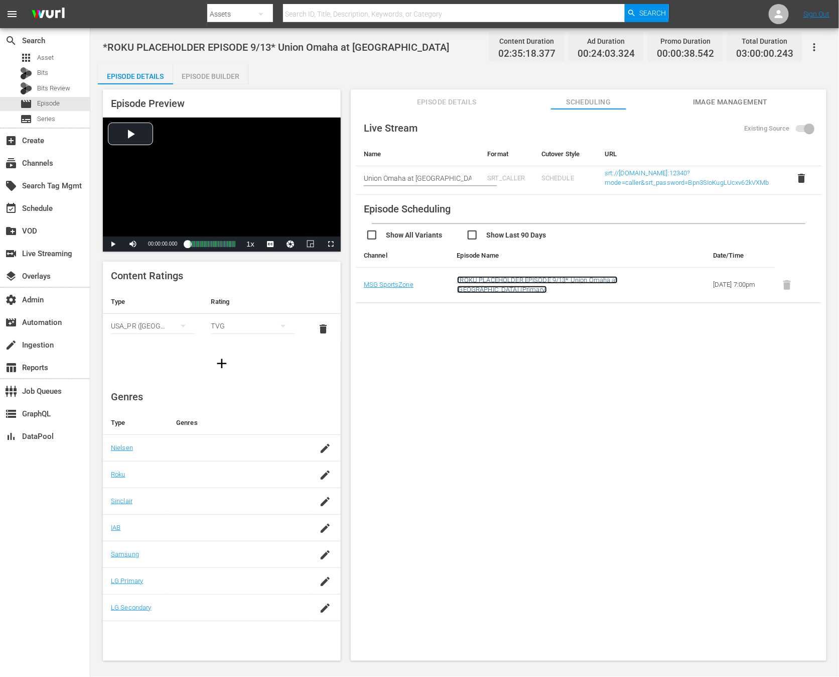
click at [507, 288] on link "*ROKU PLACEHOLDER EPISODE 9/13* Union Omaha at Westchester SC (Primary)" at bounding box center [537, 284] width 161 height 17
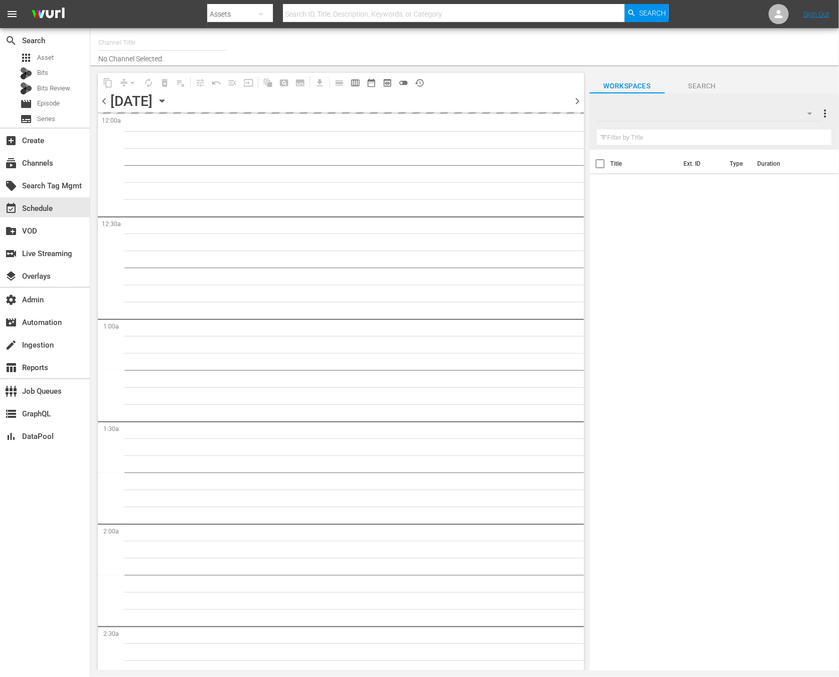
type input "MSG SportsZone - Roku Feed (1582)"
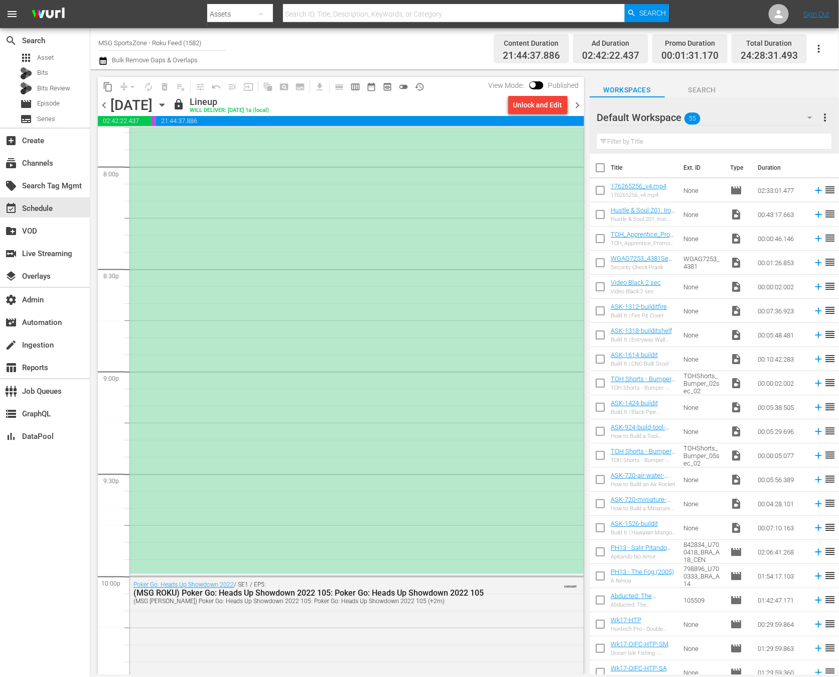
scroll to position [3862, 0]
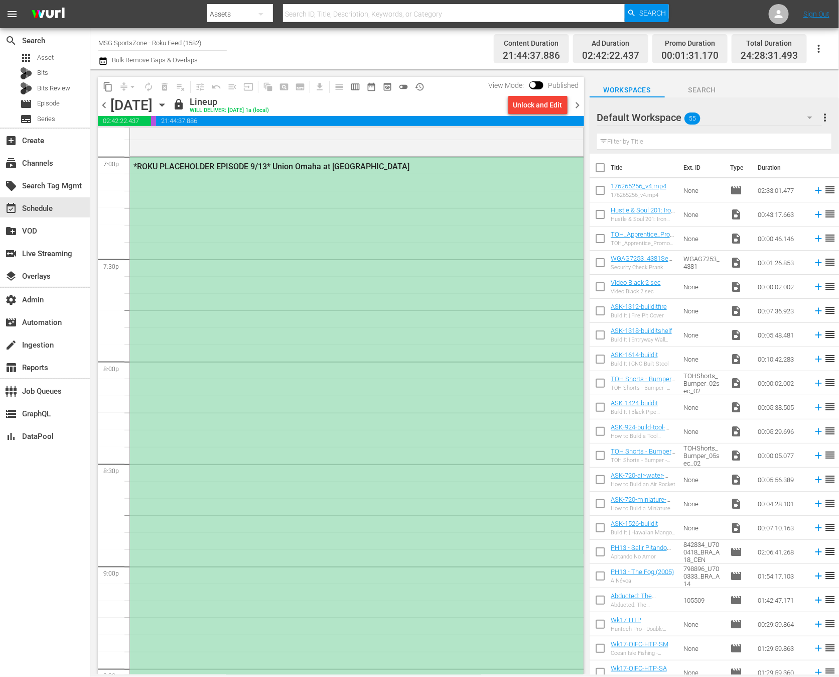
click at [453, 408] on div "*ROKU PLACEHOLDER EPISODE 9/13* Union Omaha at Westchester SC" at bounding box center [357, 462] width 454 height 611
